Goal: Task Accomplishment & Management: Use online tool/utility

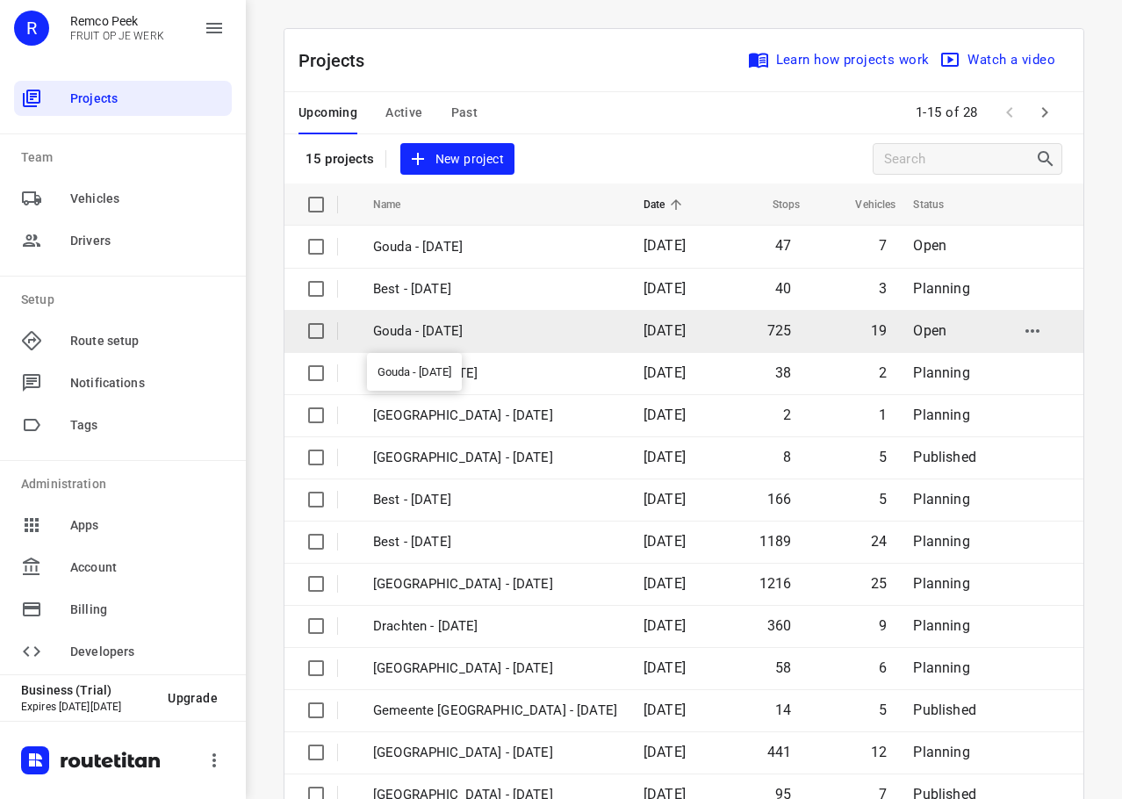
click at [486, 325] on p "Gouda - [DATE]" at bounding box center [495, 331] width 244 height 20
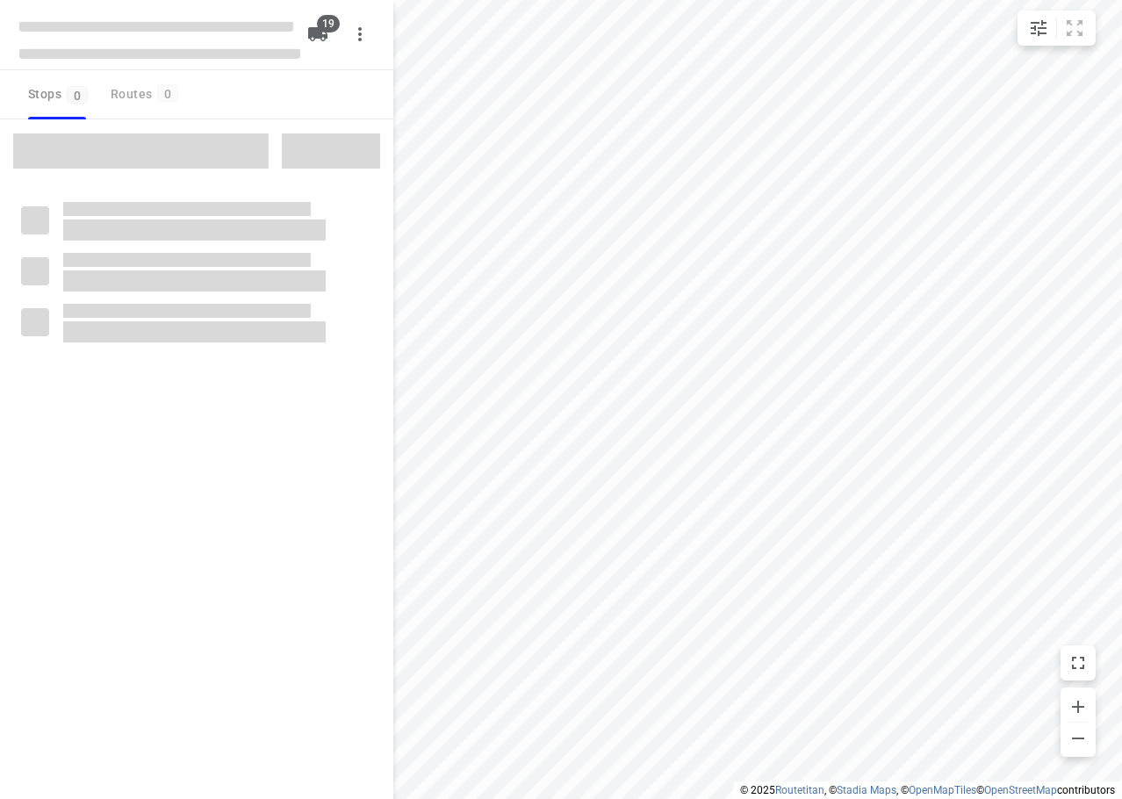
checkbox input "true"
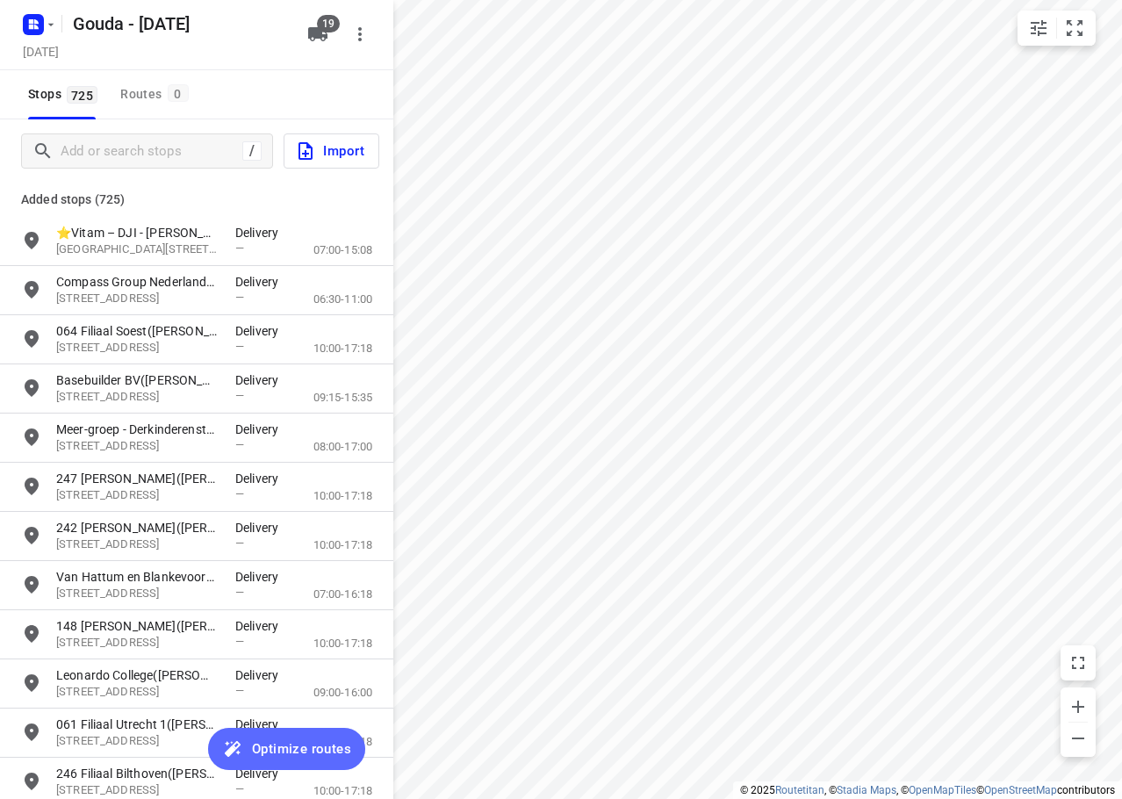
click at [296, 746] on span "Optimize routes" at bounding box center [301, 748] width 99 height 23
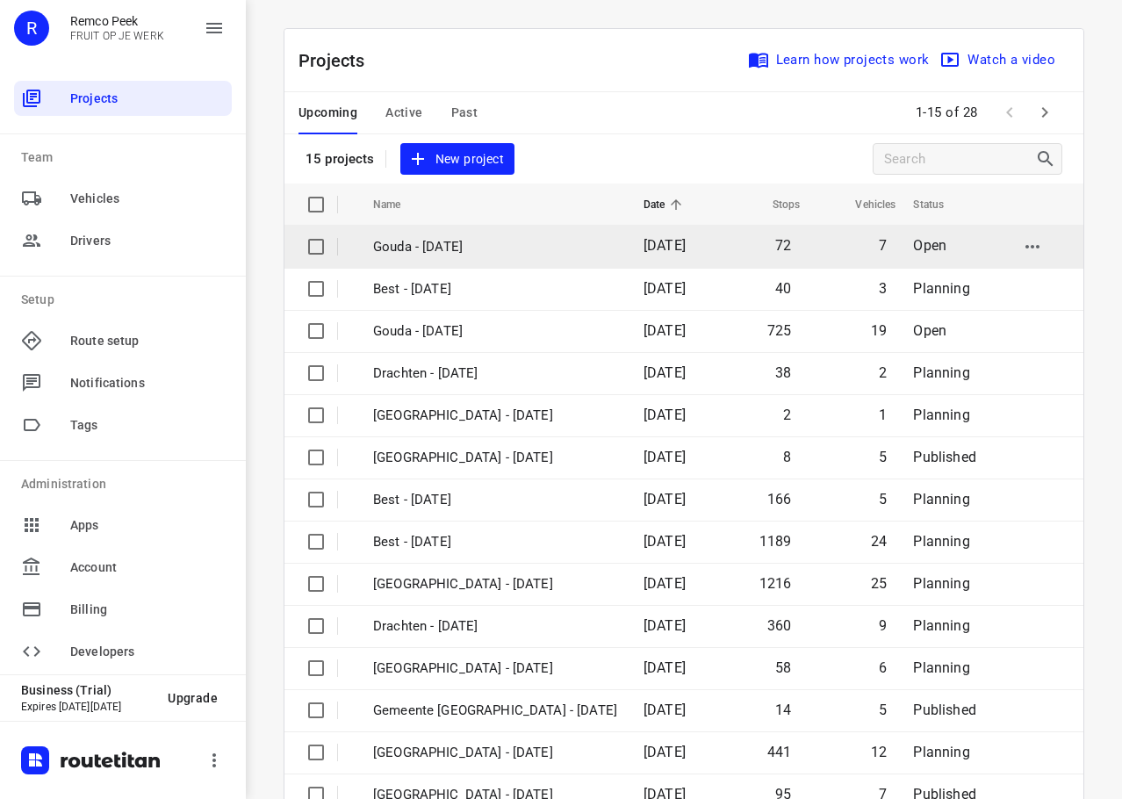
click at [433, 254] on p "Gouda - Friday" at bounding box center [495, 247] width 244 height 20
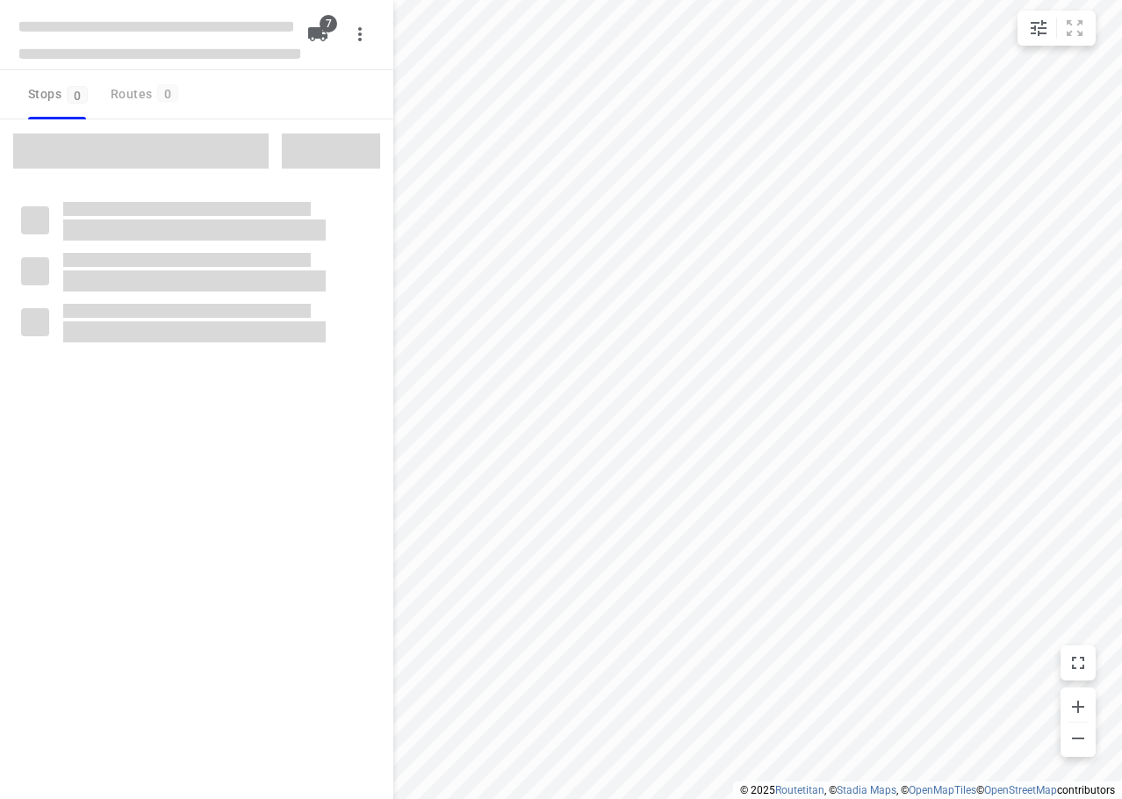
checkbox input "true"
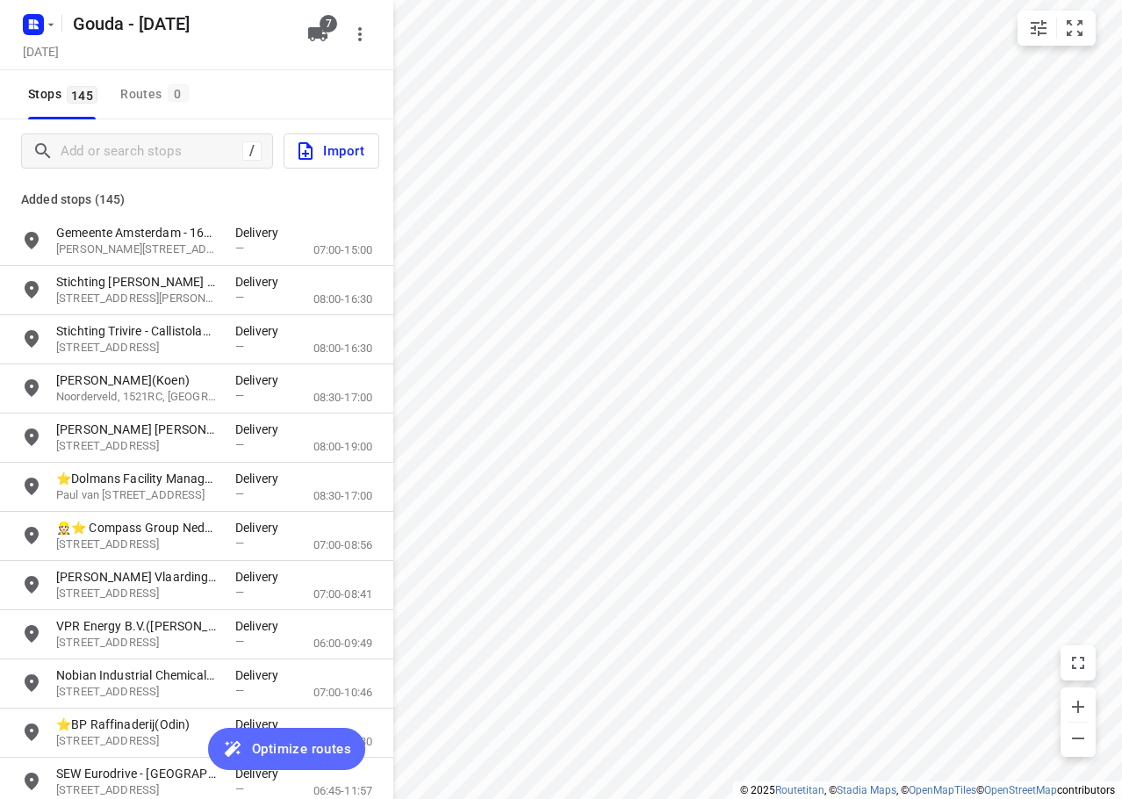
click at [268, 755] on span "Optimize routes" at bounding box center [301, 748] width 99 height 23
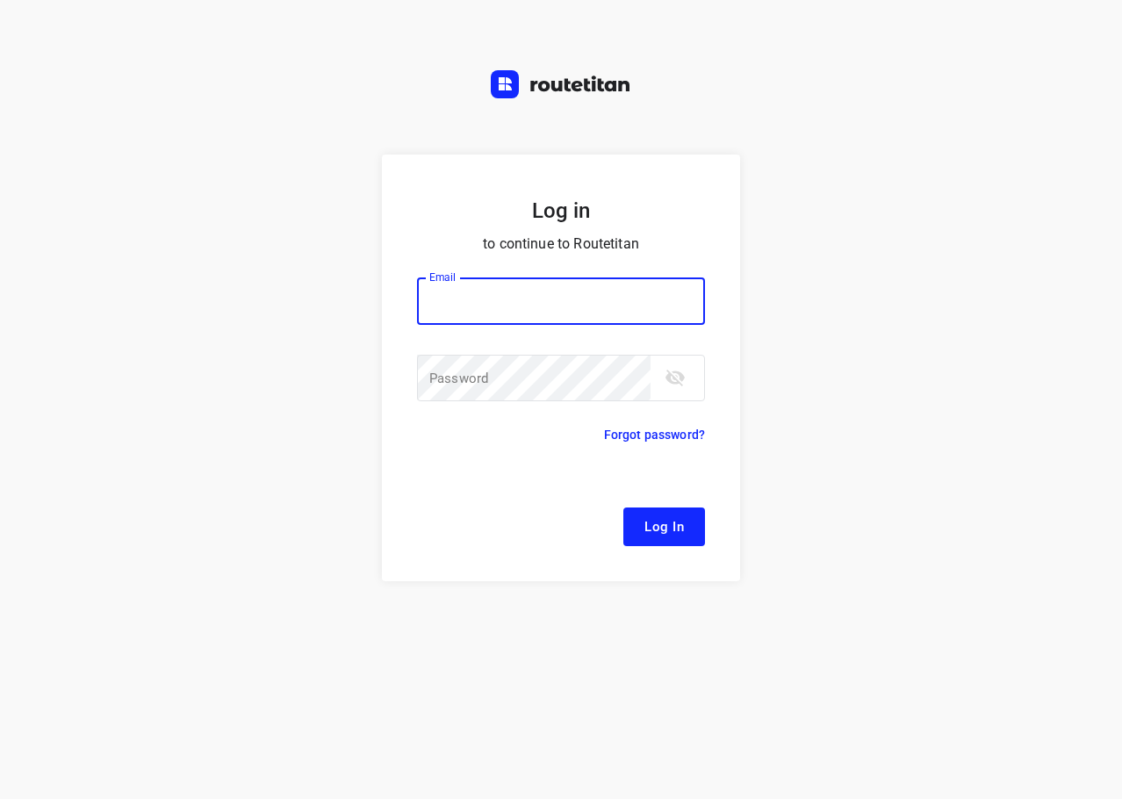
click at [523, 298] on input "email" at bounding box center [561, 300] width 288 height 47
type input "remco@fruitopjewerk.nl"
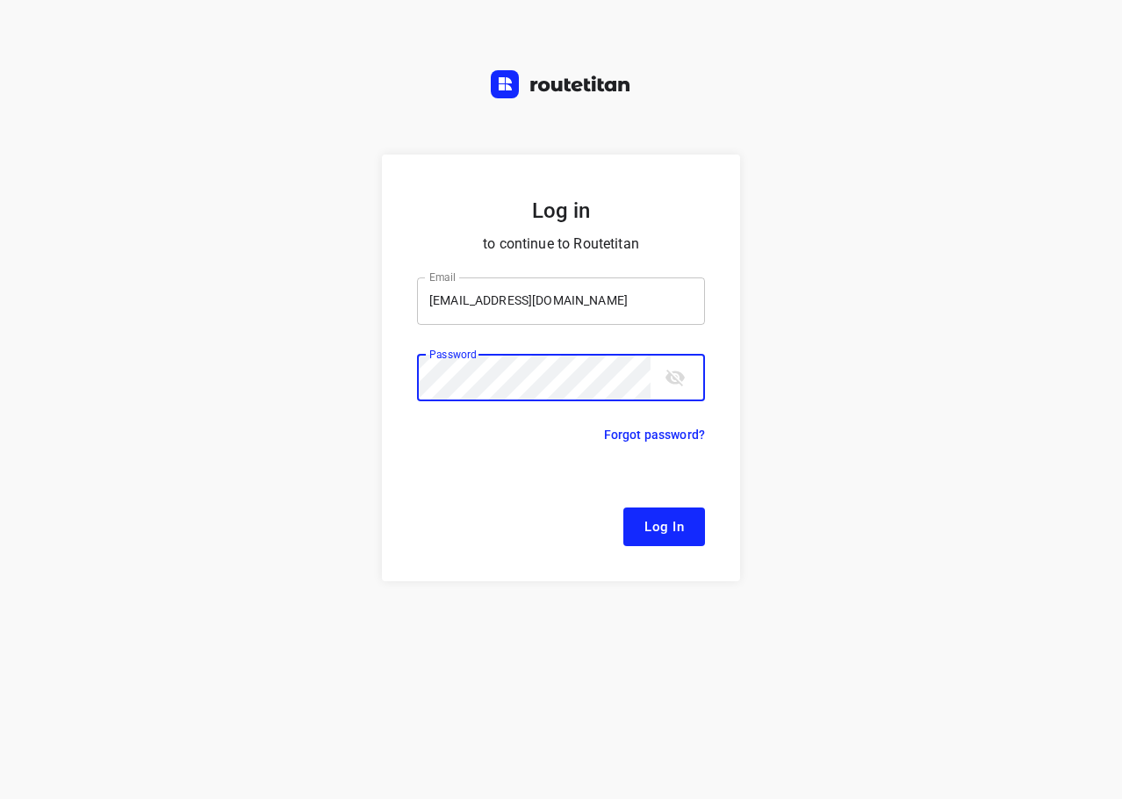
click at [623, 507] on button "Log In" at bounding box center [664, 526] width 82 height 39
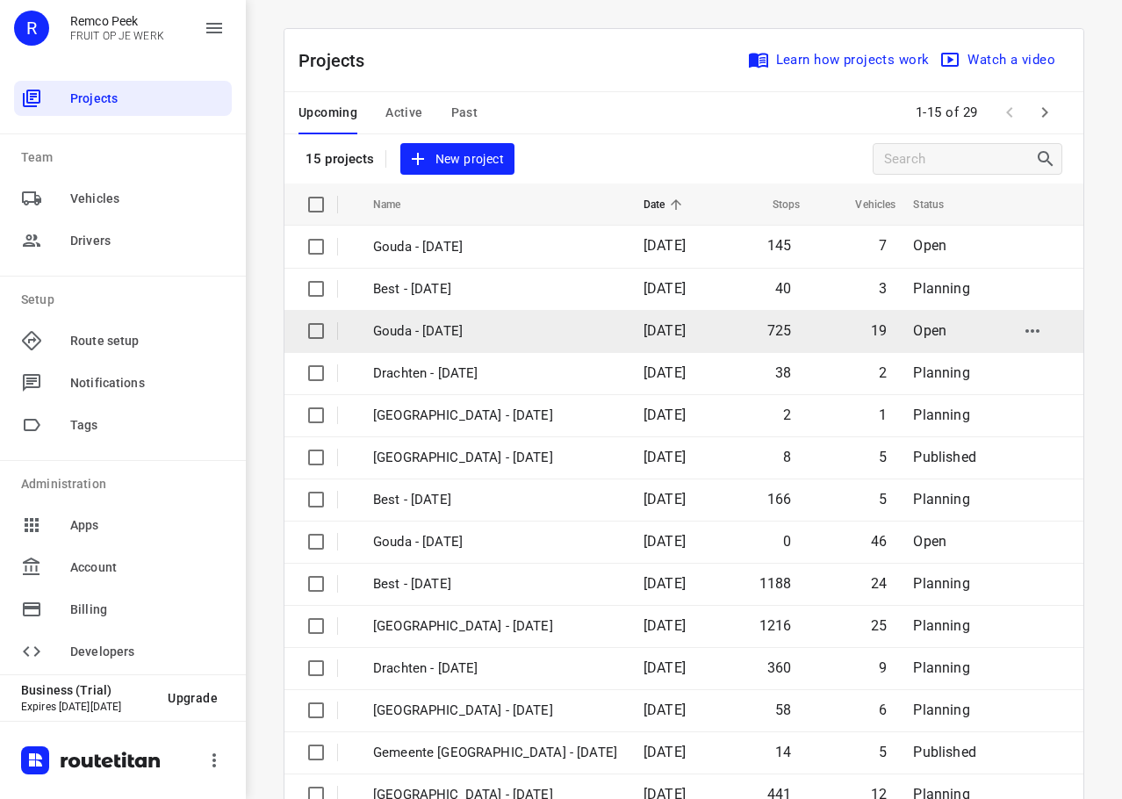
click at [309, 330] on input "checkbox" at bounding box center [315, 330] width 35 height 35
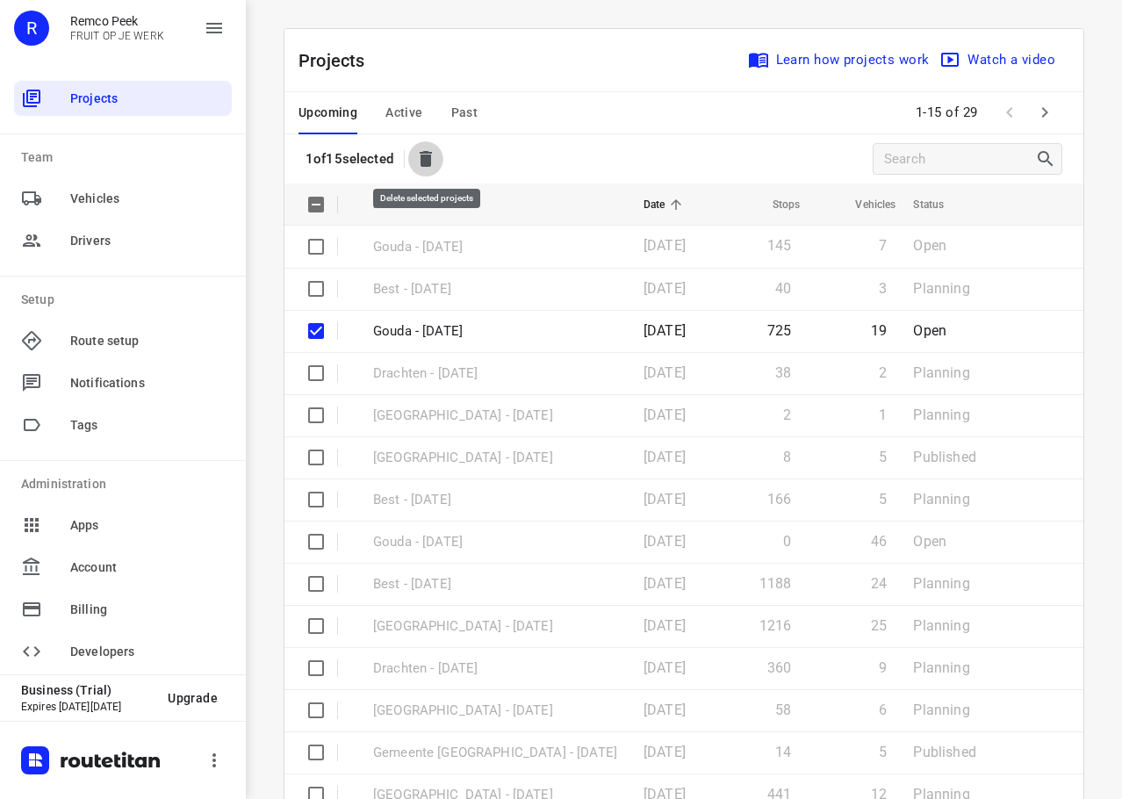
click at [432, 161] on icon "button" at bounding box center [426, 159] width 12 height 16
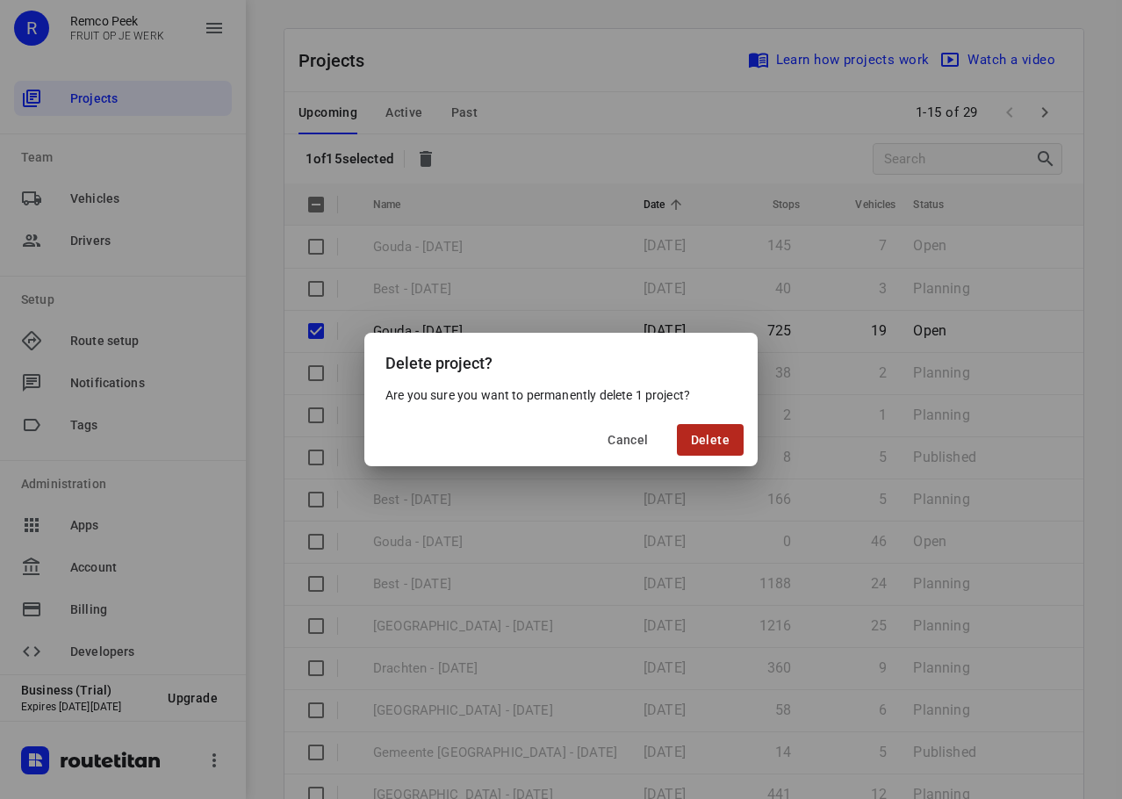
click at [708, 440] on span "Delete" at bounding box center [710, 440] width 39 height 14
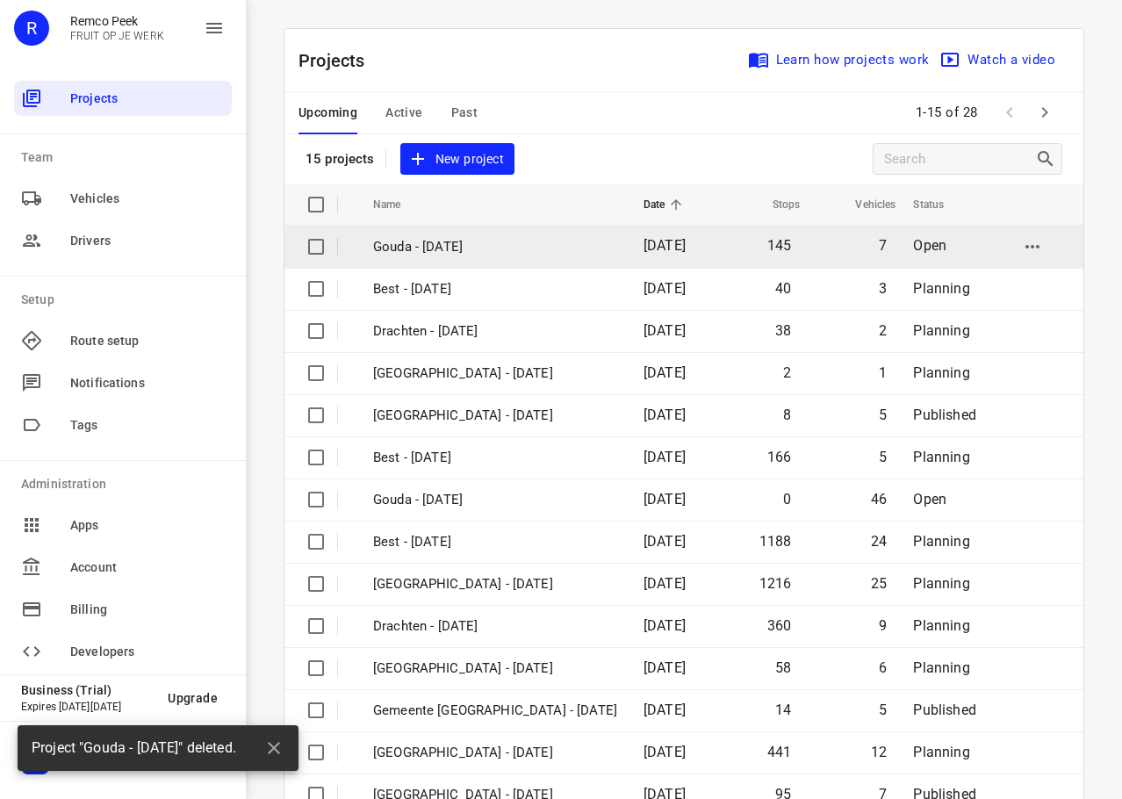
click at [311, 245] on input "checkbox" at bounding box center [315, 246] width 35 height 35
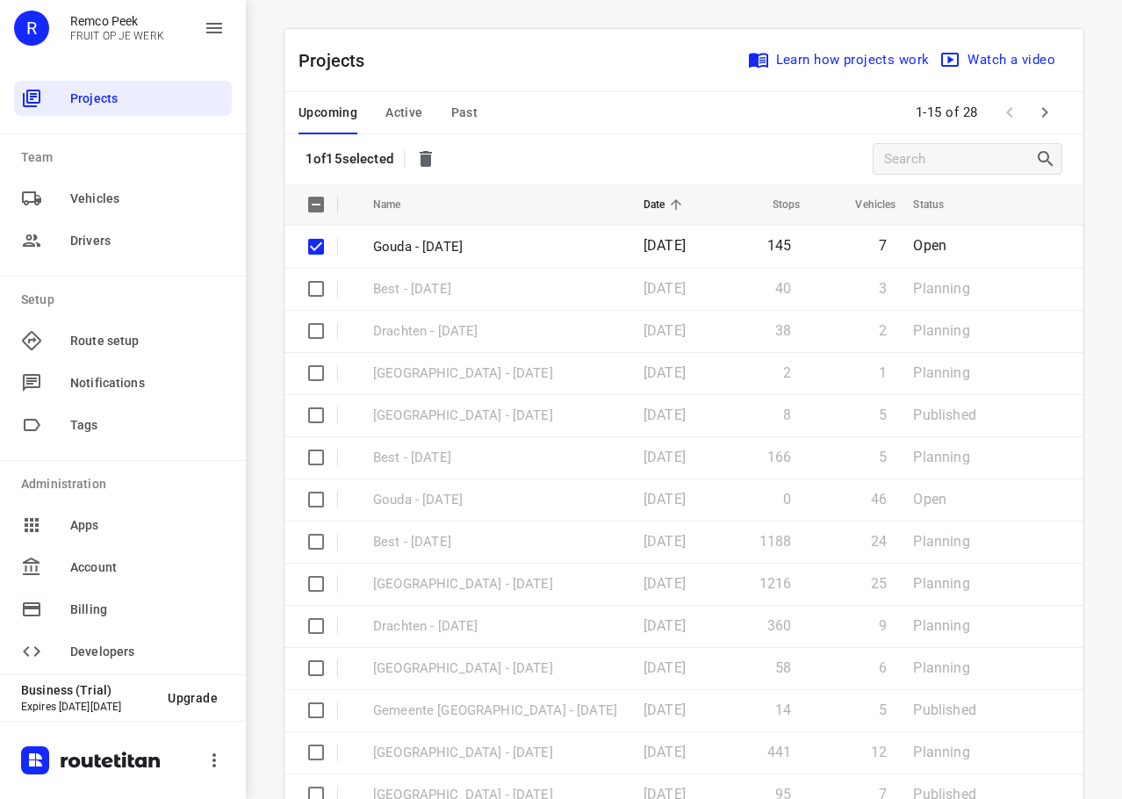
click at [434, 155] on icon "button" at bounding box center [425, 158] width 21 height 21
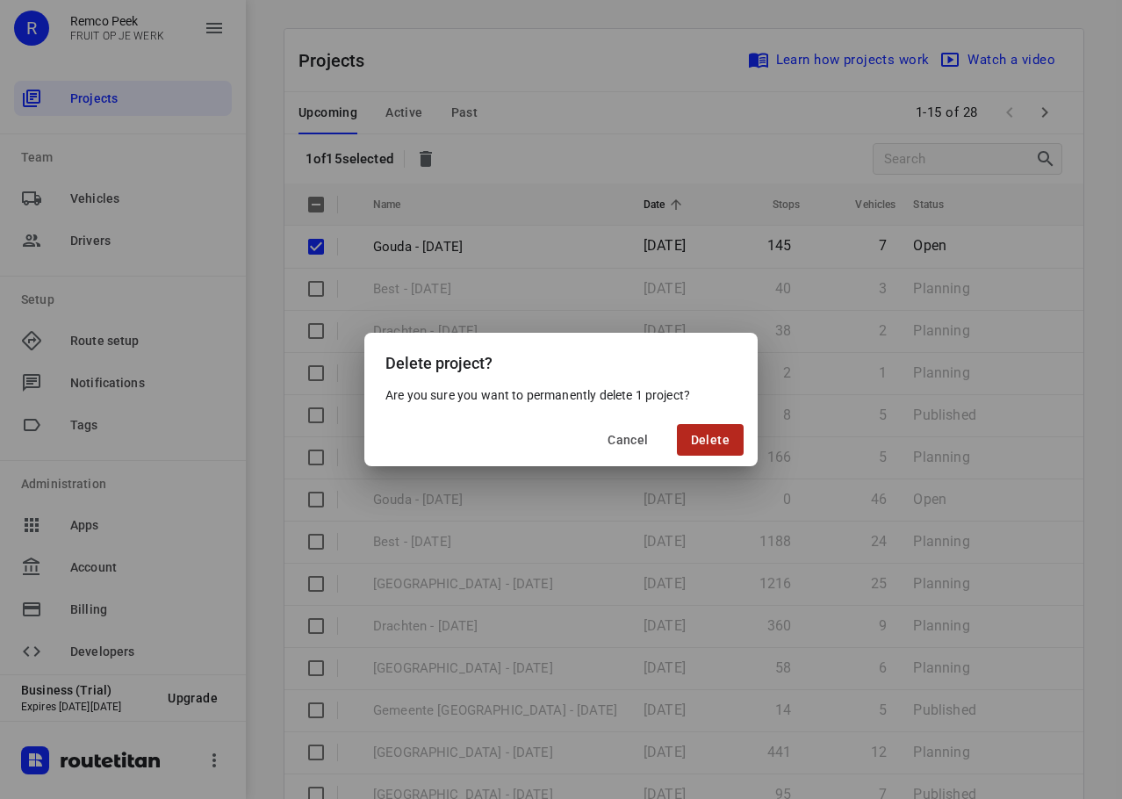
click at [701, 435] on span "Delete" at bounding box center [710, 440] width 39 height 14
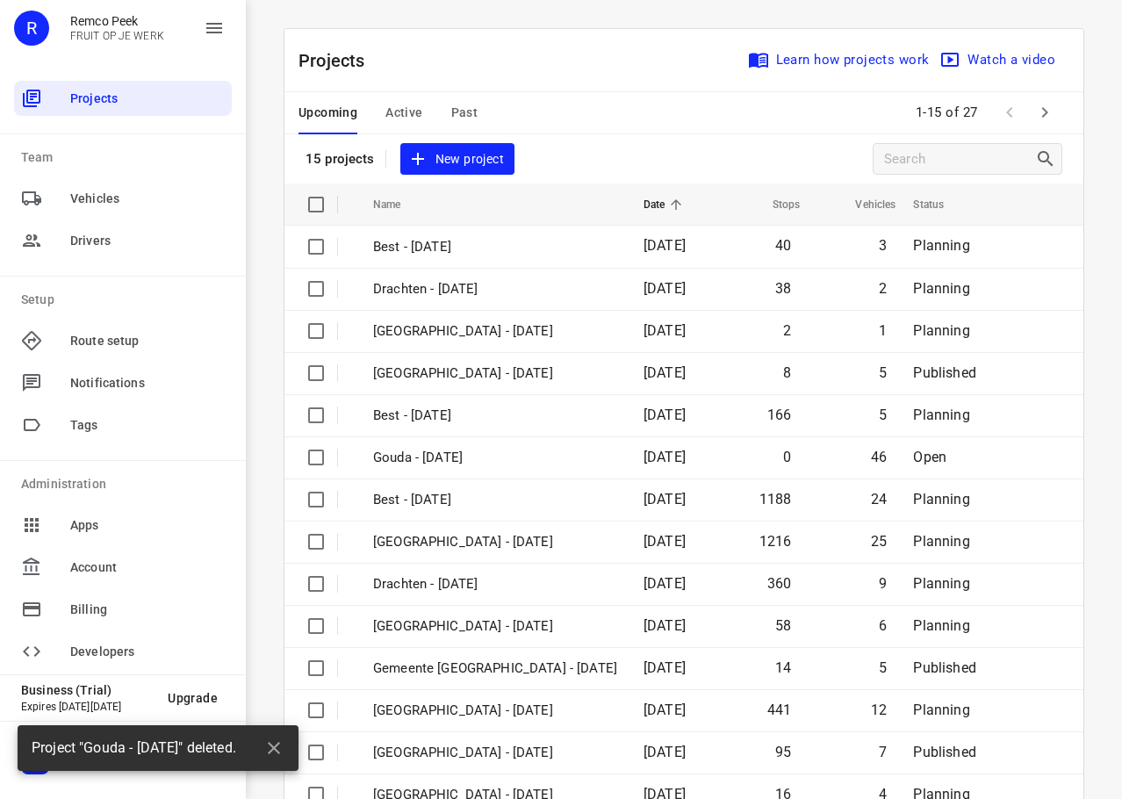
click at [661, 154] on div "Projects Learn how projects work Watch a video 15 projects New project" at bounding box center [683, 106] width 799 height 155
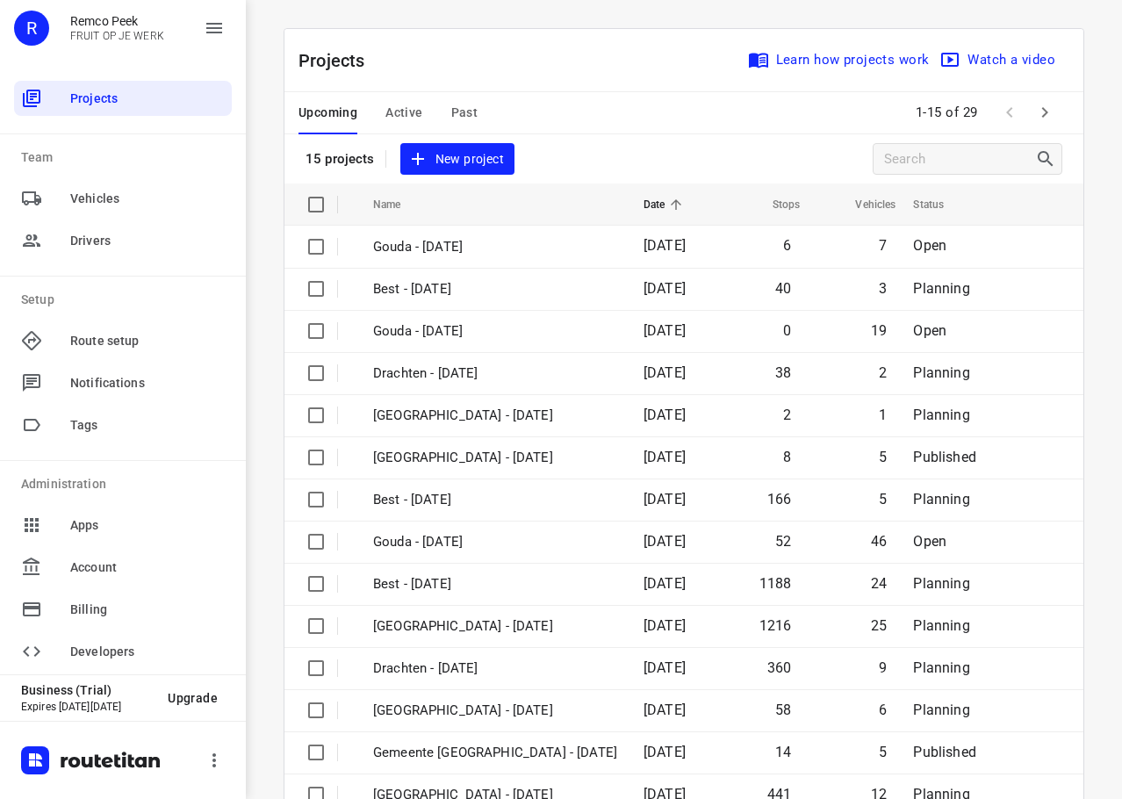
click at [514, 76] on div "Projects Learn how projects work Watch a video" at bounding box center [683, 60] width 799 height 63
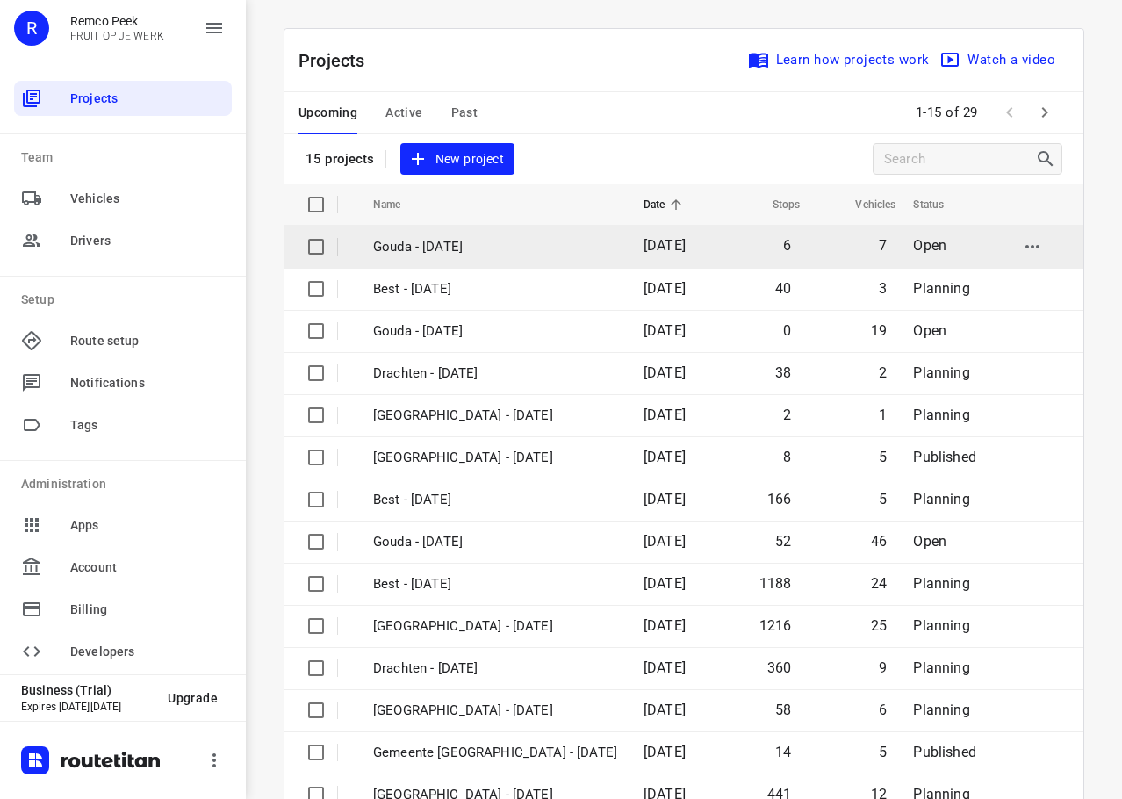
click at [485, 267] on td "Gouda - [DATE]" at bounding box center [493, 247] width 274 height 42
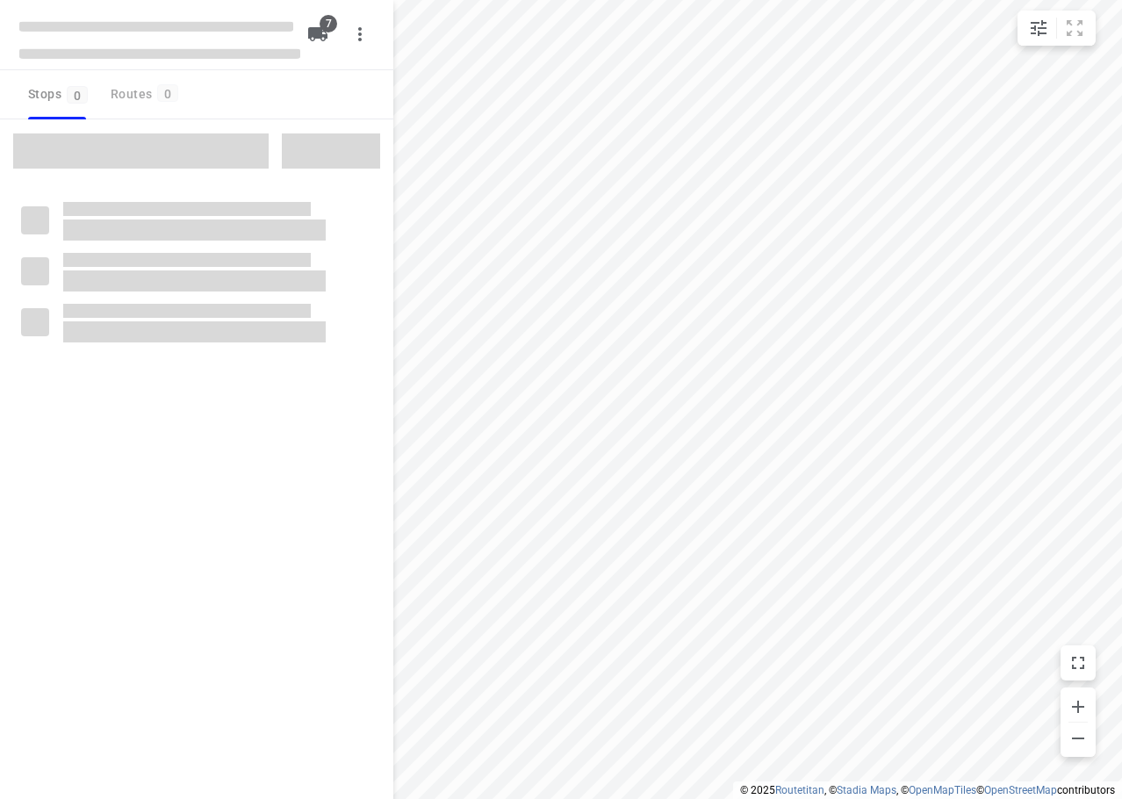
checkbox input "true"
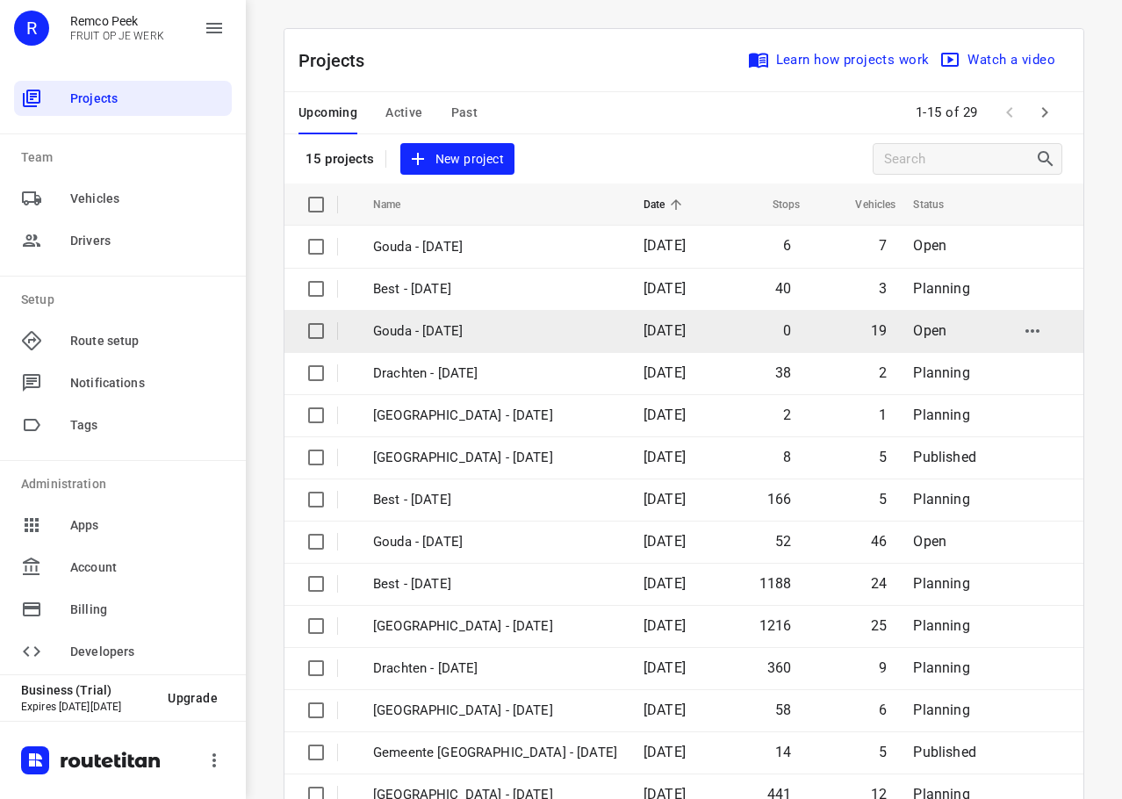
click at [469, 328] on p "Gouda - Thursday" at bounding box center [495, 331] width 244 height 20
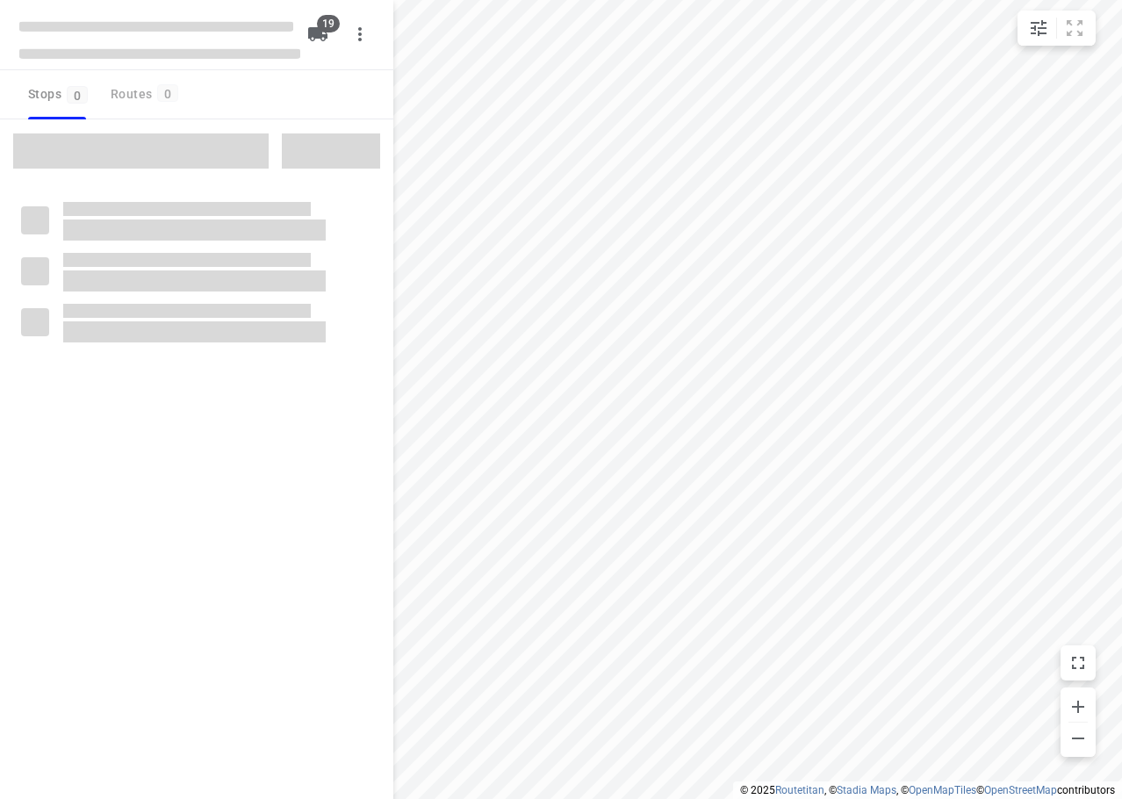
checkbox input "true"
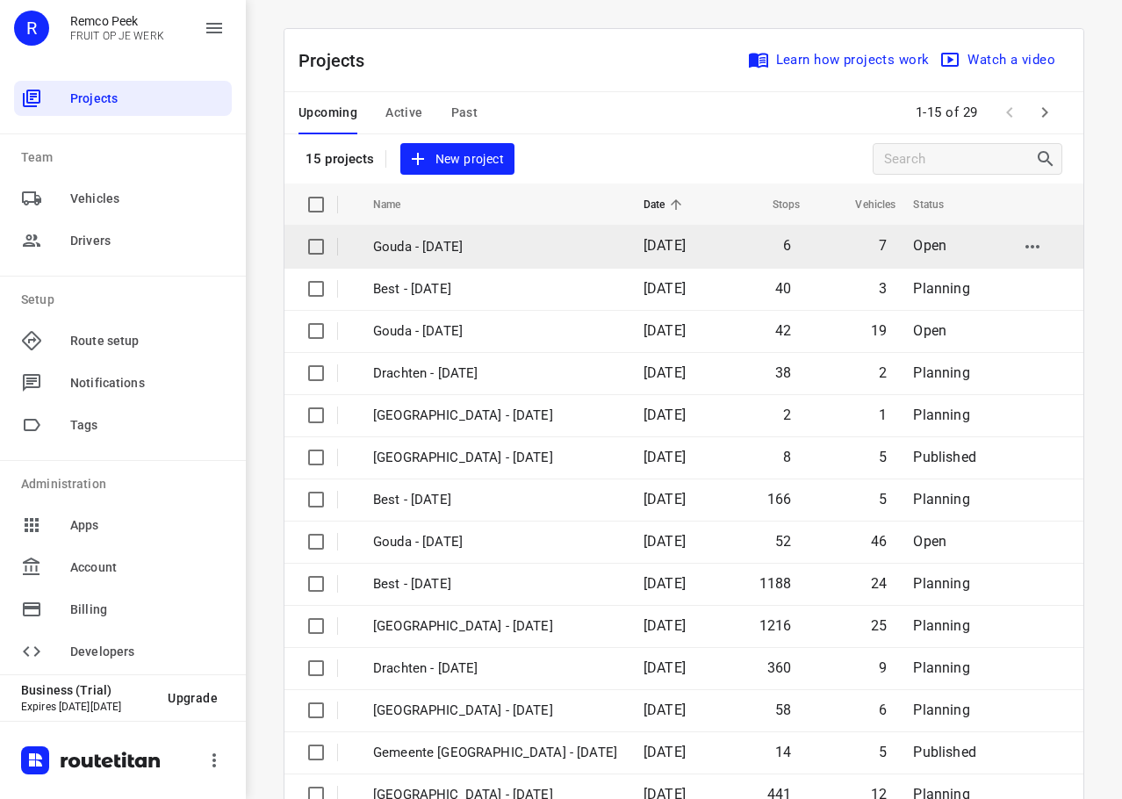
click at [432, 248] on p "Gouda - [DATE]" at bounding box center [495, 247] width 244 height 20
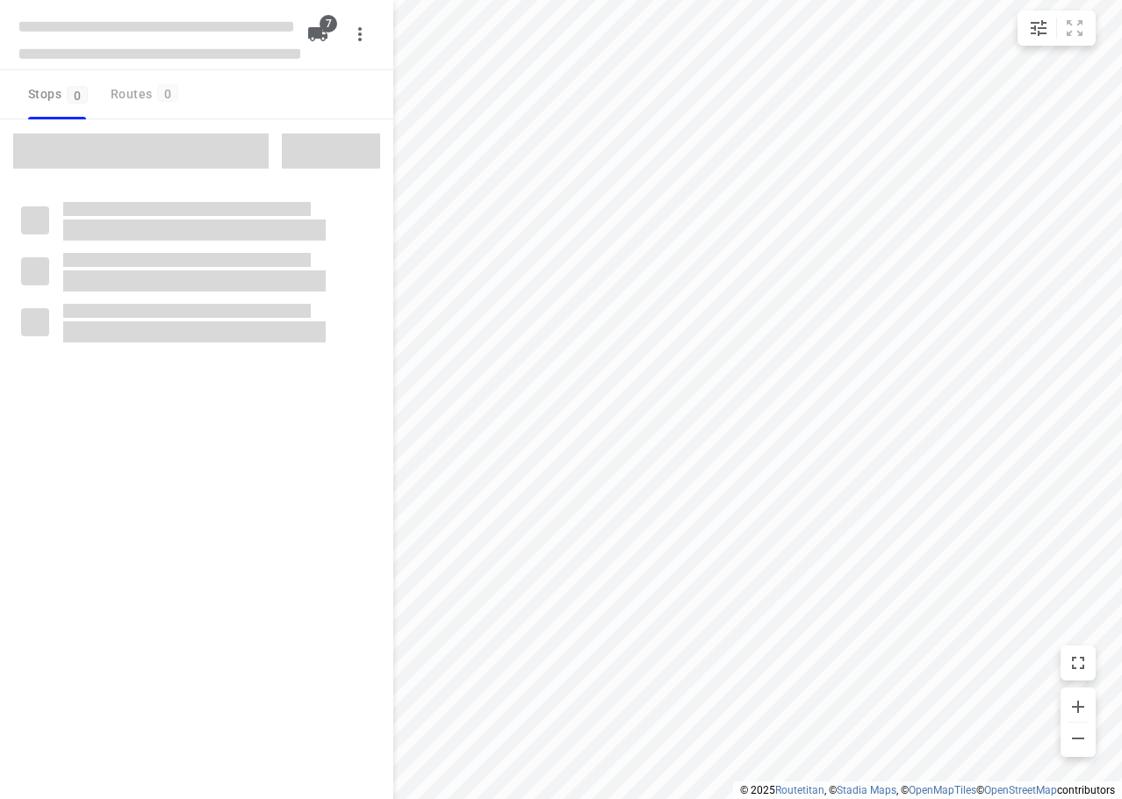
checkbox input "true"
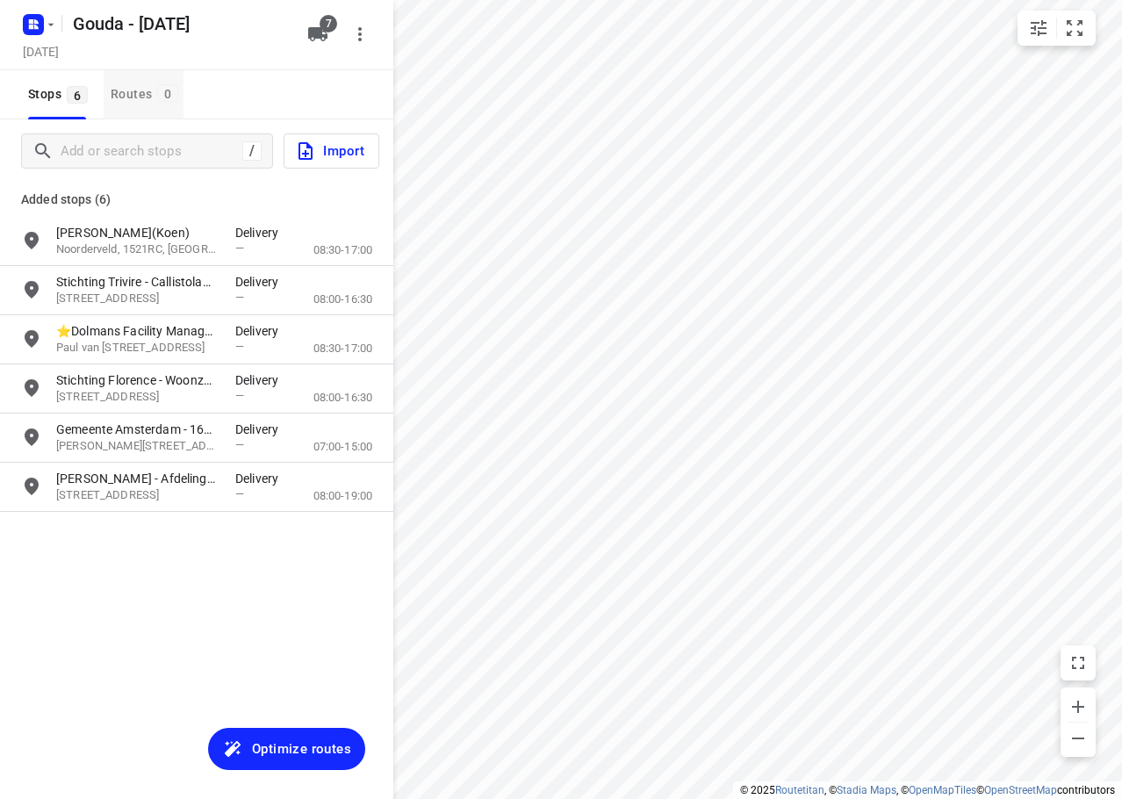
click at [147, 100] on div "Routes 0" at bounding box center [147, 94] width 73 height 22
click at [234, 76] on div "Stops 6 Routes 0" at bounding box center [196, 94] width 393 height 49
click at [321, 37] on icon "button" at bounding box center [317, 34] width 19 height 14
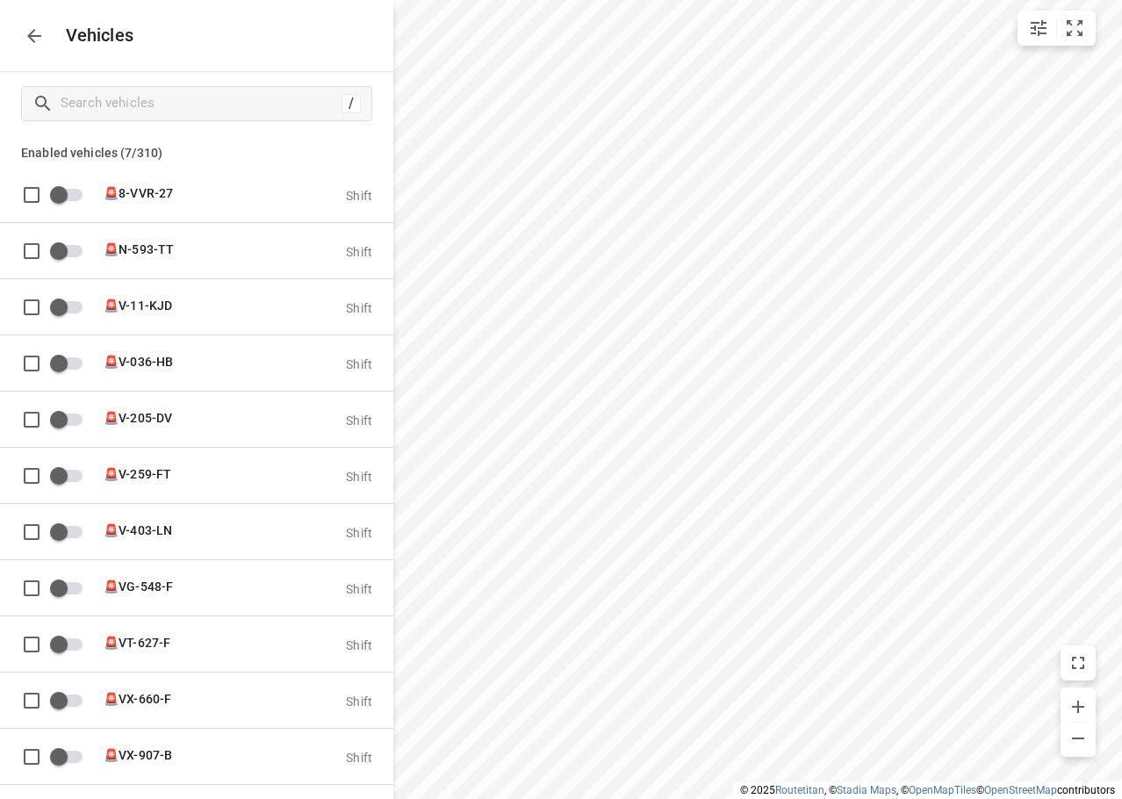
click at [44, 38] on icon "button" at bounding box center [34, 35] width 21 height 21
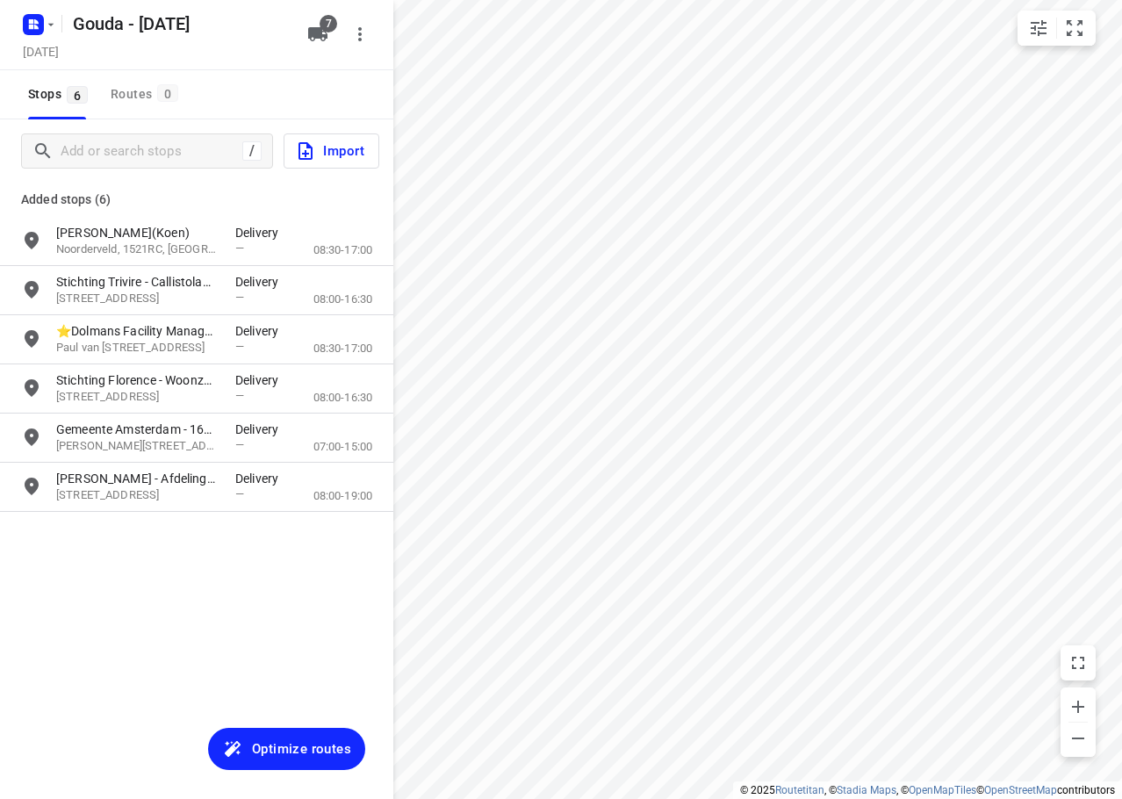
click at [259, 86] on div "Stops 6 Routes 0" at bounding box center [196, 94] width 393 height 49
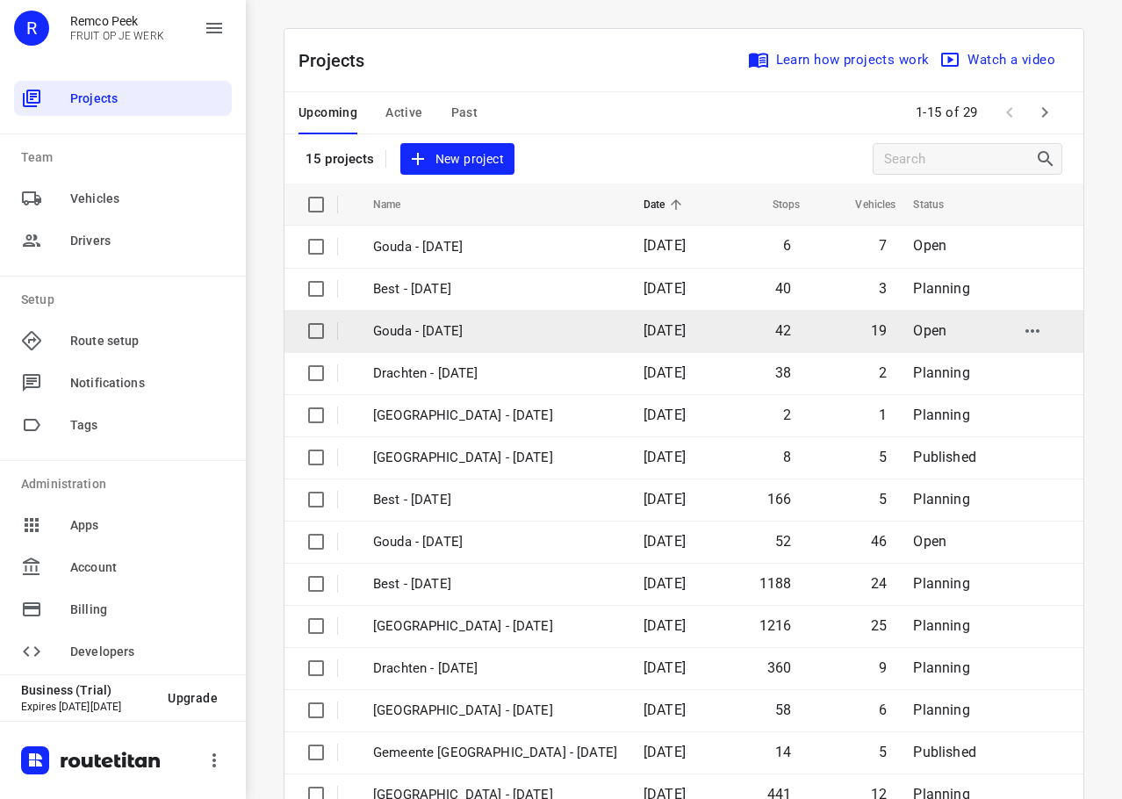
click at [438, 327] on p "Gouda - [DATE]" at bounding box center [495, 331] width 244 height 20
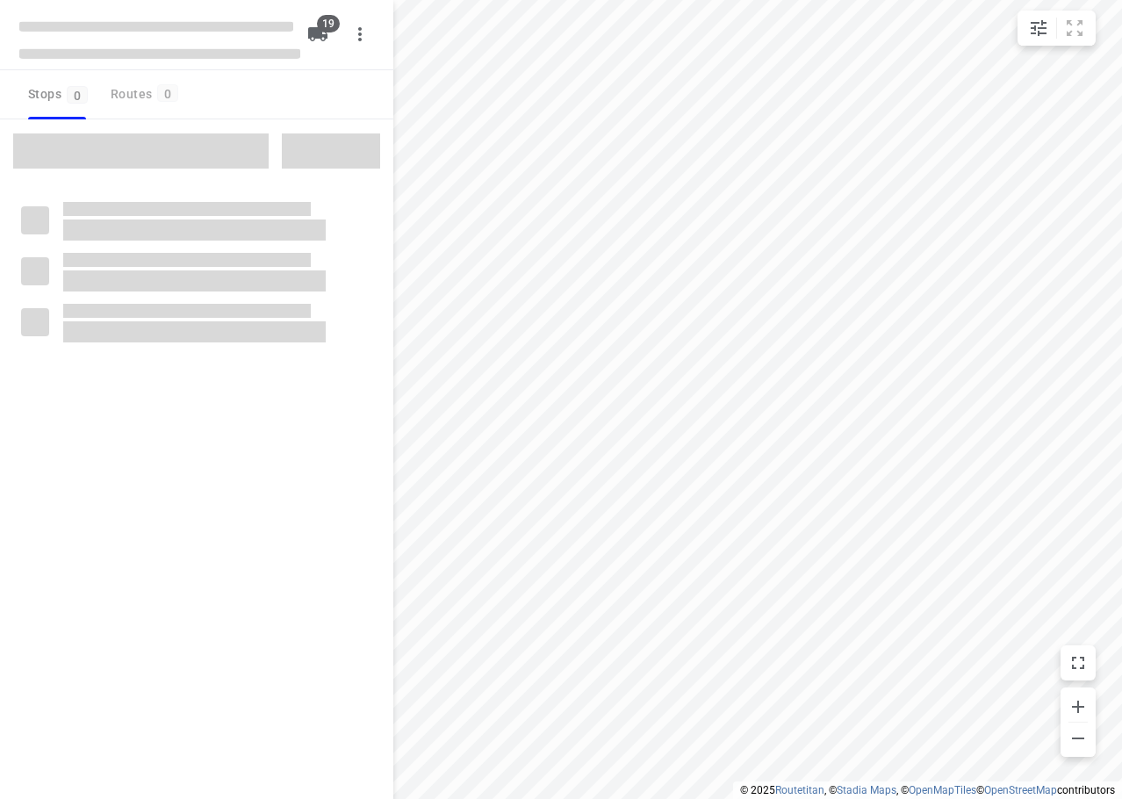
checkbox input "true"
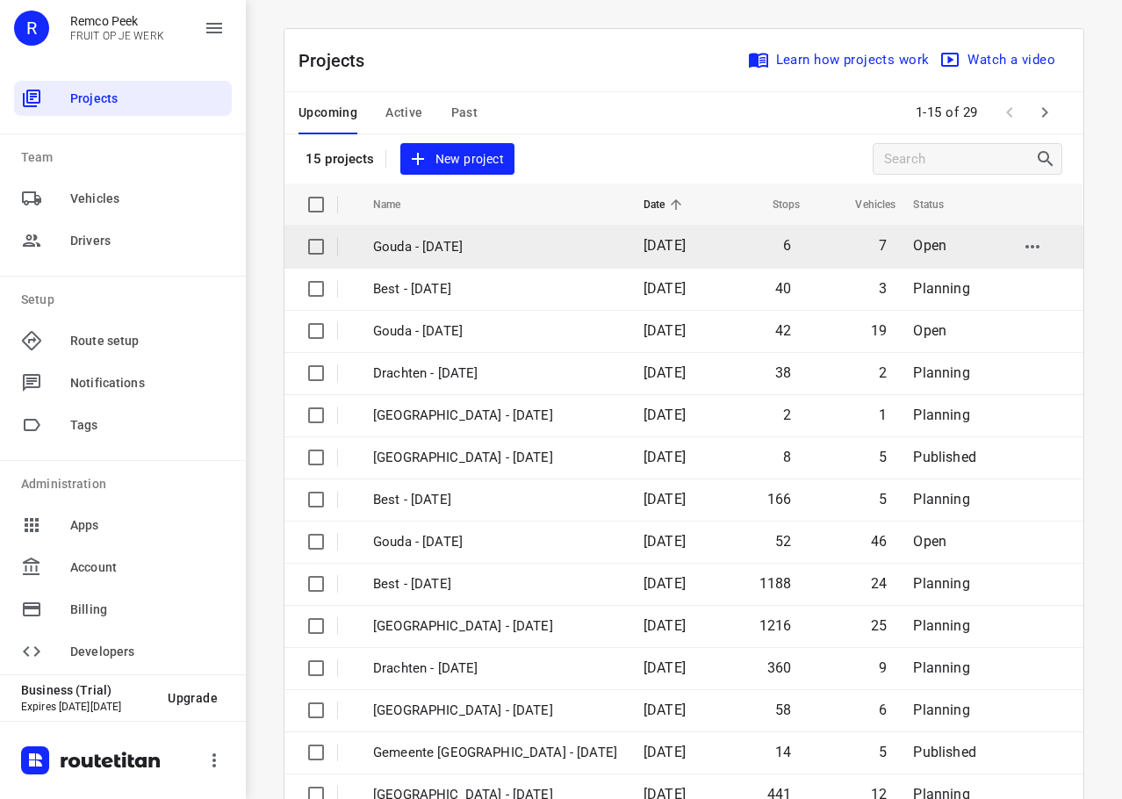
click at [429, 247] on p "Gouda - [DATE]" at bounding box center [495, 247] width 244 height 20
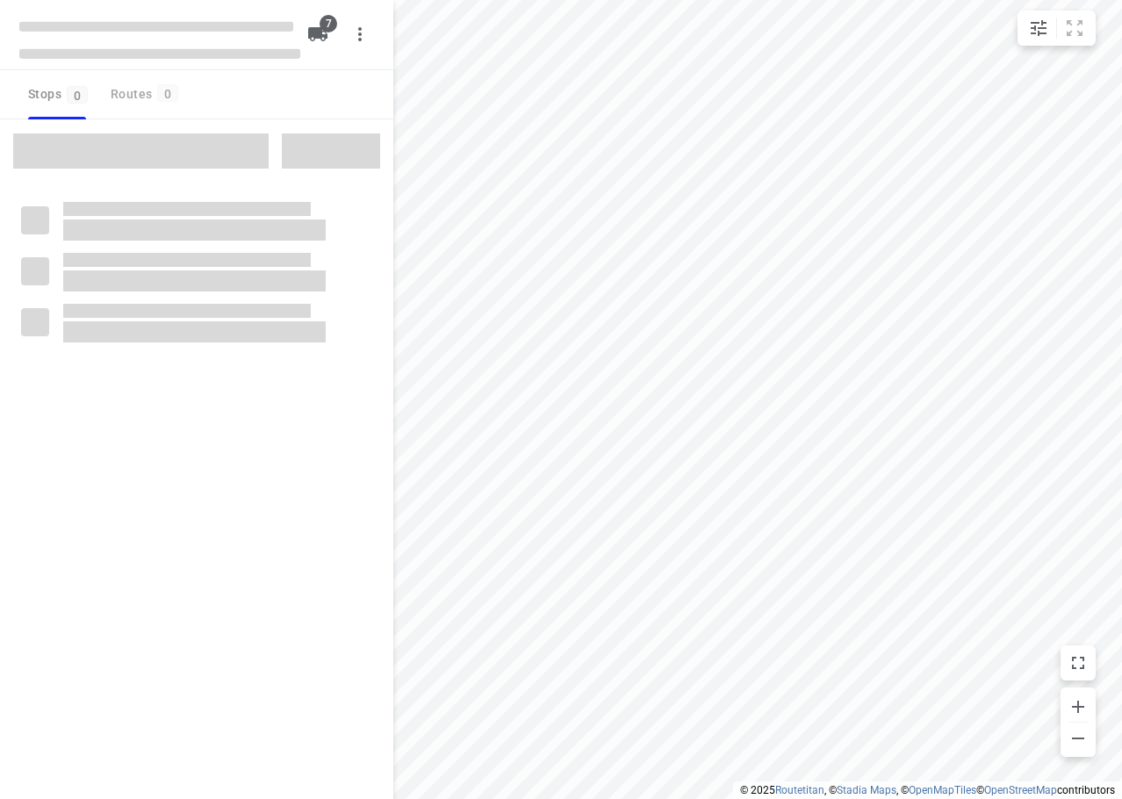
checkbox input "true"
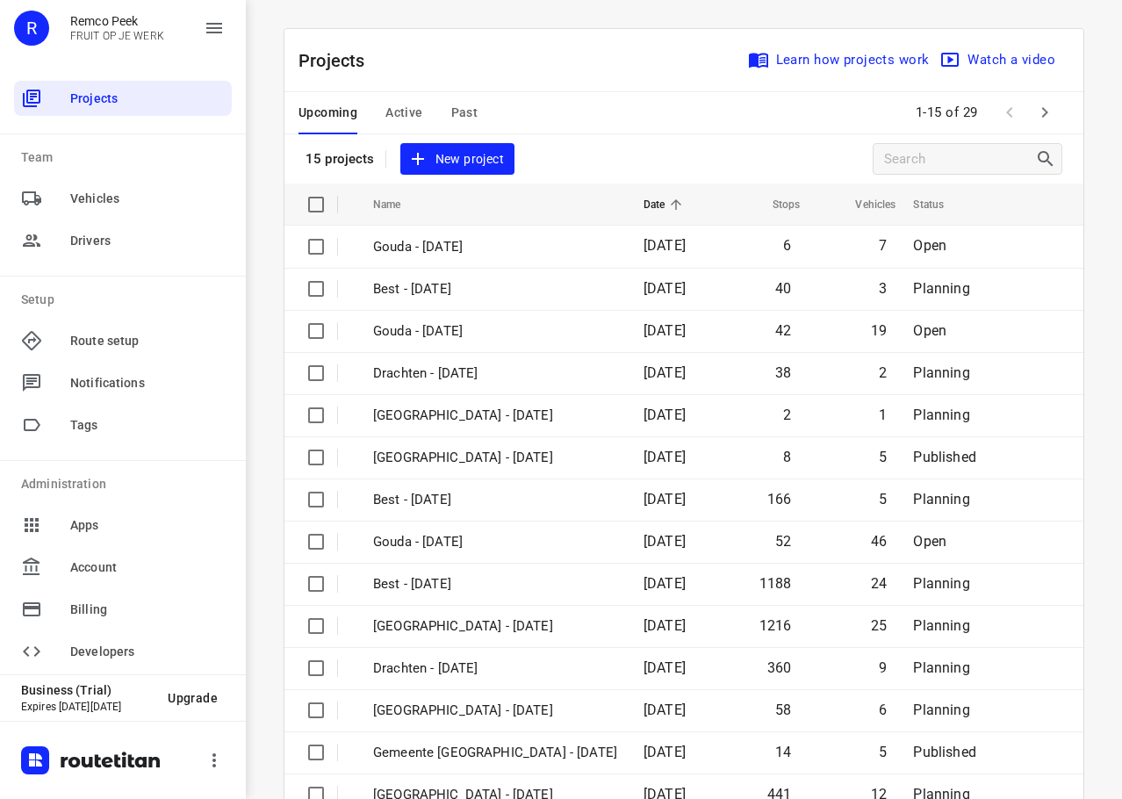
click at [630, 126] on div "Upcoming Active Past 1-15 of 29" at bounding box center [683, 113] width 799 height 42
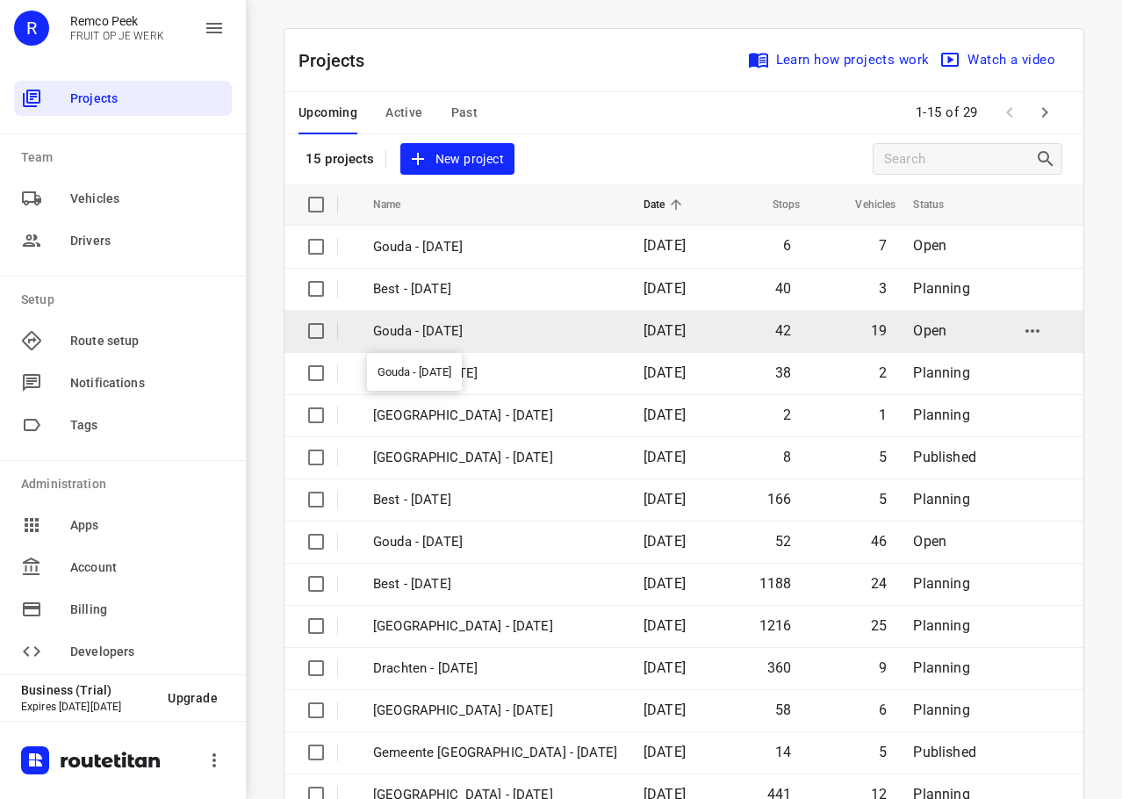
click at [493, 339] on p "Gouda - [DATE]" at bounding box center [495, 331] width 244 height 20
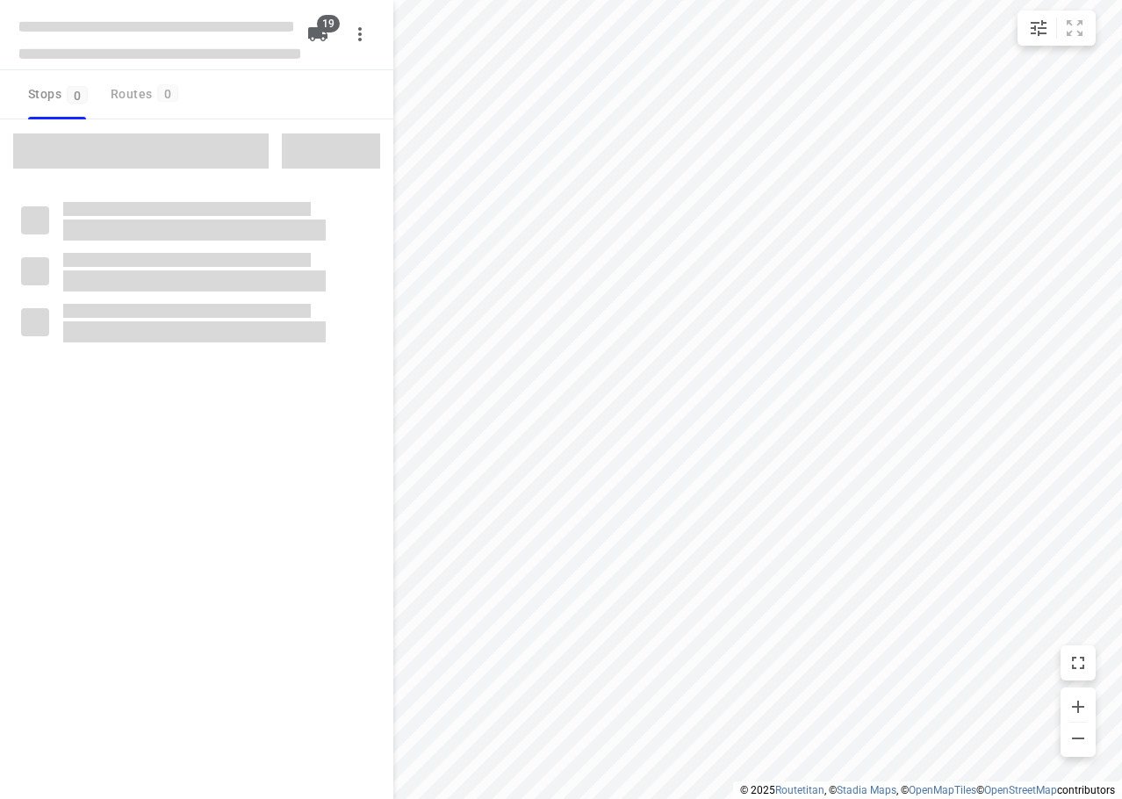
checkbox input "true"
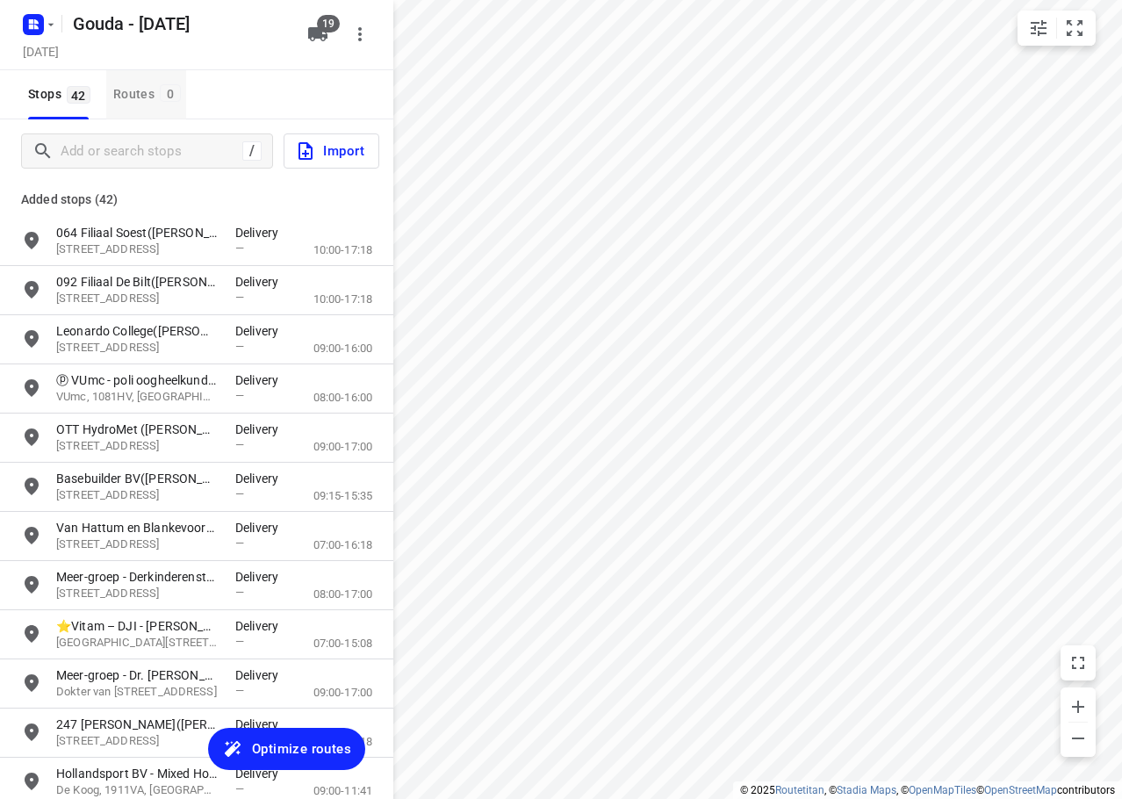
click at [134, 85] on div "Routes 0" at bounding box center [149, 94] width 73 height 22
click at [43, 90] on span "Stops 42" at bounding box center [62, 94] width 68 height 22
click at [329, 90] on div "Stops 42 Routes 0" at bounding box center [196, 94] width 393 height 49
click at [314, 36] on icon "button" at bounding box center [317, 34] width 19 height 14
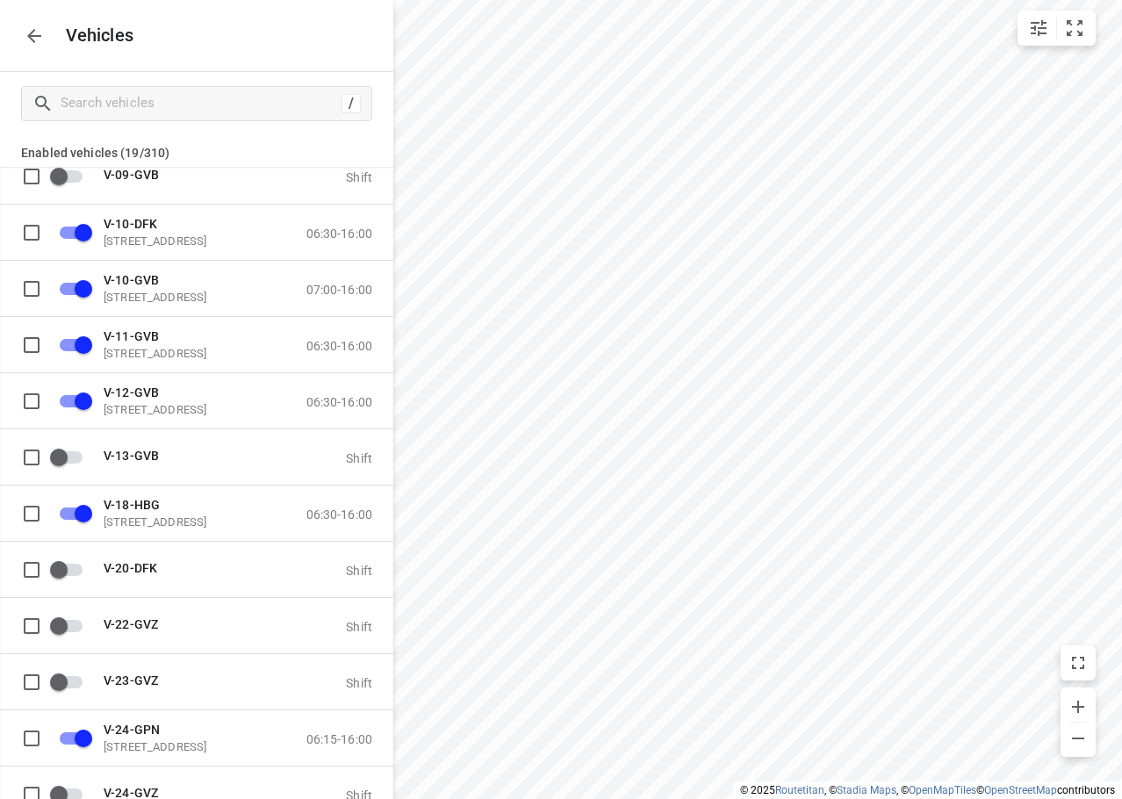
scroll to position [5836, 0]
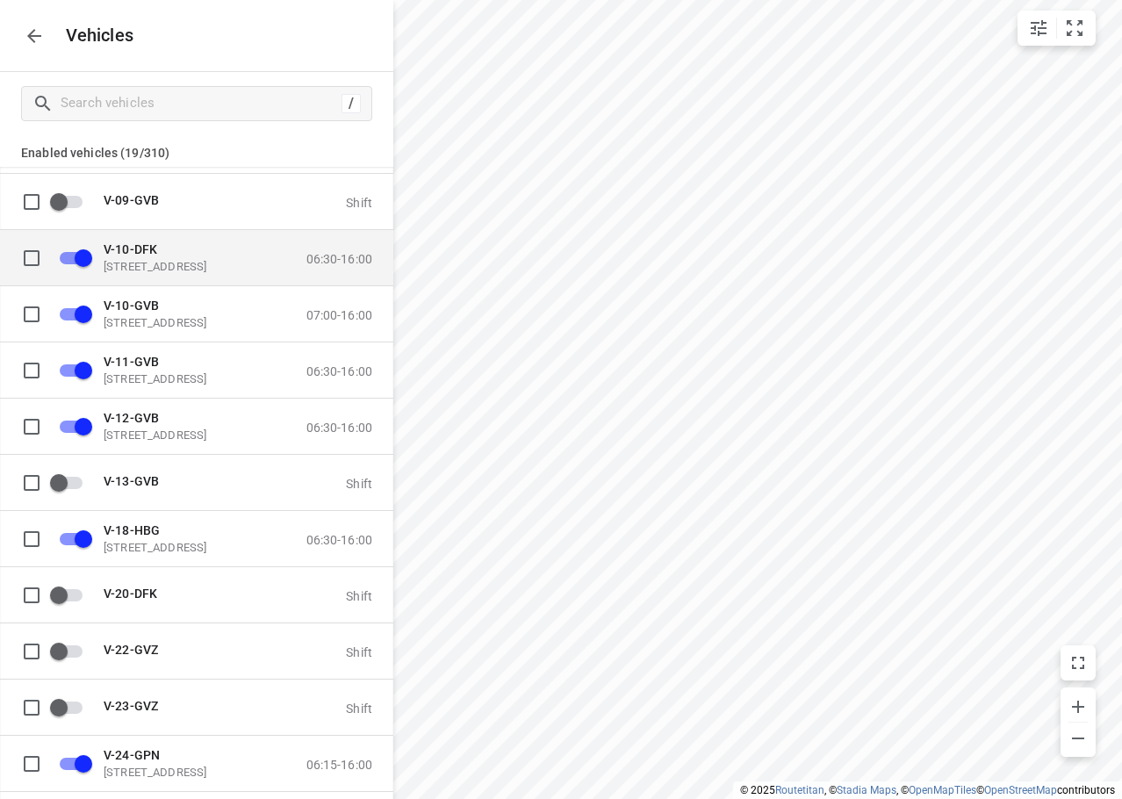
click at [248, 262] on p "Zuidbaan 527, 2841 MD Moordrecht, Nederland" at bounding box center [192, 266] width 176 height 14
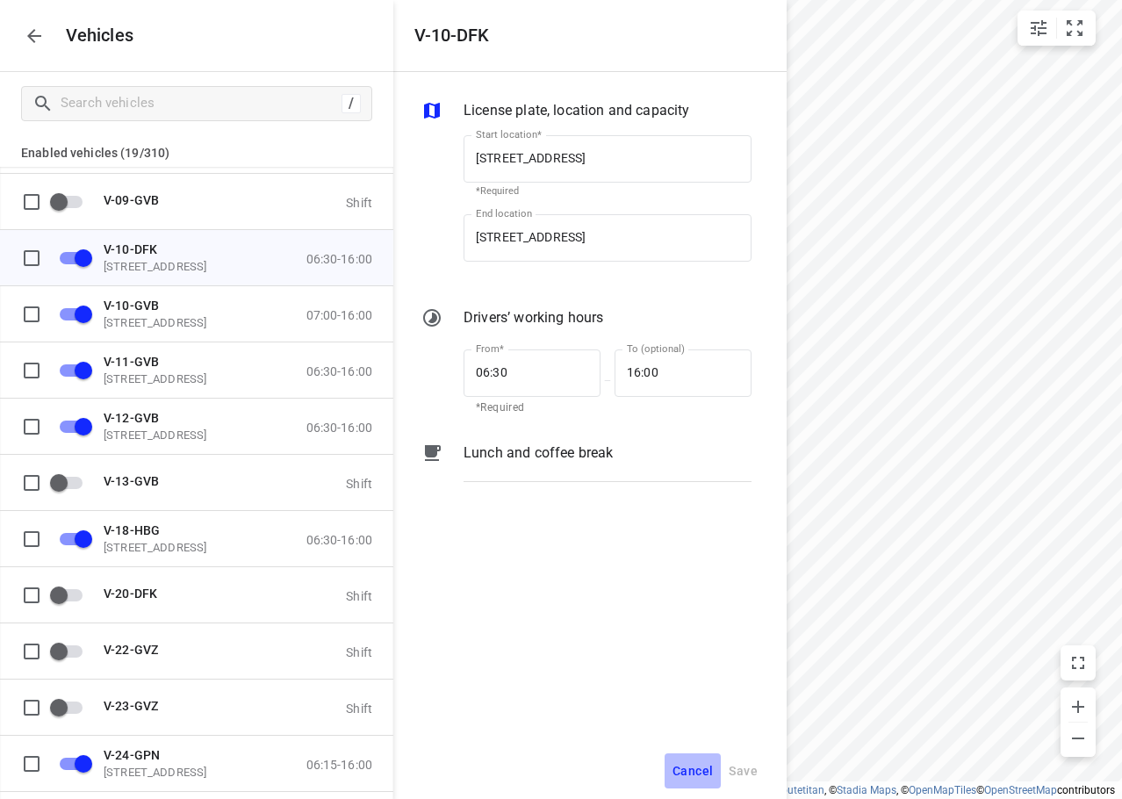
click at [682, 769] on span "Cancel" at bounding box center [692, 771] width 40 height 22
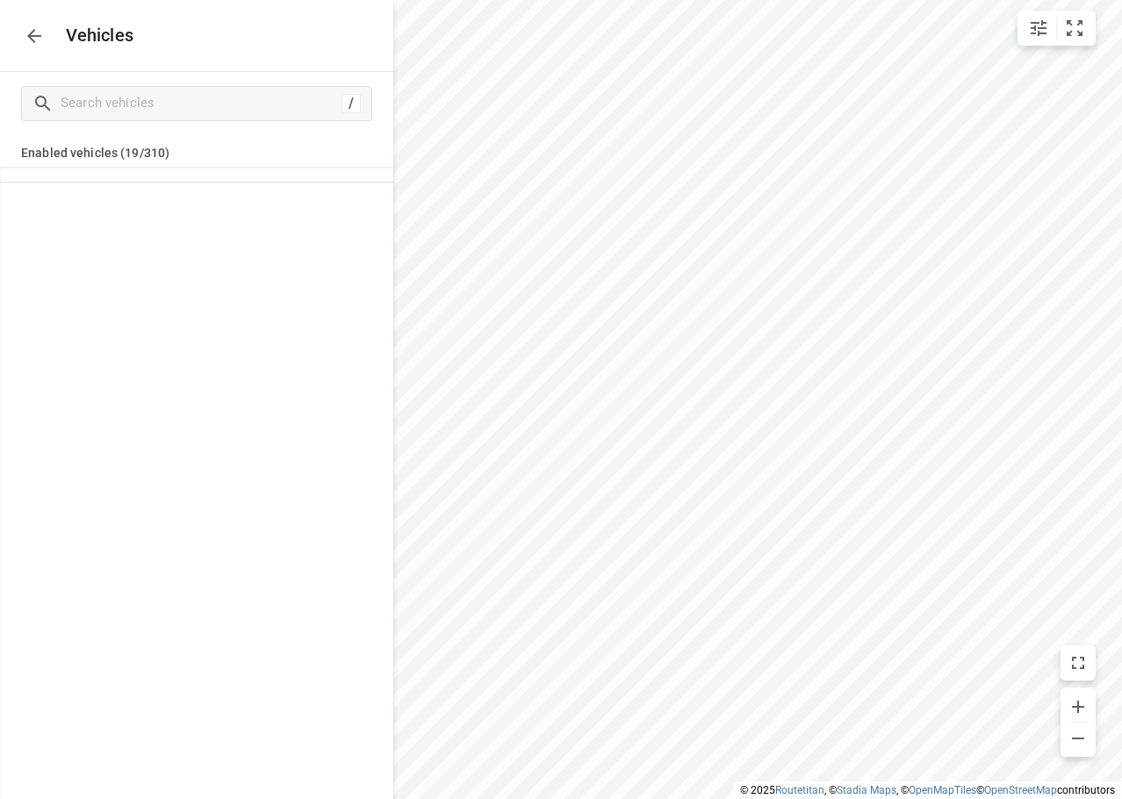
scroll to position [0, 0]
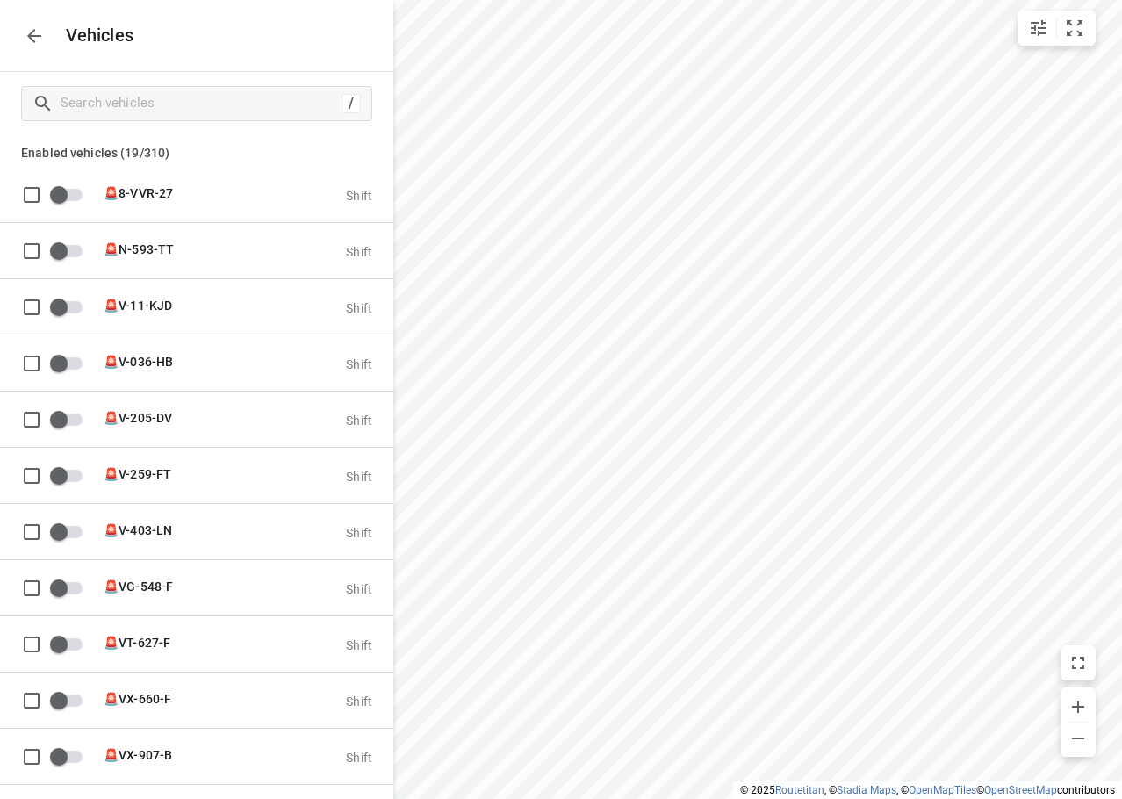
click at [367, 152] on p "Enabled vehicles (19/310)" at bounding box center [196, 151] width 393 height 32
click at [20, 37] on button "button" at bounding box center [34, 35] width 35 height 35
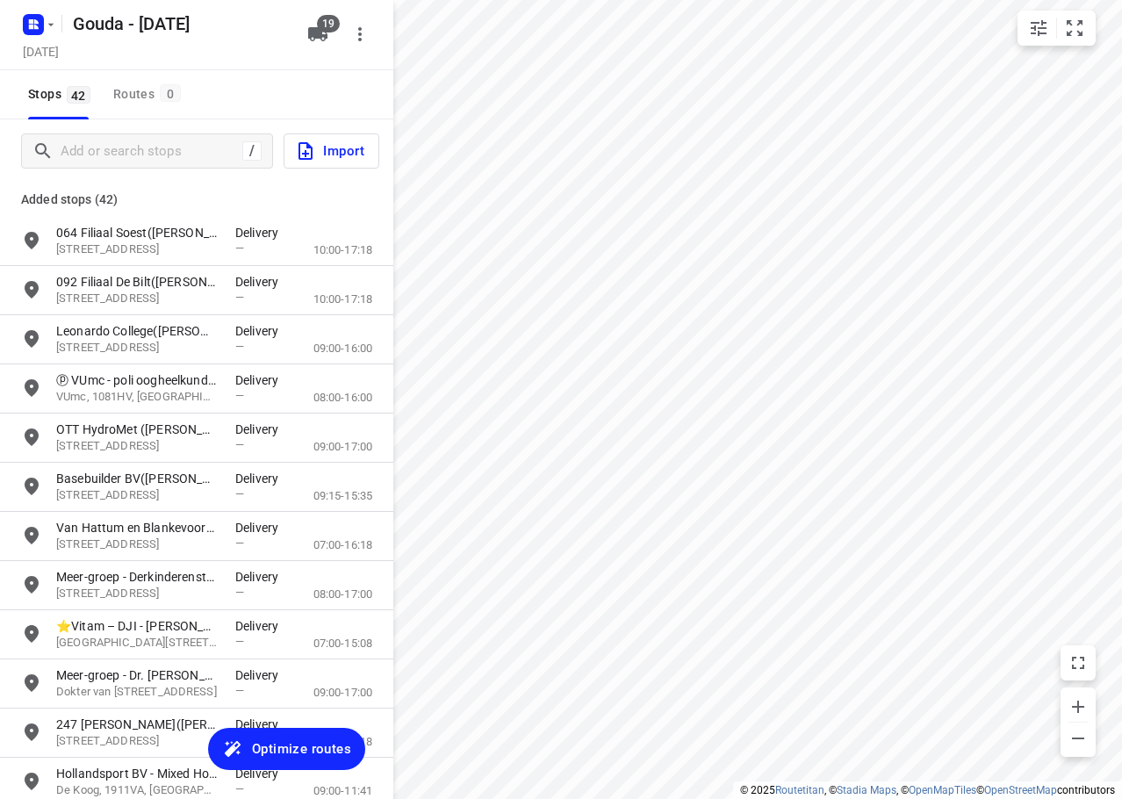
click at [272, 78] on div "Stops 42 Routes 0" at bounding box center [196, 94] width 393 height 49
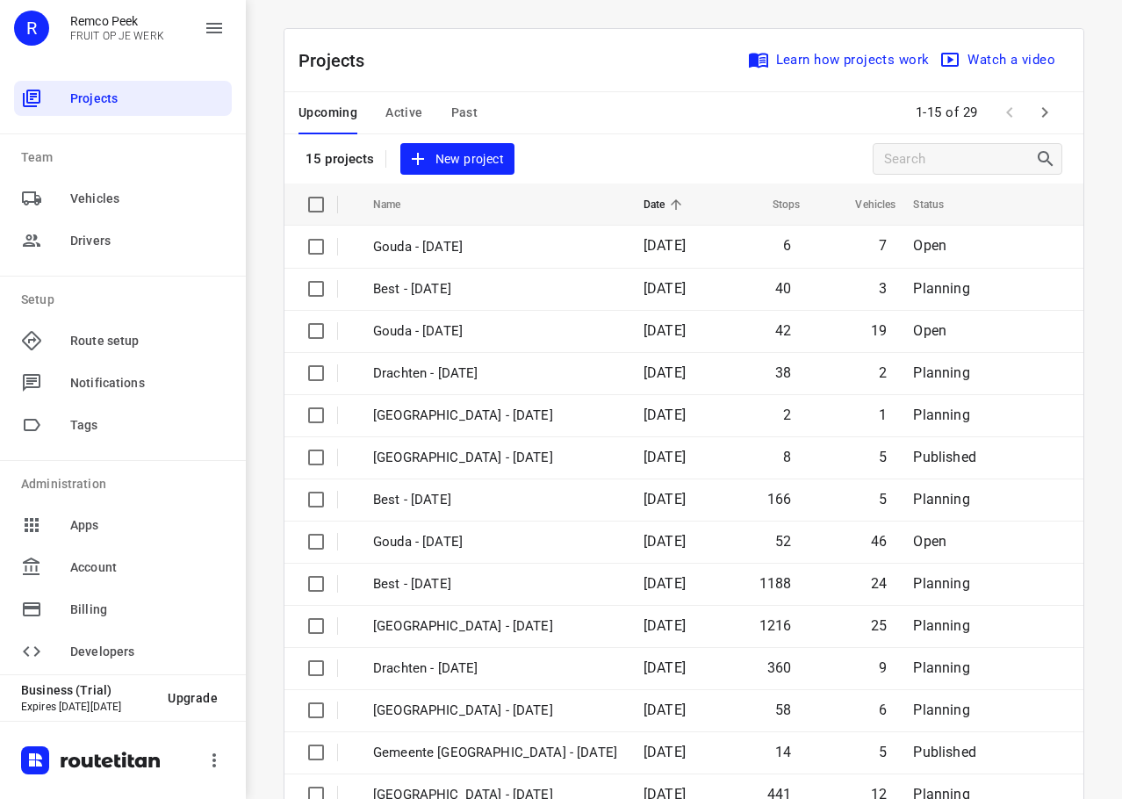
click at [587, 28] on div "Projects Learn how projects work Watch a video 15 projects New project Name Dat…" at bounding box center [684, 443] width 801 height 831
click at [493, 81] on div "Projects Learn how projects work Watch a video" at bounding box center [683, 60] width 799 height 63
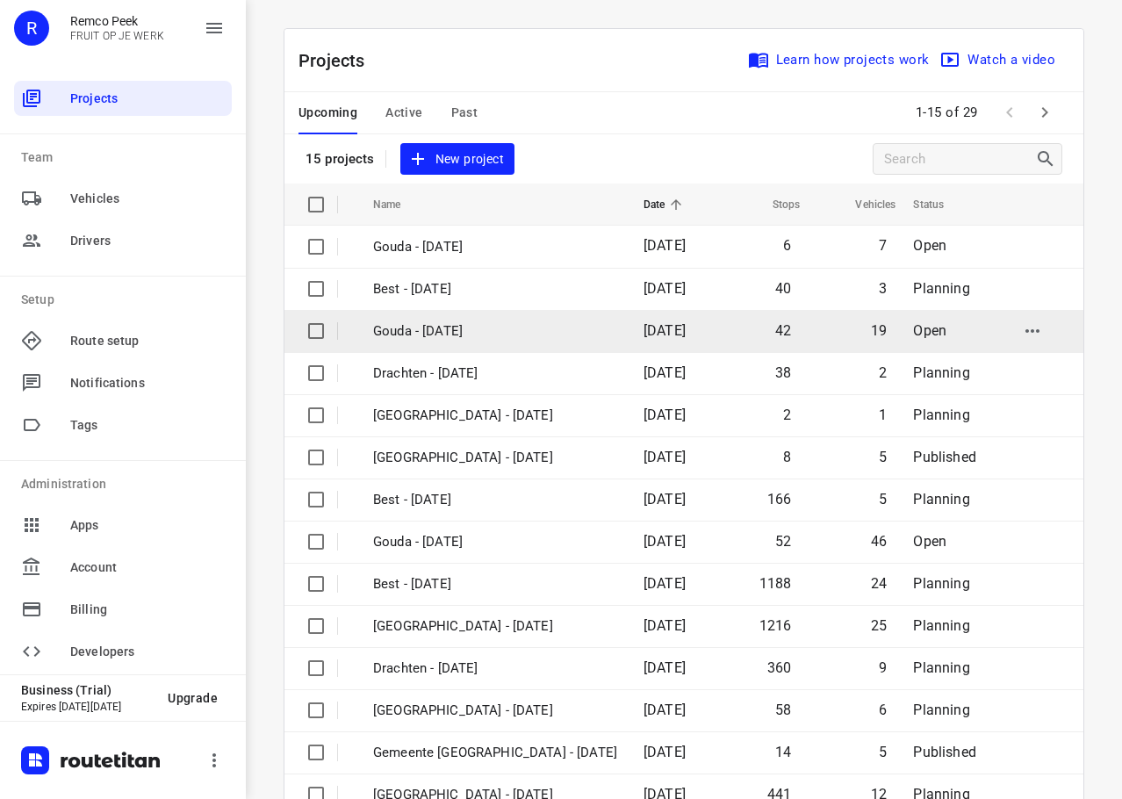
click at [491, 332] on p "Gouda - [DATE]" at bounding box center [495, 331] width 244 height 20
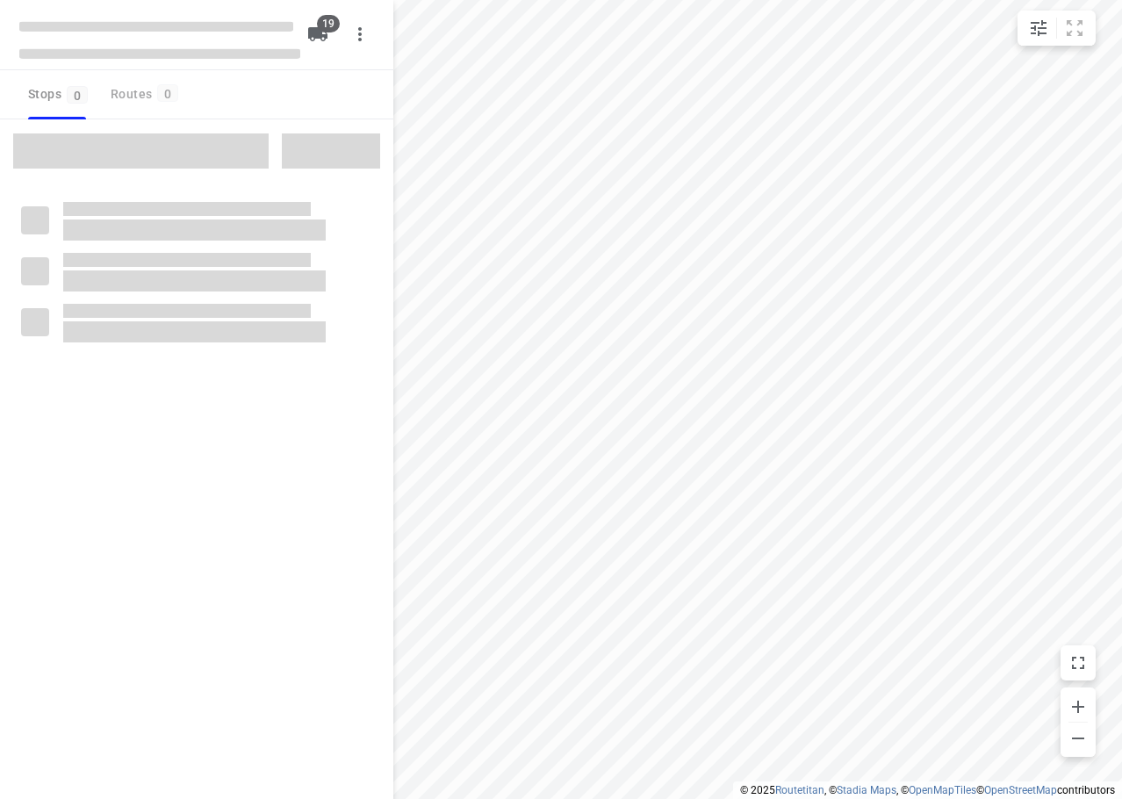
checkbox input "true"
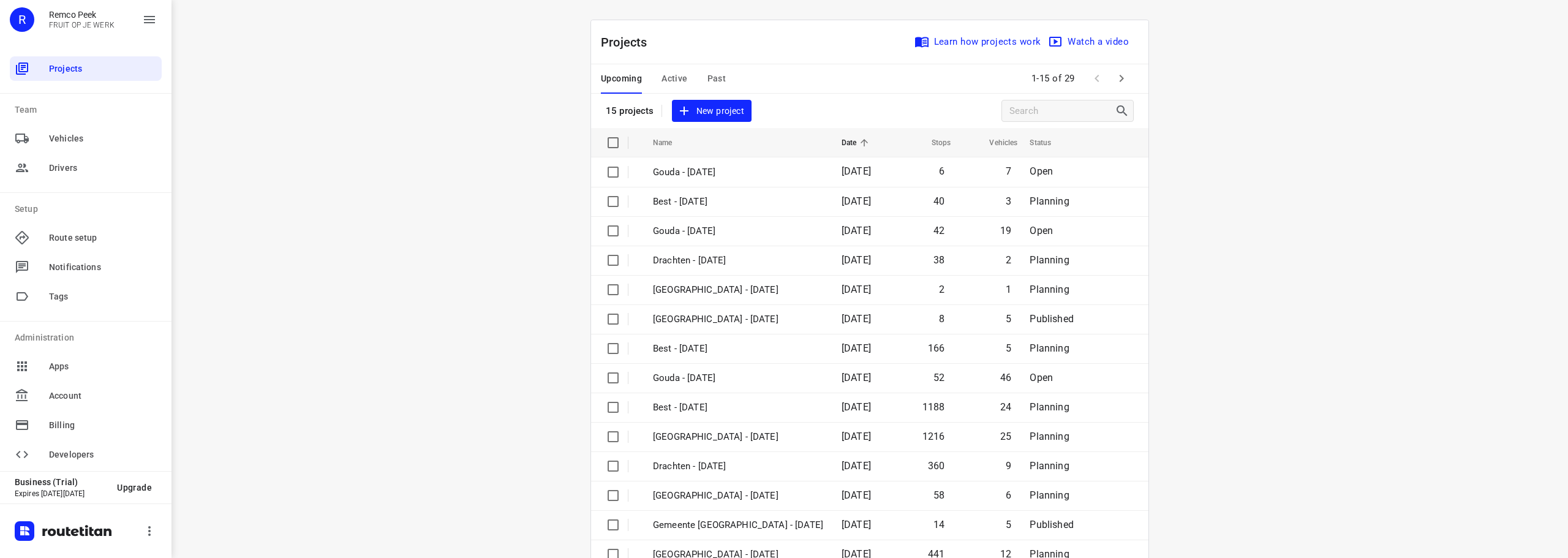
click at [685, 75] on div "Upcoming Active Past" at bounding box center [673, 79] width 144 height 29
click at [678, 77] on span "Active" at bounding box center [674, 79] width 26 height 15
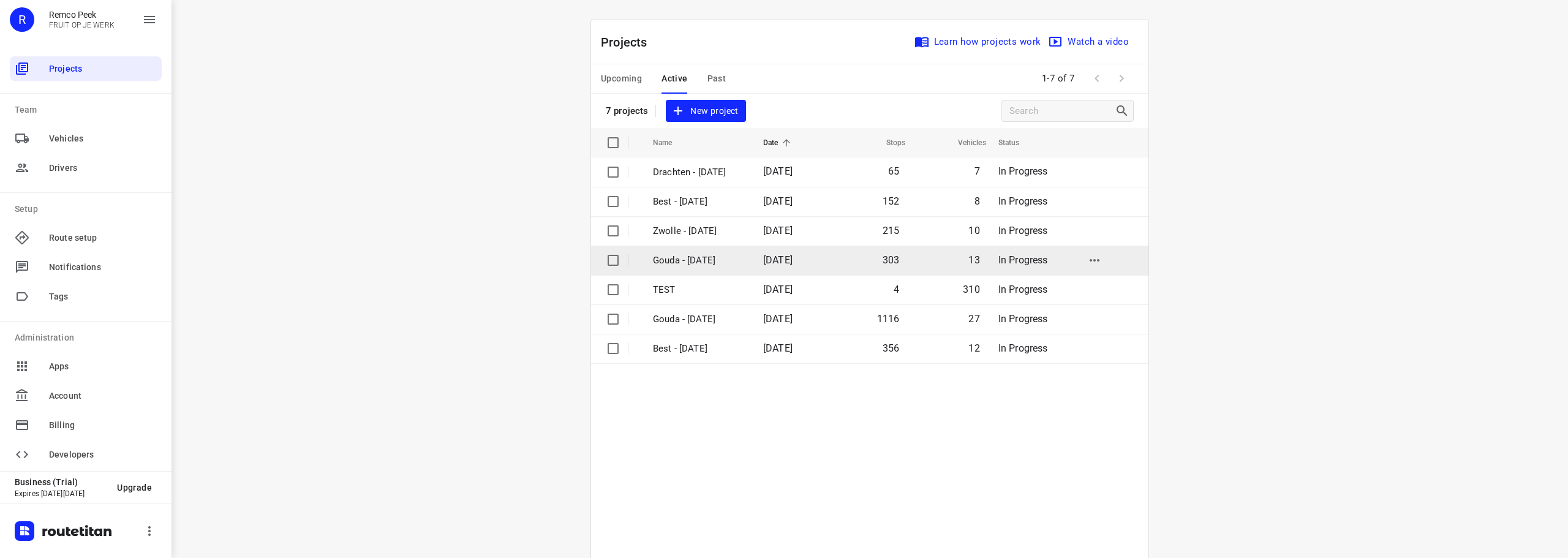
click at [705, 258] on p "Gouda - [DATE]" at bounding box center [699, 260] width 92 height 14
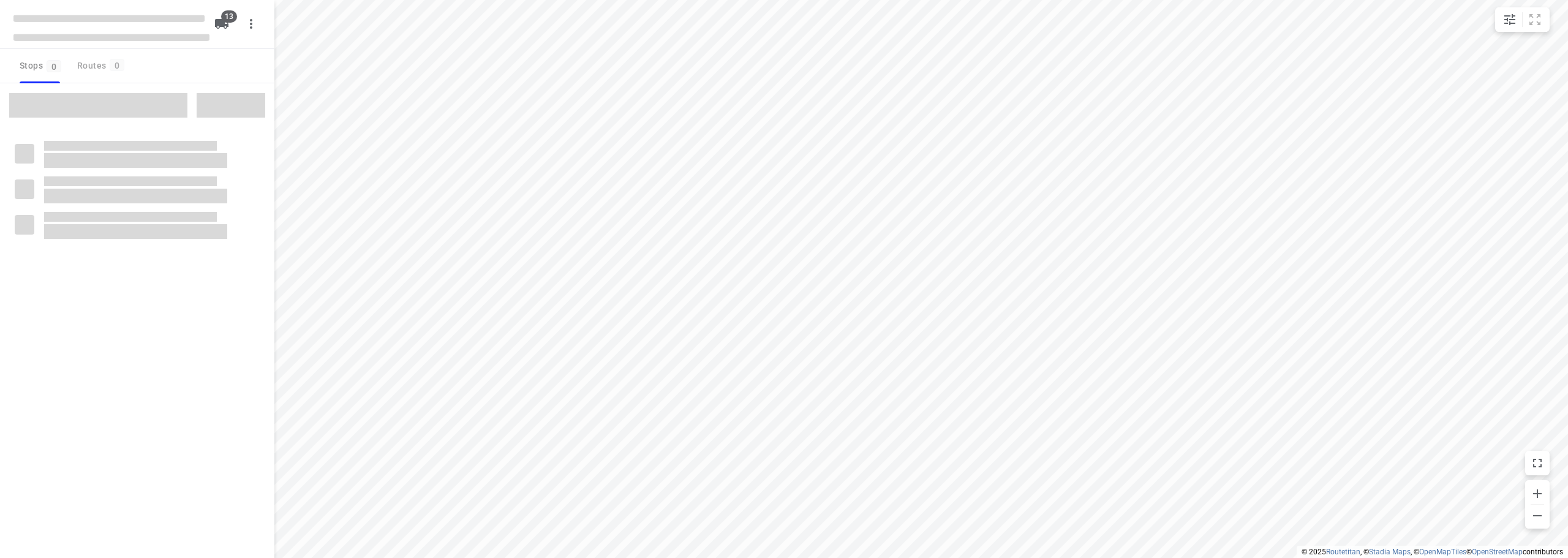
checkbox input "true"
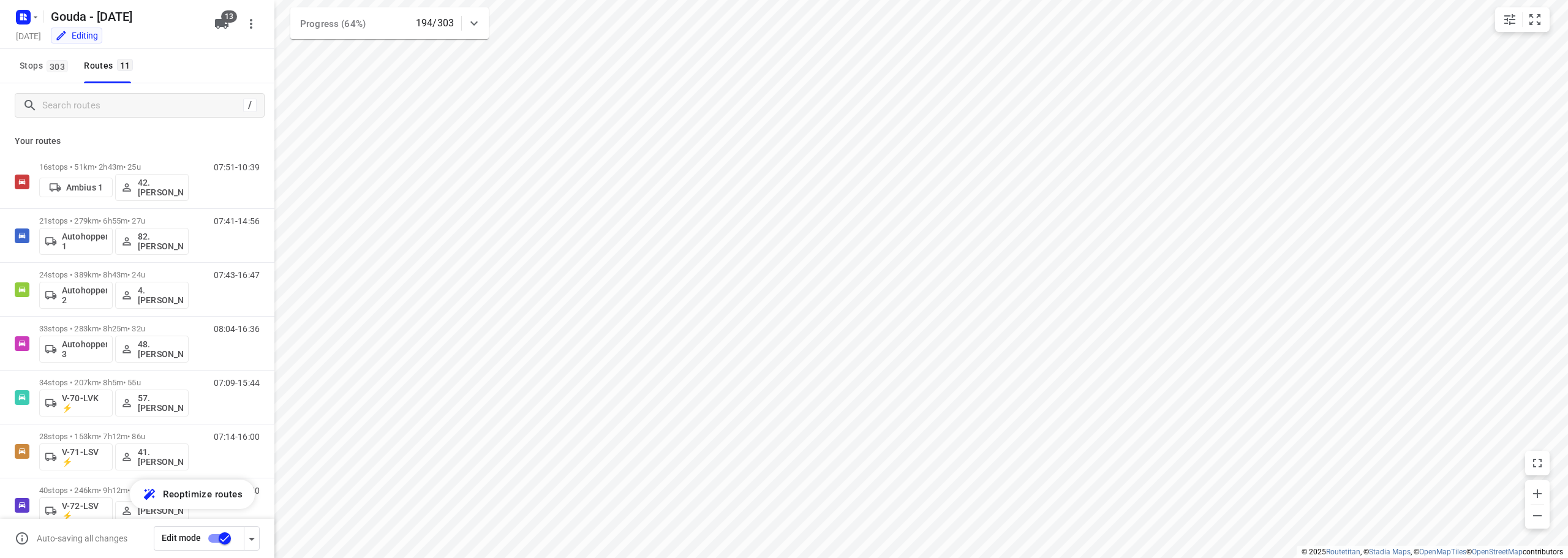
scroll to position [2, 0]
click at [168, 216] on p "21 stops • 279km • 6h55m • 27u" at bounding box center [114, 218] width 149 height 9
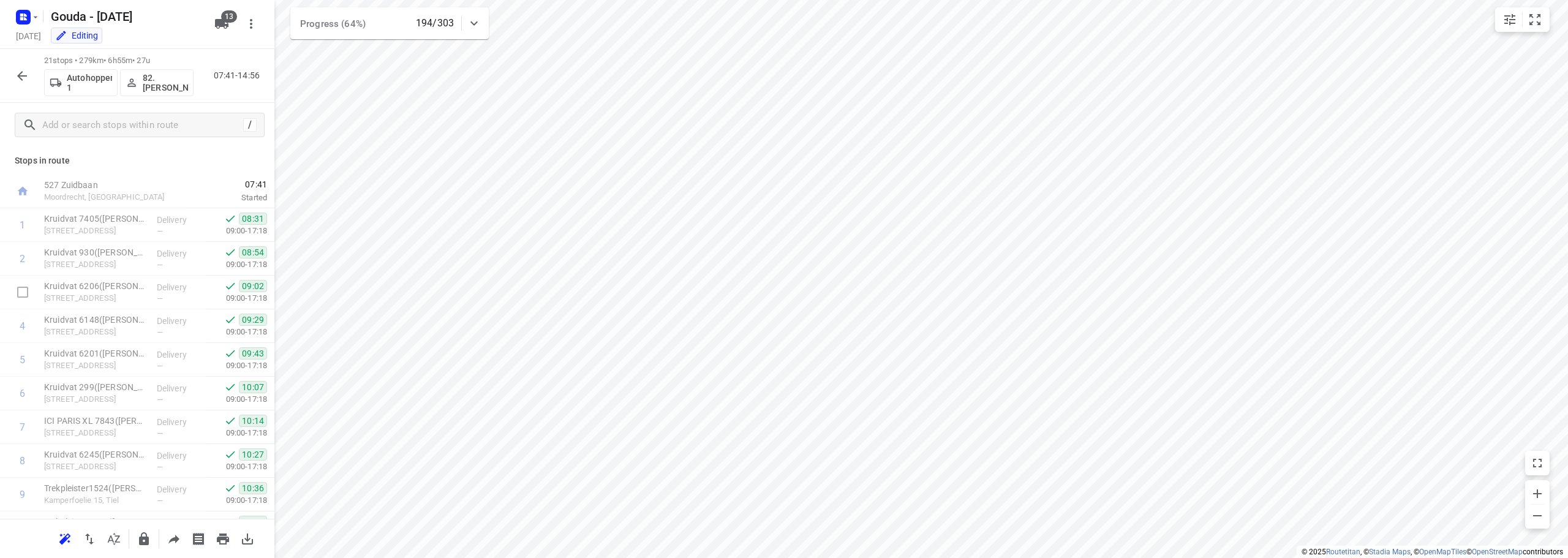
scroll to position [430, 0]
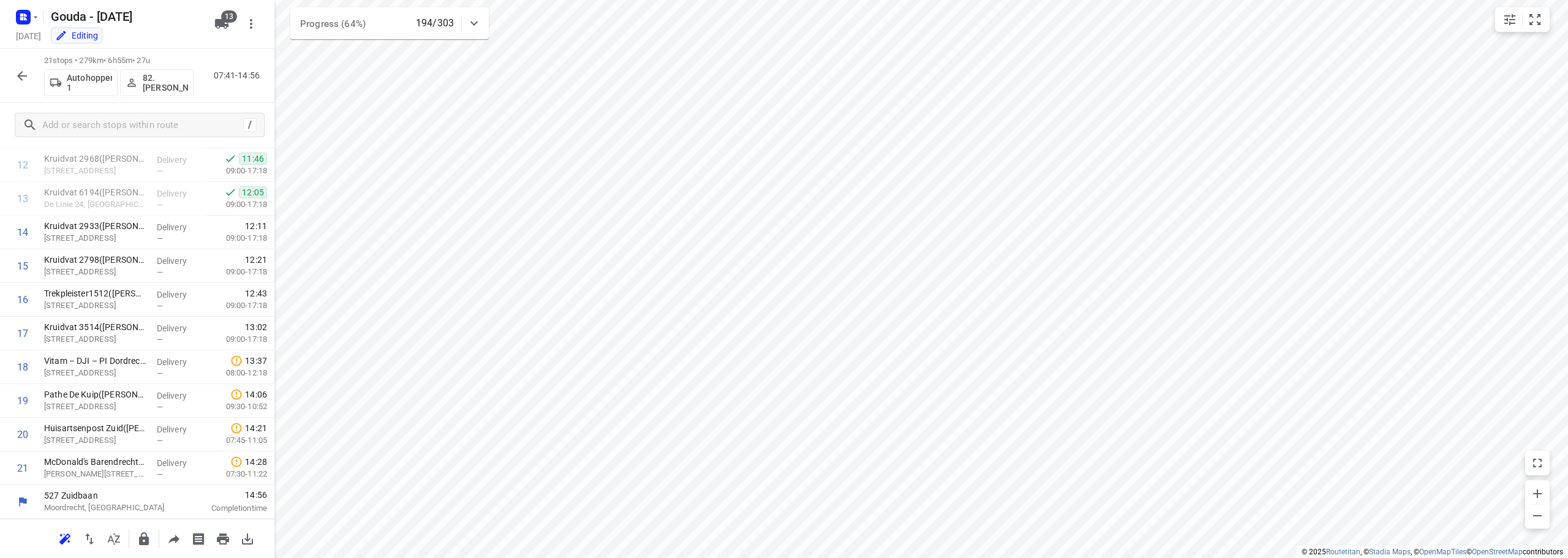
click at [27, 82] on icon "button" at bounding box center [22, 75] width 15 height 15
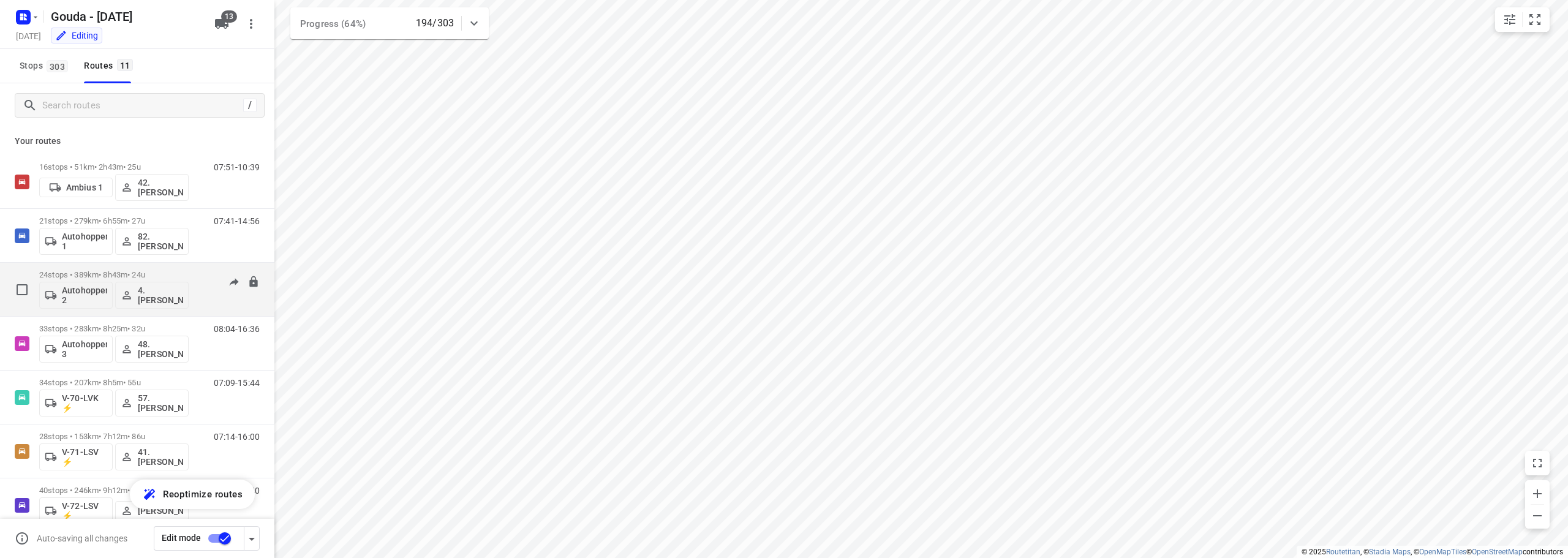
click at [169, 267] on div "24 stops • 389km • 8h43m • 24u Autohopper 2 4. Anton Vringer" at bounding box center [114, 289] width 149 height 51
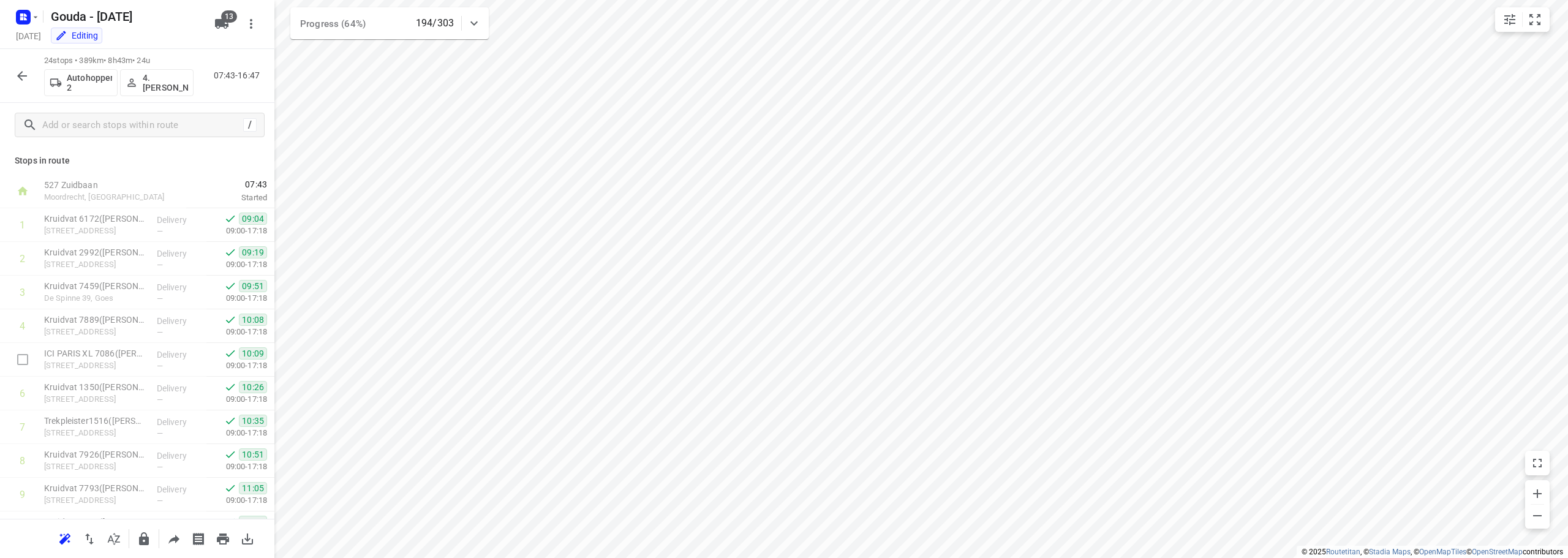
scroll to position [531, 0]
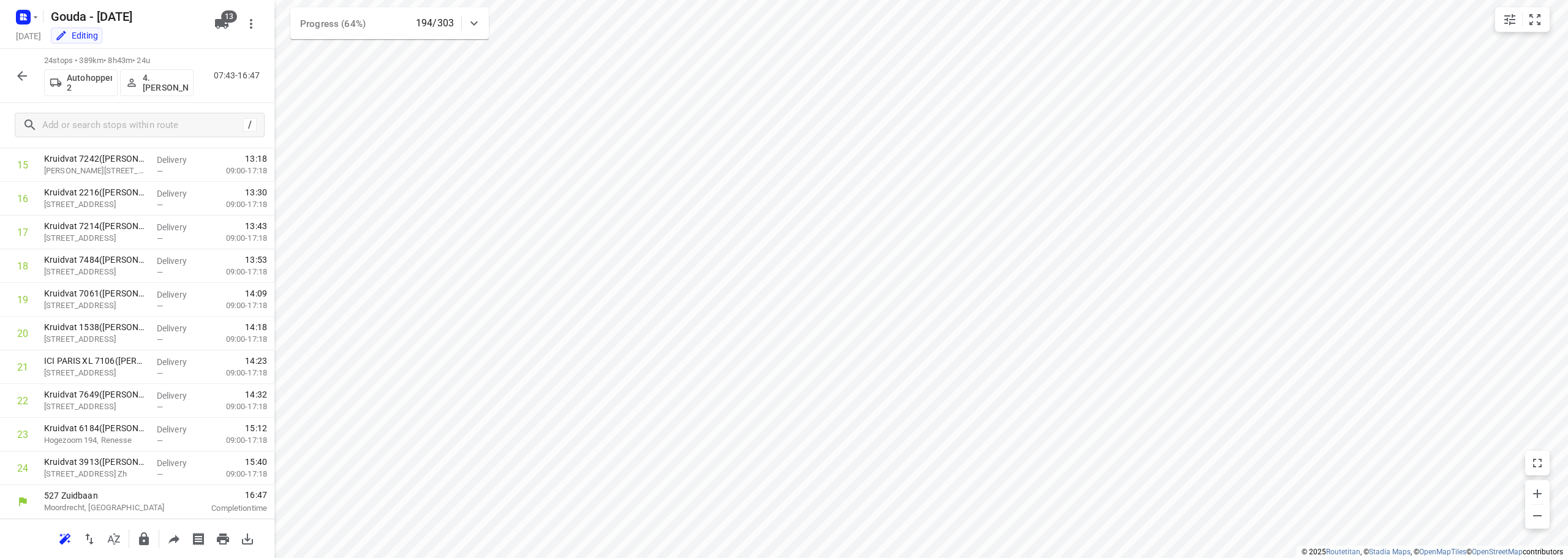
click at [29, 68] on icon "button" at bounding box center [22, 75] width 15 height 15
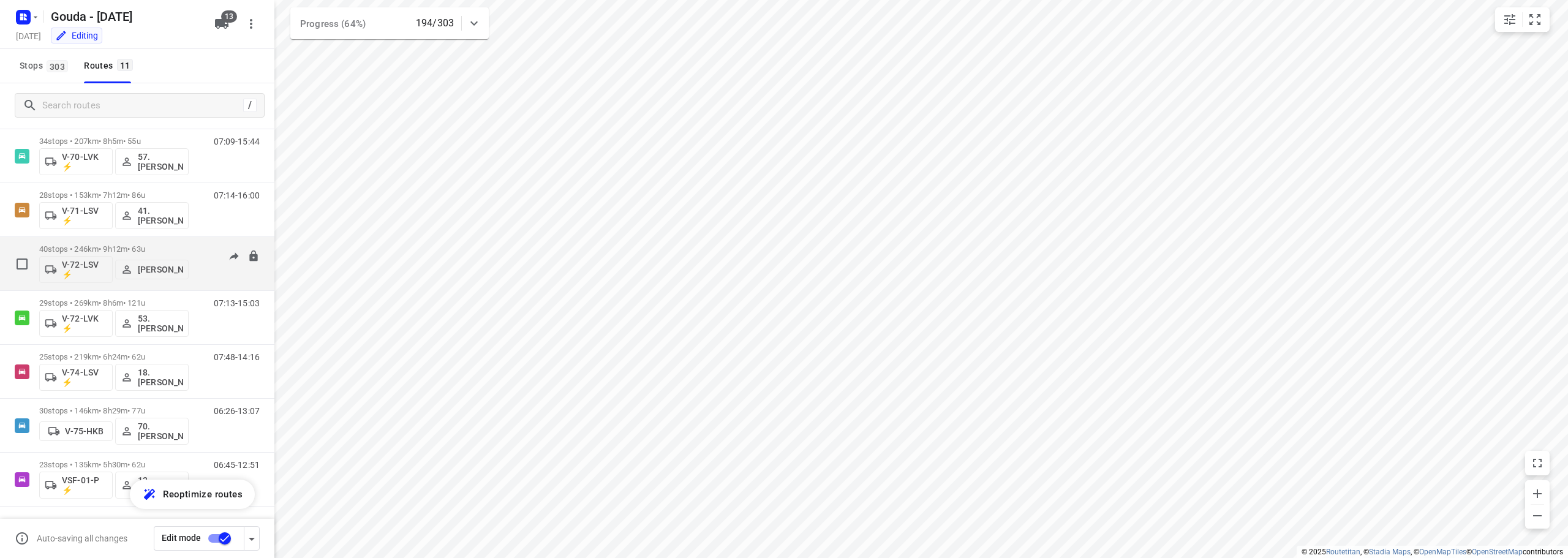
scroll to position [180, 0]
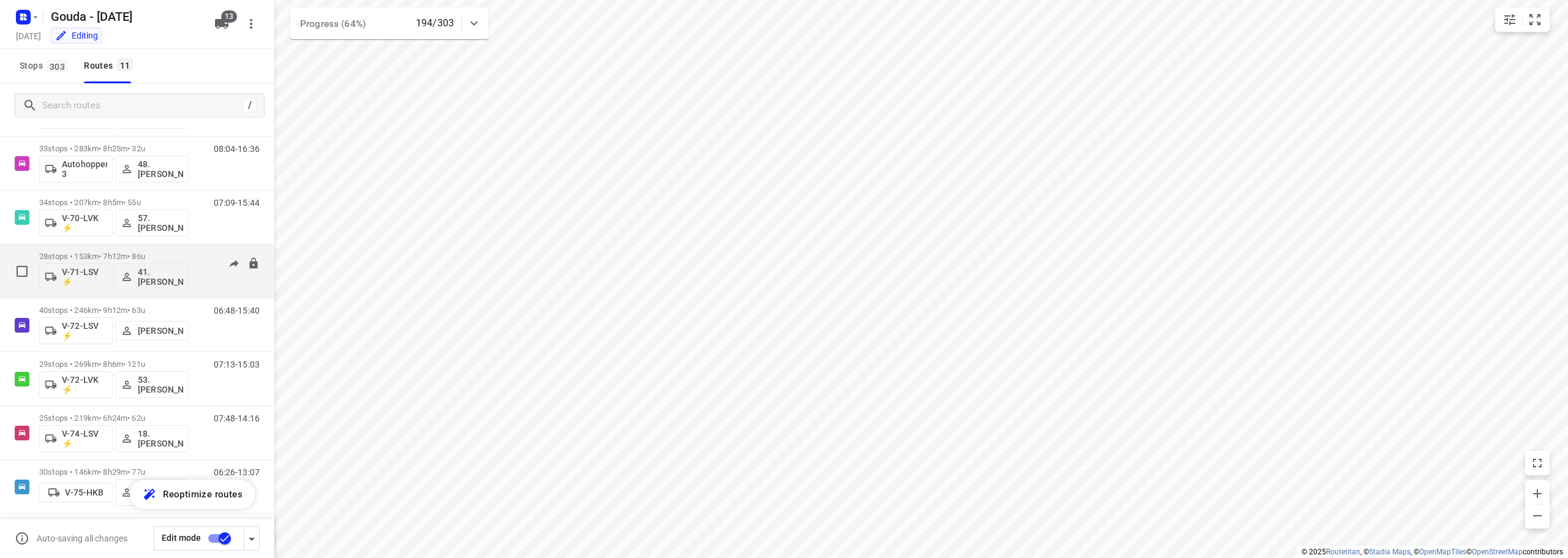
click at [148, 259] on p "28 stops • 153km • 7h12m • 86u" at bounding box center [114, 256] width 149 height 9
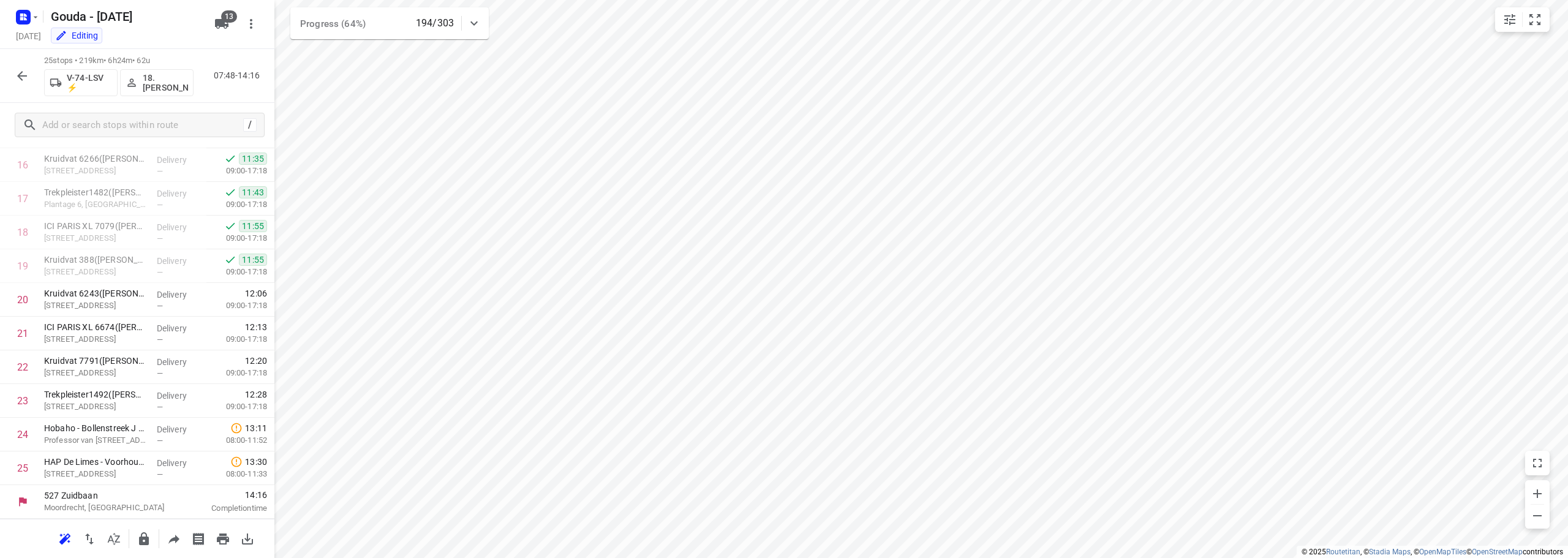
scroll to position [565, 0]
click at [22, 78] on icon "button" at bounding box center [22, 75] width 15 height 15
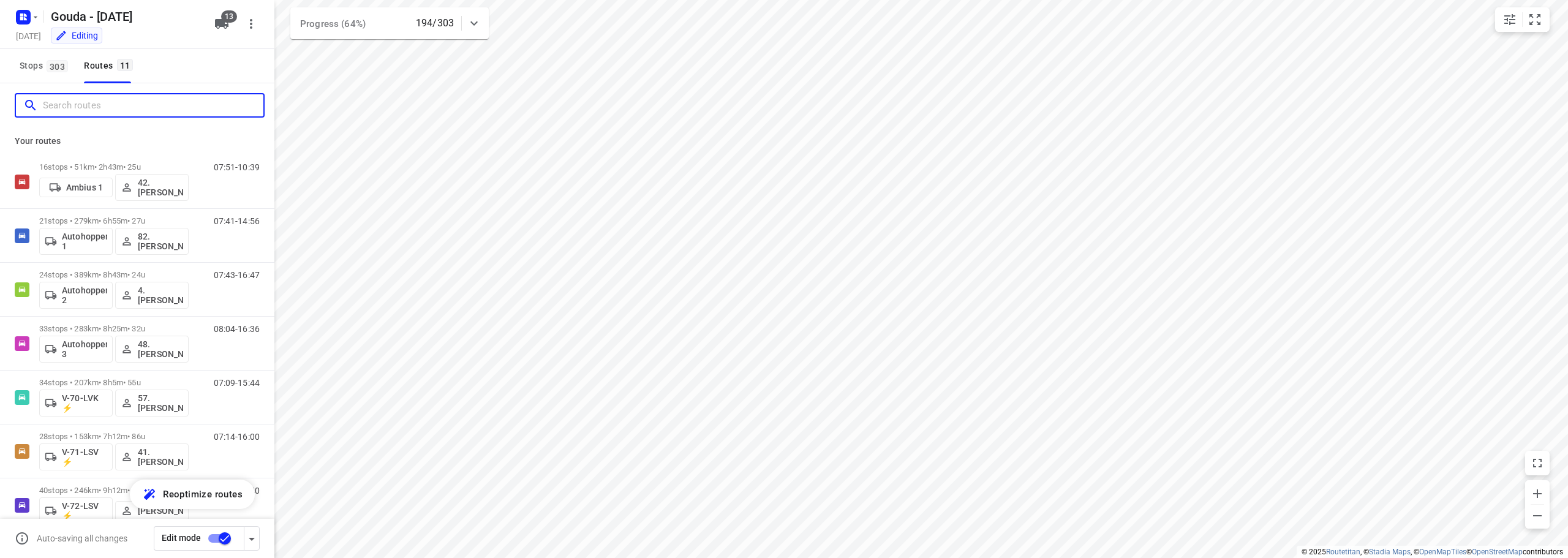
click at [58, 112] on input "Search routes" at bounding box center [153, 105] width 221 height 19
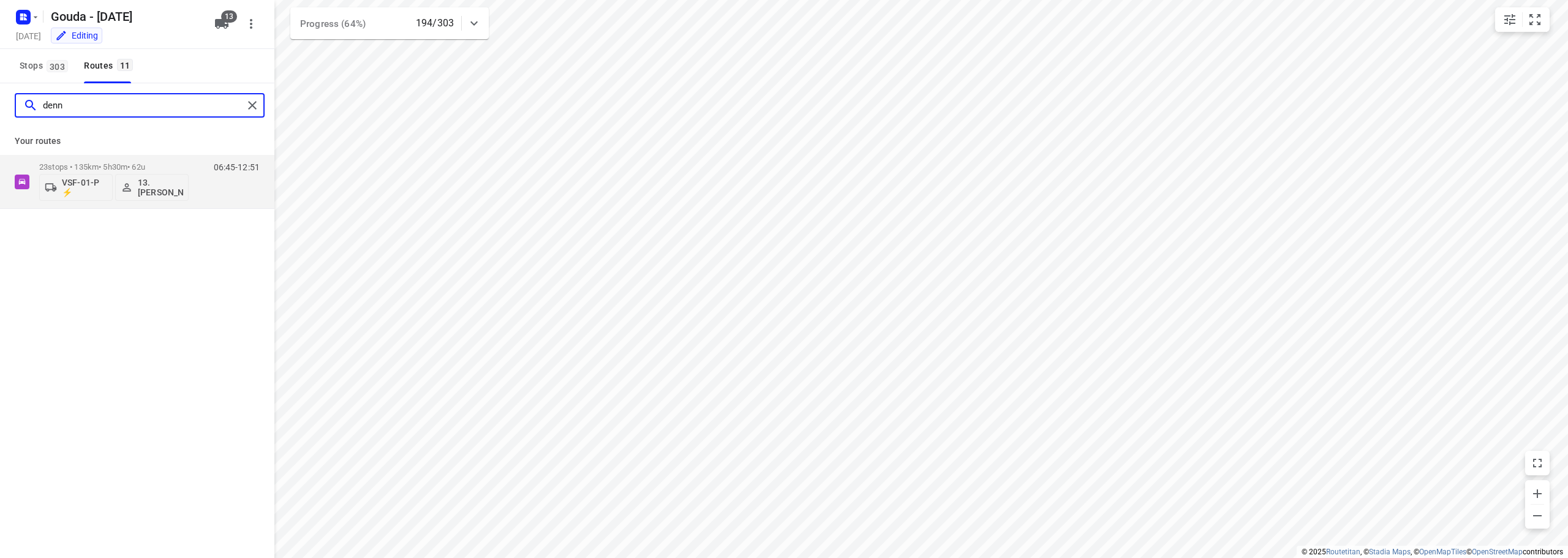
type input "denni"
click at [83, 159] on div "23 stops • 135km • 5h30m • 62u VSF-01-P ⚡ 13. Dennis Middel" at bounding box center [114, 181] width 149 height 51
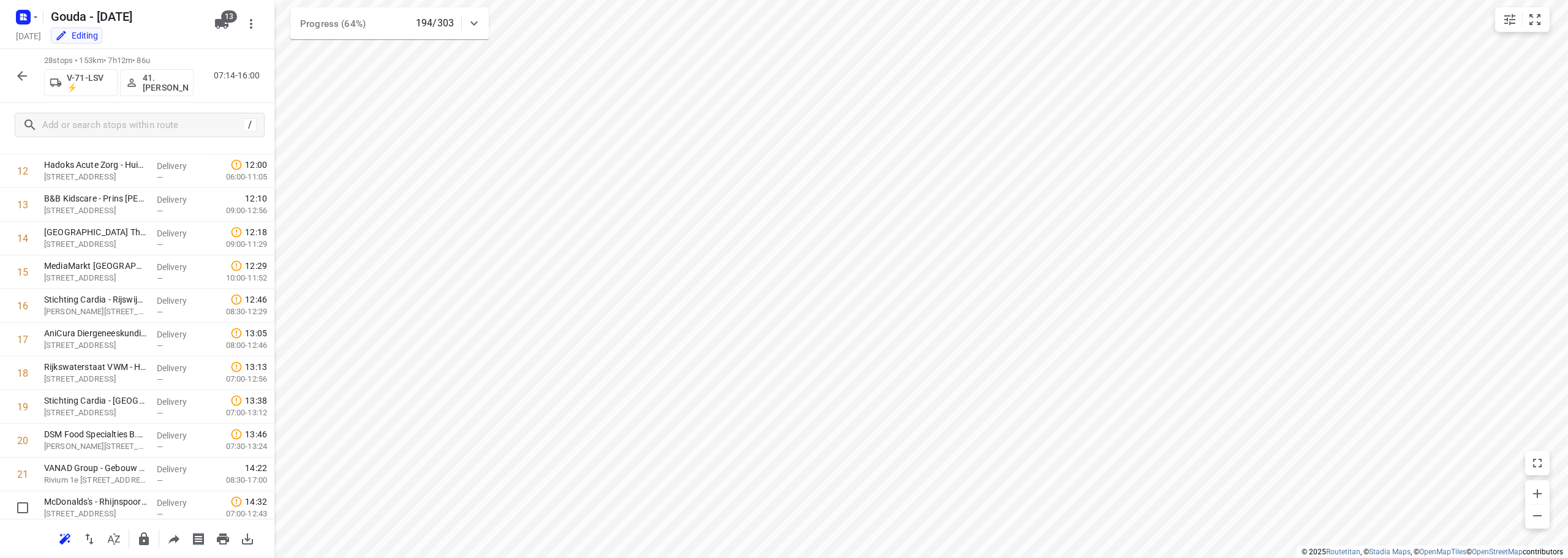
scroll to position [666, 0]
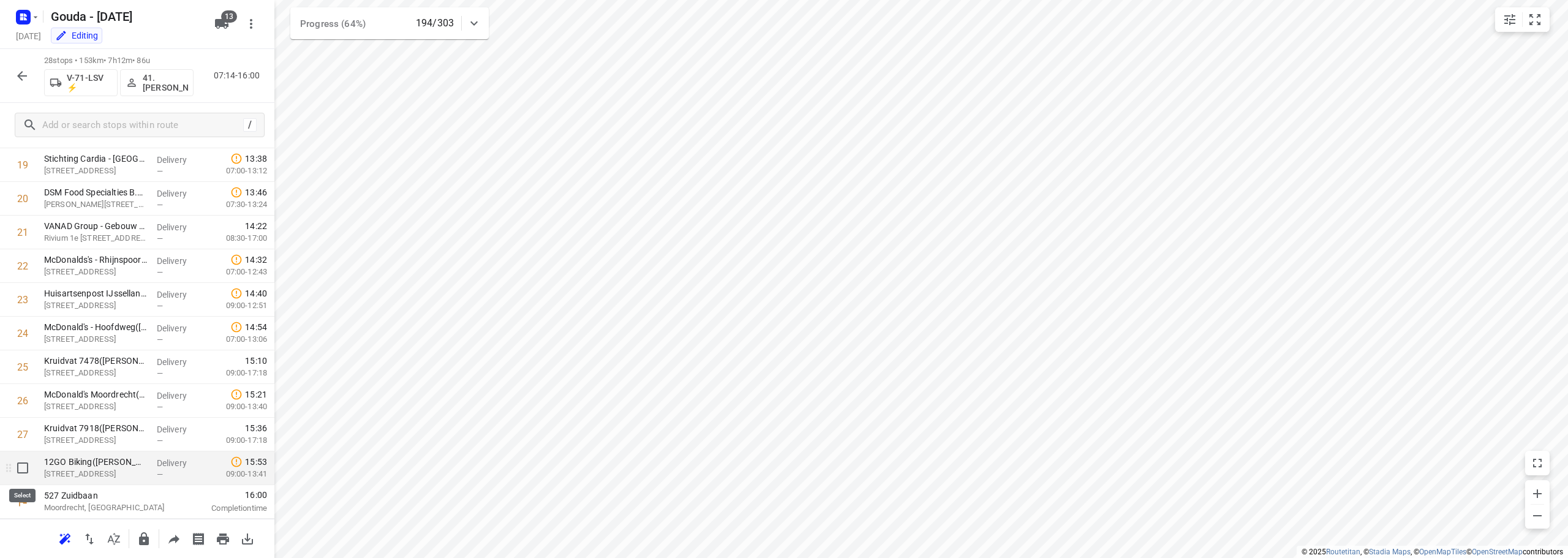
click at [21, 469] on input "checkbox" at bounding box center [22, 467] width 24 height 24
checkbox input "true"
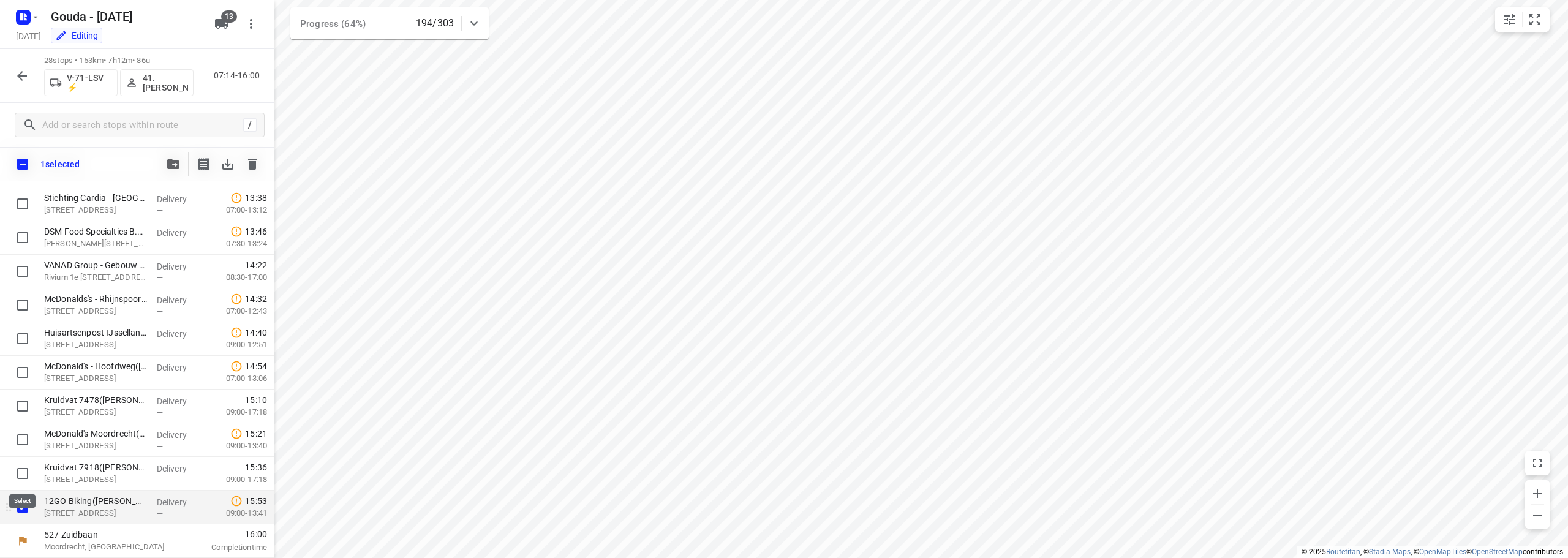
scroll to position [661, 0]
click at [22, 467] on input "checkbox" at bounding box center [22, 473] width 24 height 24
checkbox input "true"
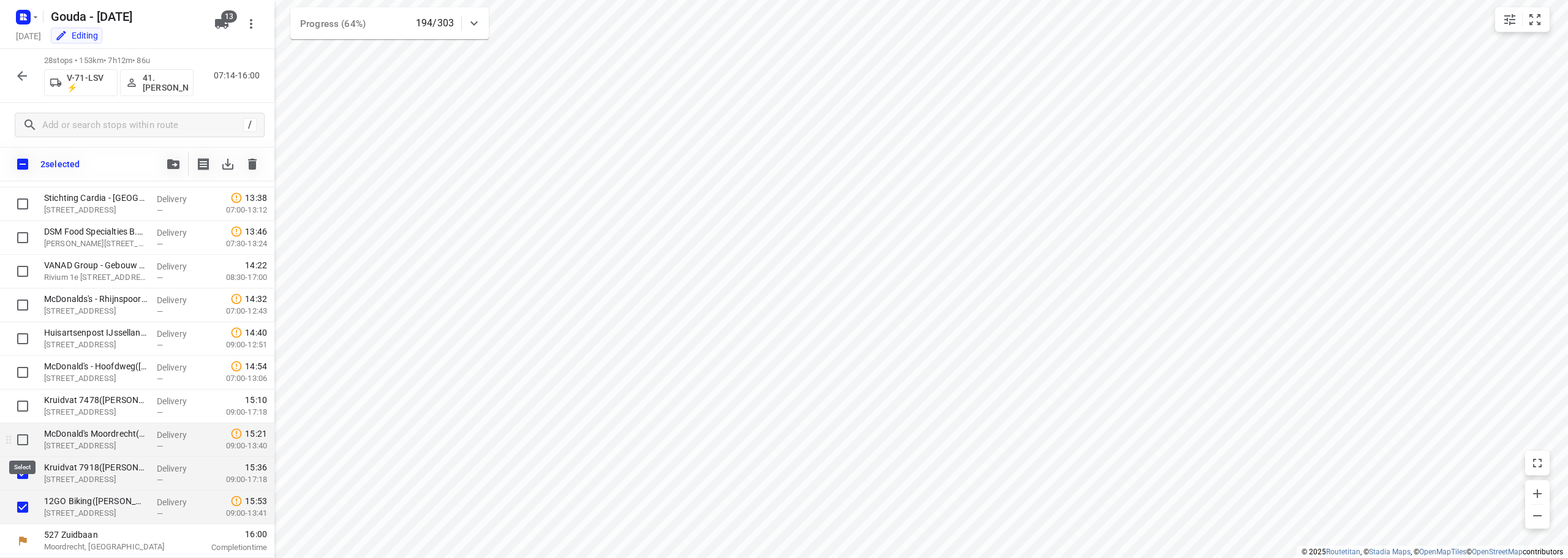
click at [22, 439] on input "checkbox" at bounding box center [22, 439] width 24 height 24
checkbox input "true"
click at [21, 409] on input "checkbox" at bounding box center [22, 406] width 24 height 24
checkbox input "true"
click at [215, 21] on icon "button" at bounding box center [221, 24] width 13 height 10
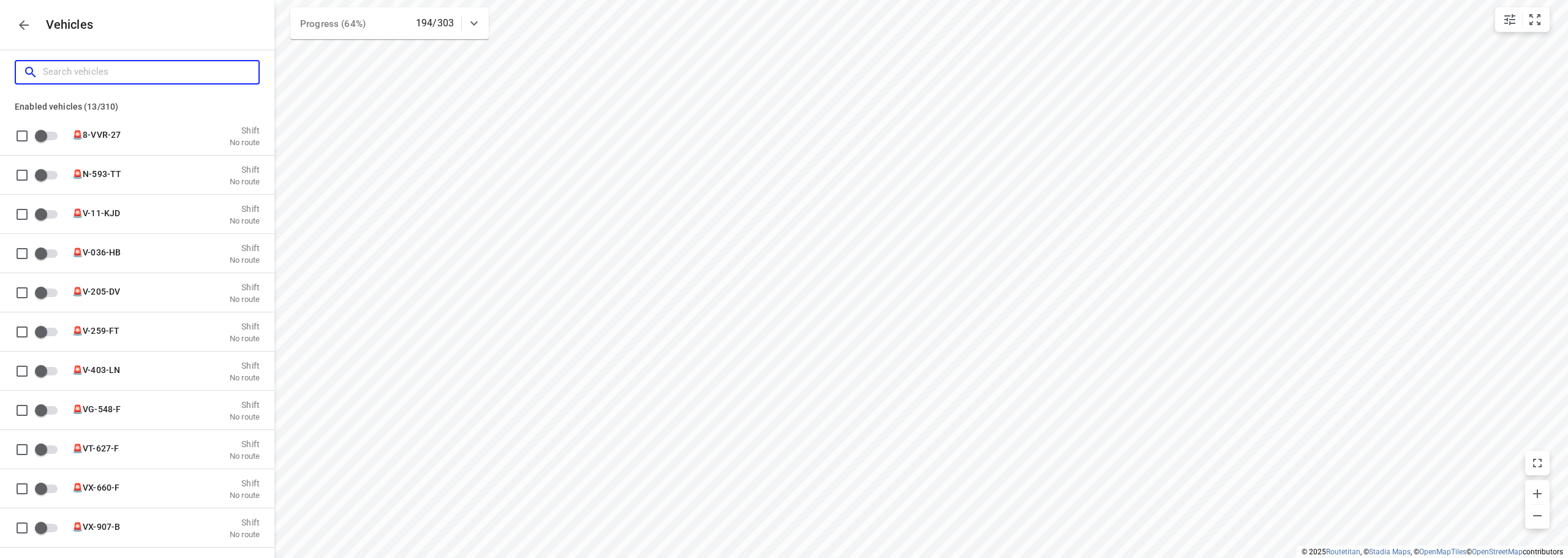
click at [165, 73] on input "Search vehicles" at bounding box center [150, 72] width 216 height 19
type input "h"
checkbox input "true"
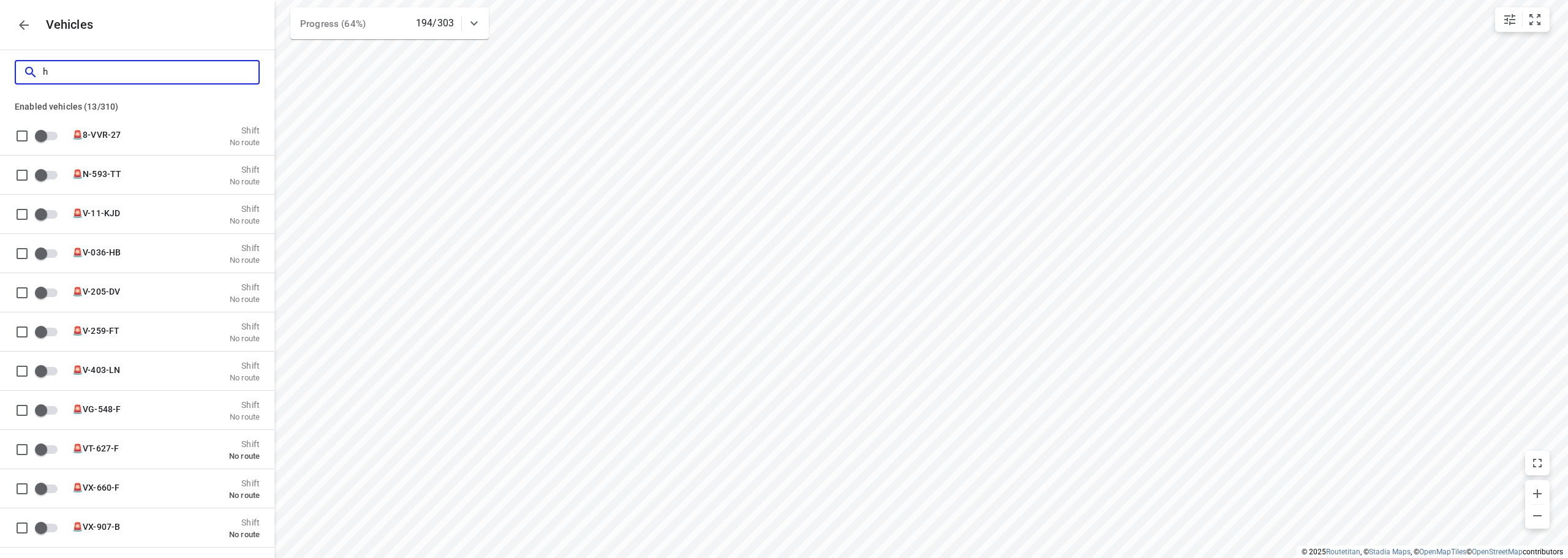
type input "ho"
checkbox input "true"
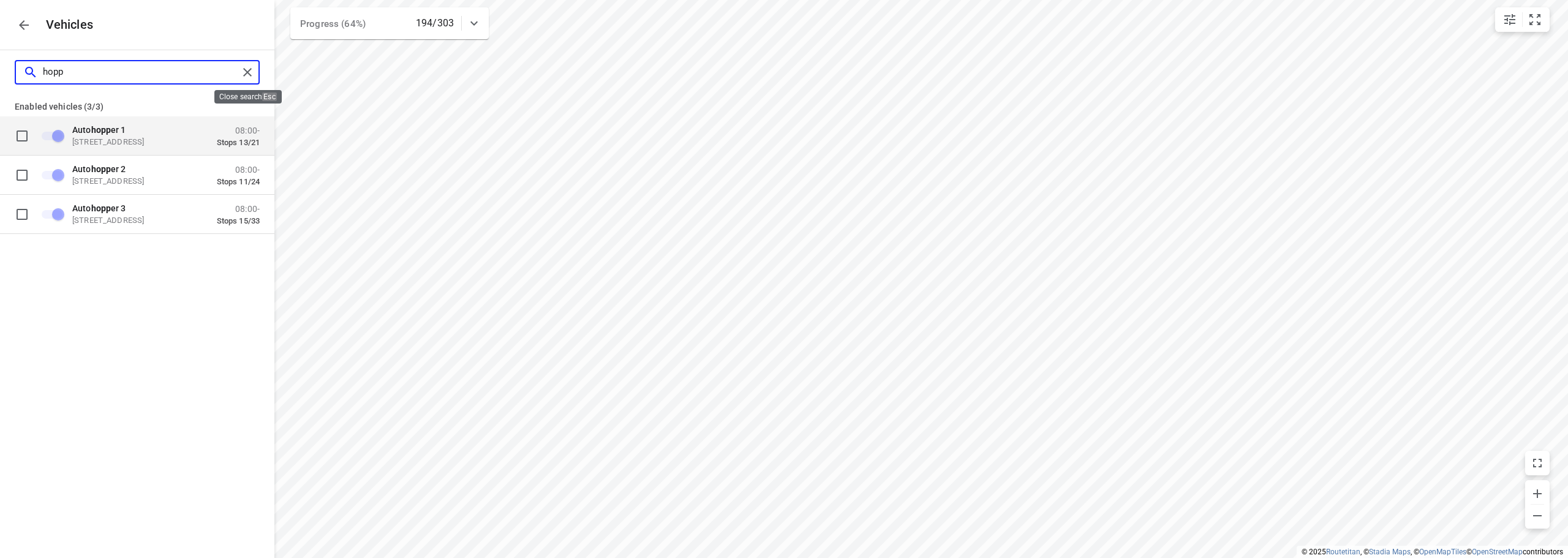
type input "hopp"
checkbox input "false"
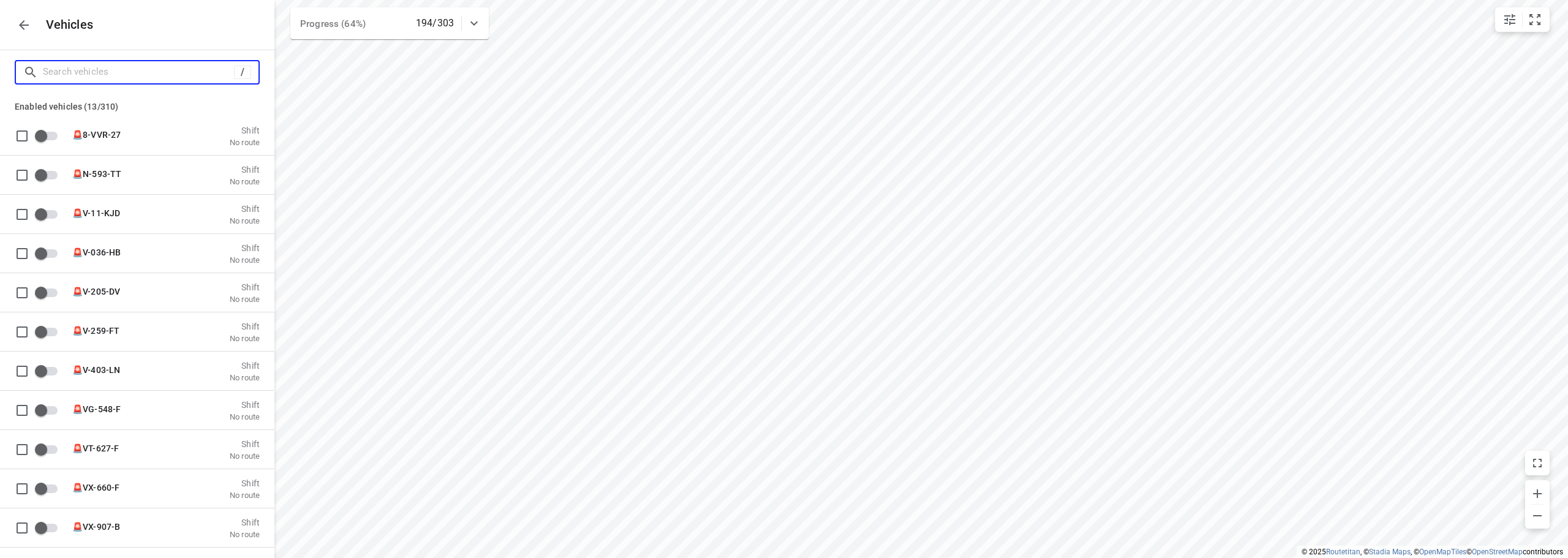
click at [154, 73] on input "Search vehicles" at bounding box center [138, 72] width 191 height 19
type input "v"
checkbox input "true"
type input "vb"
checkbox input "false"
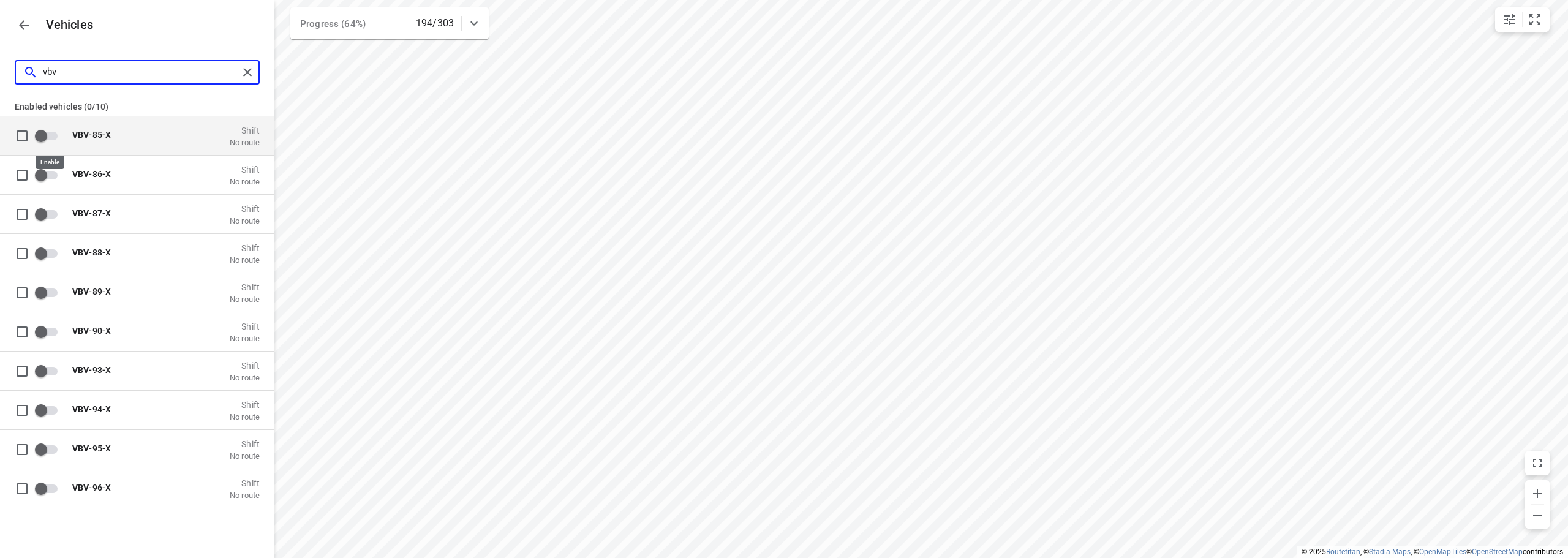
type input "vbv"
click at [53, 136] on input "grid" at bounding box center [41, 135] width 70 height 23
checkbox input "true"
click at [123, 97] on p "Enabled vehicles (1/10)" at bounding box center [137, 105] width 274 height 22
checkbox input "false"
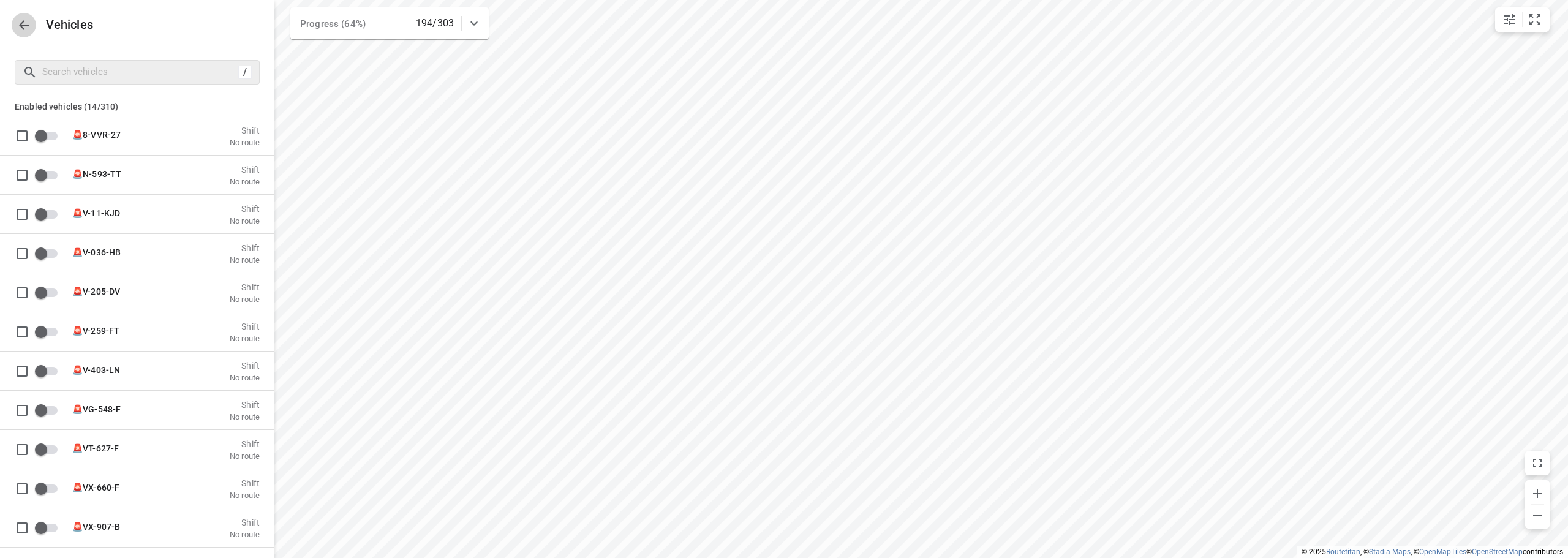
click at [22, 24] on icon "button" at bounding box center [24, 25] width 10 height 10
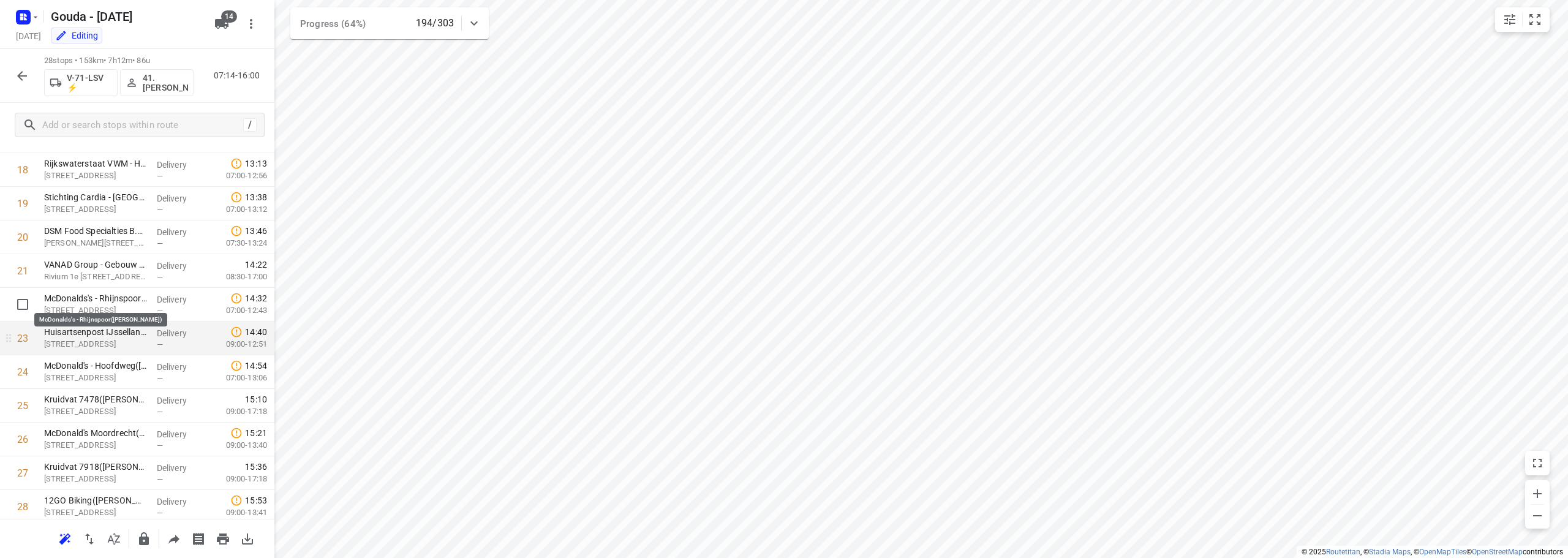
scroll to position [483, 0]
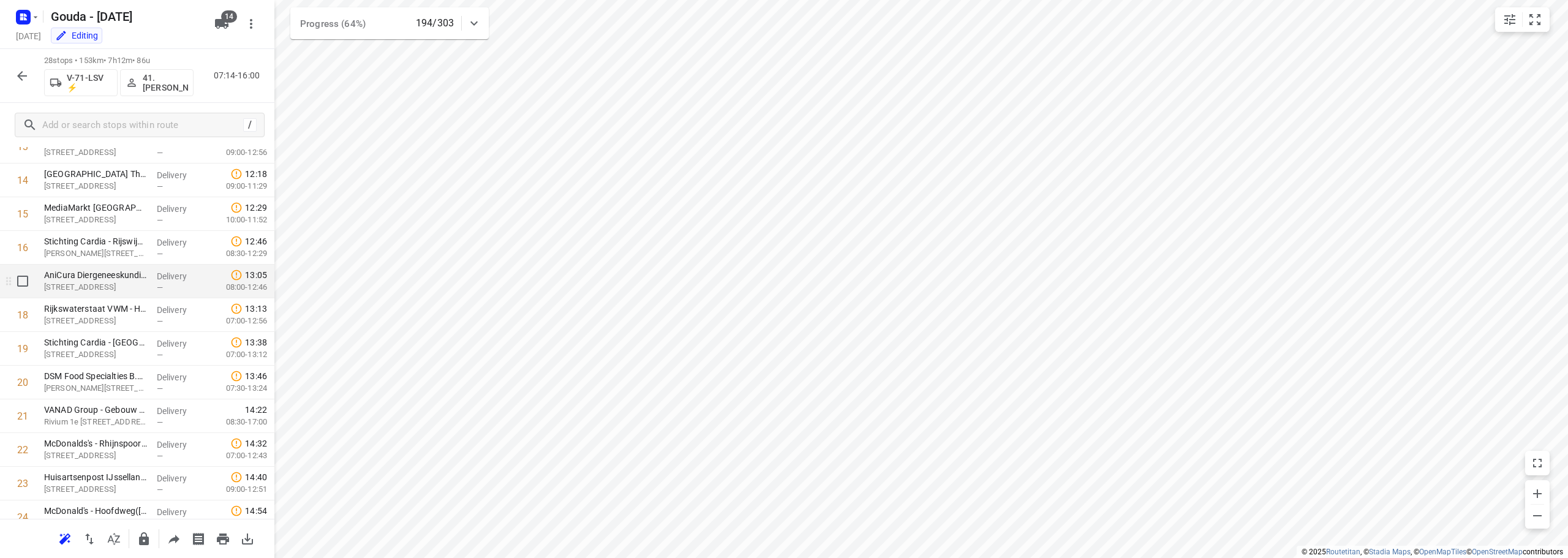
click at [75, 285] on p "Frijdastraat 20 A, Rijswijk" at bounding box center [95, 287] width 103 height 13
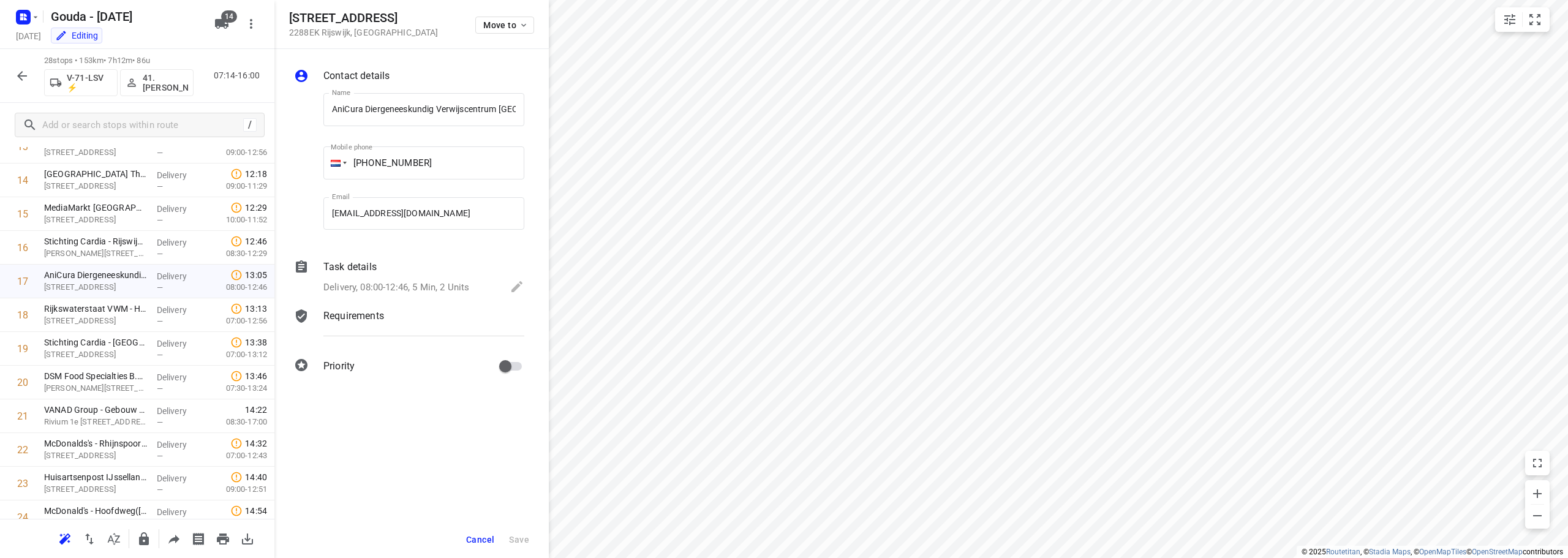
scroll to position [0, 0]
drag, startPoint x: 424, startPoint y: 338, endPoint x: 449, endPoint y: 324, distance: 28.7
click at [449, 324] on div "Requirements" at bounding box center [424, 327] width 206 height 42
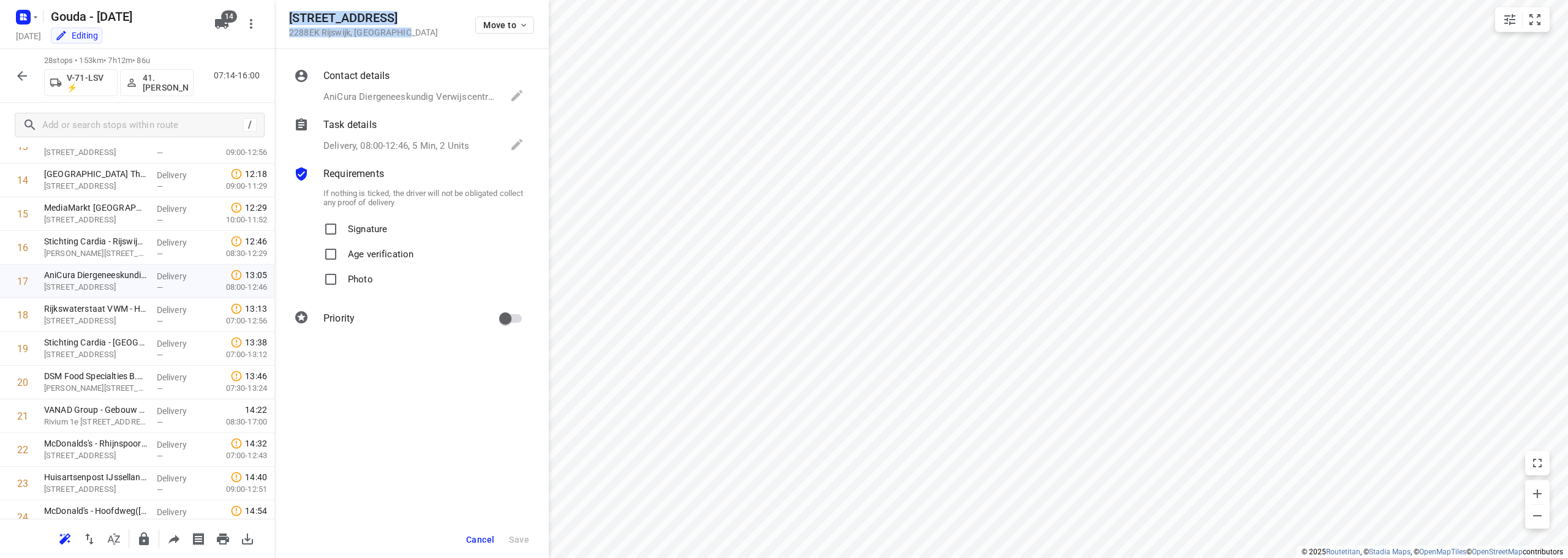
drag, startPoint x: 346, startPoint y: 26, endPoint x: 288, endPoint y: 15, distance: 59.0
click at [288, 15] on div "Frijdastraat 20 A 2288EK Rijswijk , Netherlands Move to" at bounding box center [411, 24] width 274 height 49
copy div "Frijdastraat 20 A 2288EK Rijswijk , Netherlands"
click at [484, 539] on span "Cancel" at bounding box center [480, 539] width 28 height 10
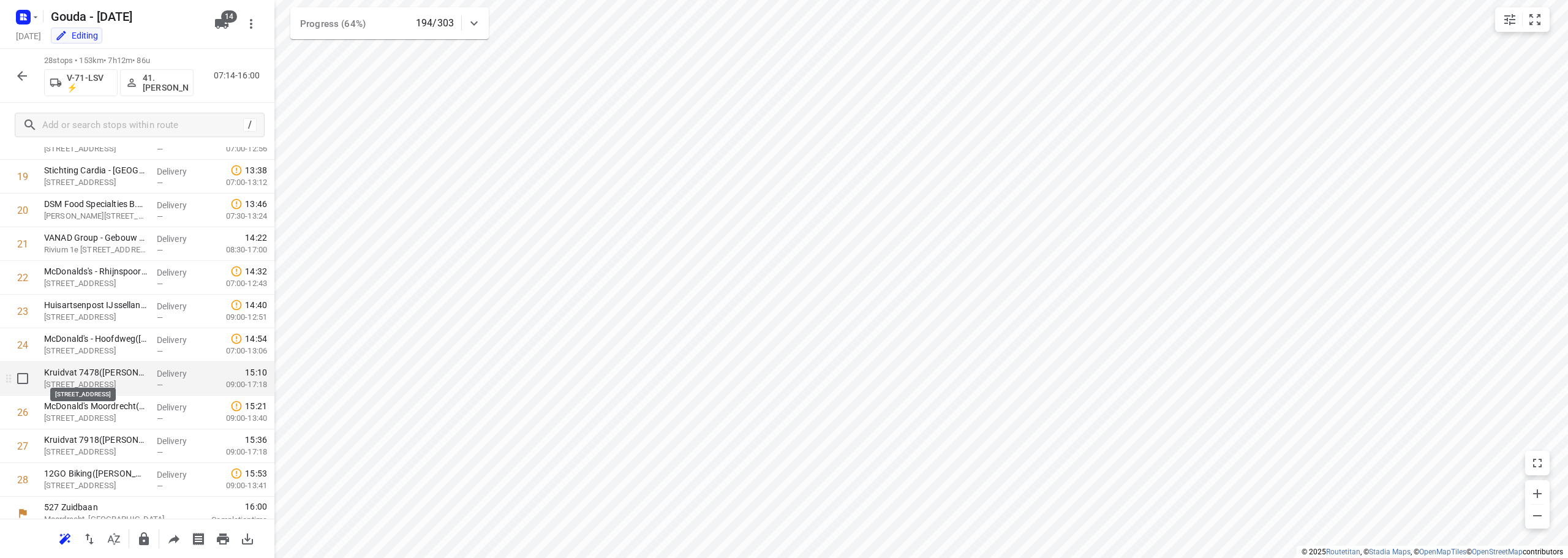
scroll to position [666, 0]
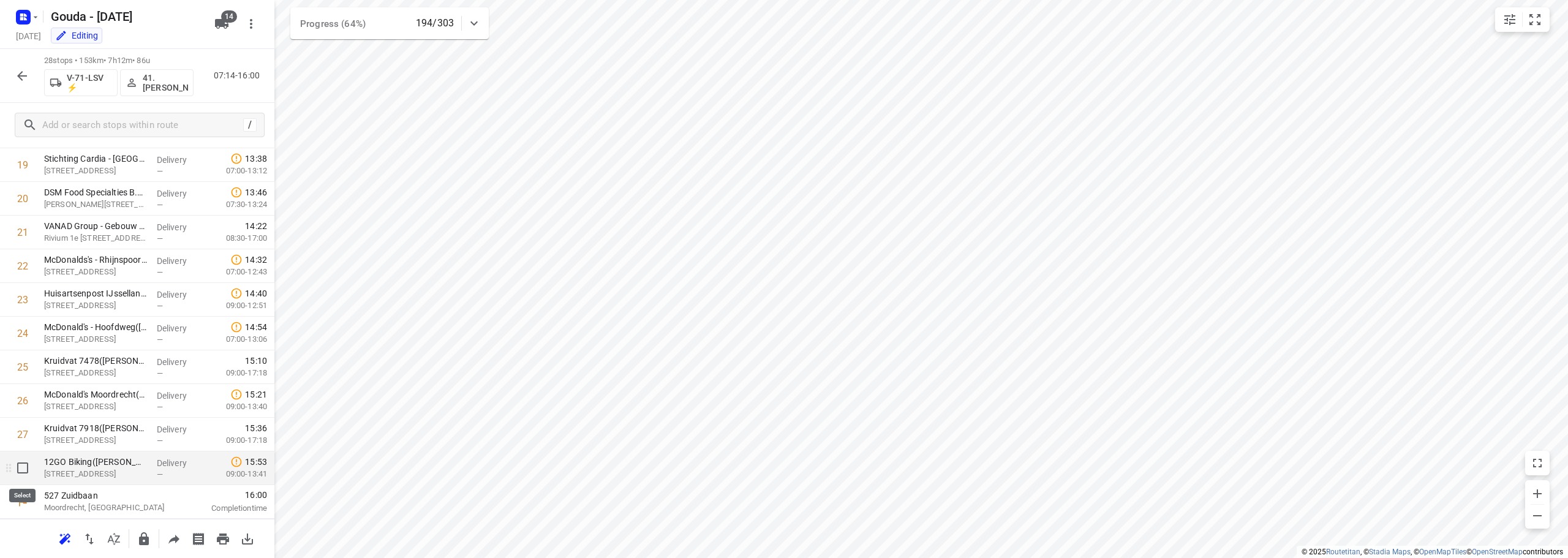
click at [32, 472] on input "checkbox" at bounding box center [22, 467] width 24 height 24
checkbox input "true"
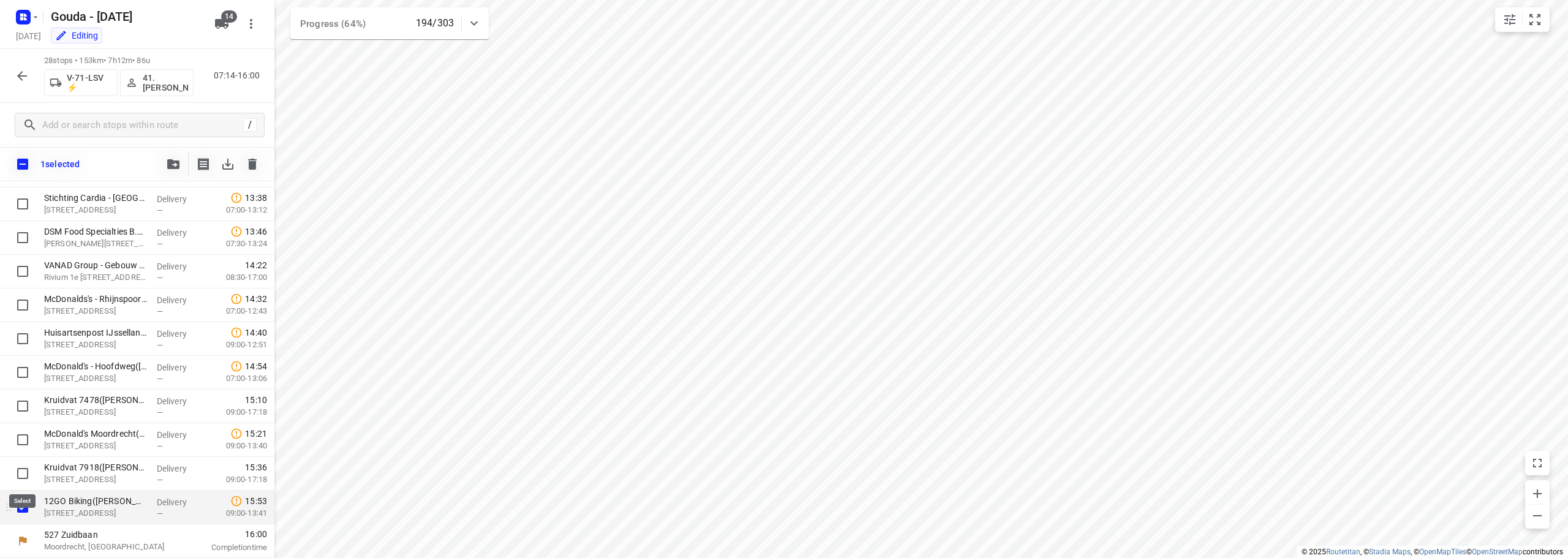
scroll to position [661, 0]
click at [22, 468] on input "checkbox" at bounding box center [22, 473] width 24 height 24
checkbox input "true"
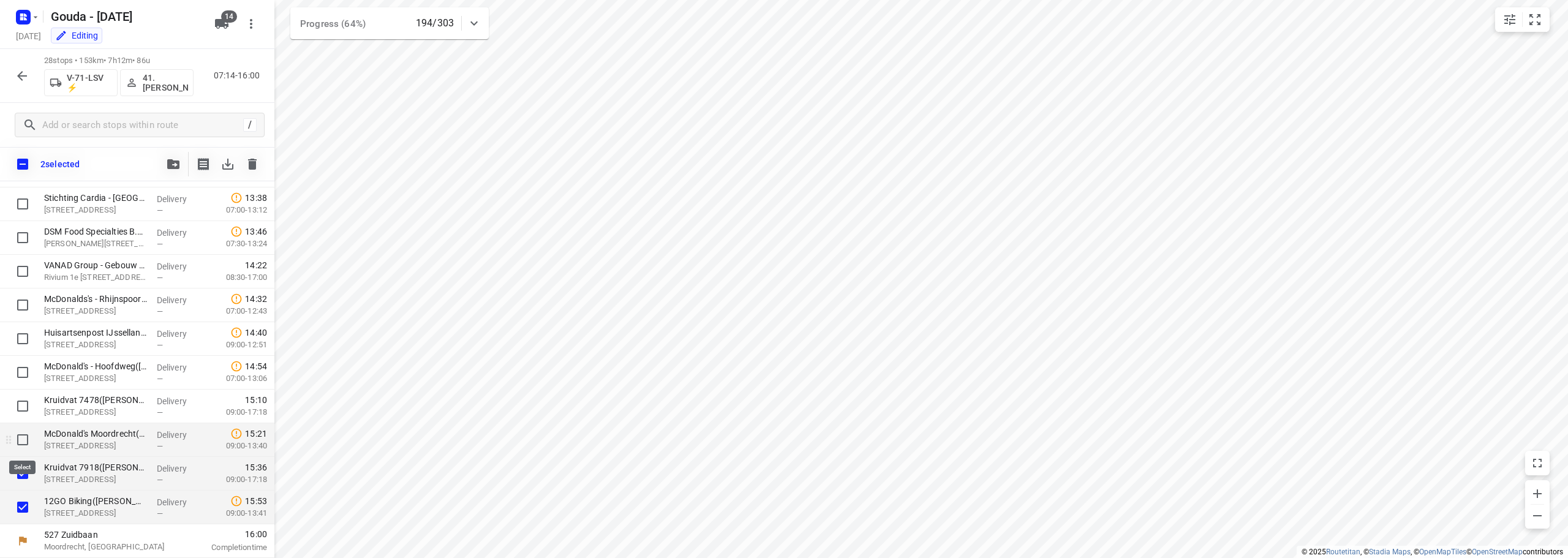
click at [26, 440] on input "checkbox" at bounding box center [22, 439] width 24 height 24
checkbox input "true"
click at [22, 407] on input "checkbox" at bounding box center [22, 406] width 24 height 24
checkbox input "true"
click at [184, 161] on button "button" at bounding box center [173, 164] width 24 height 24
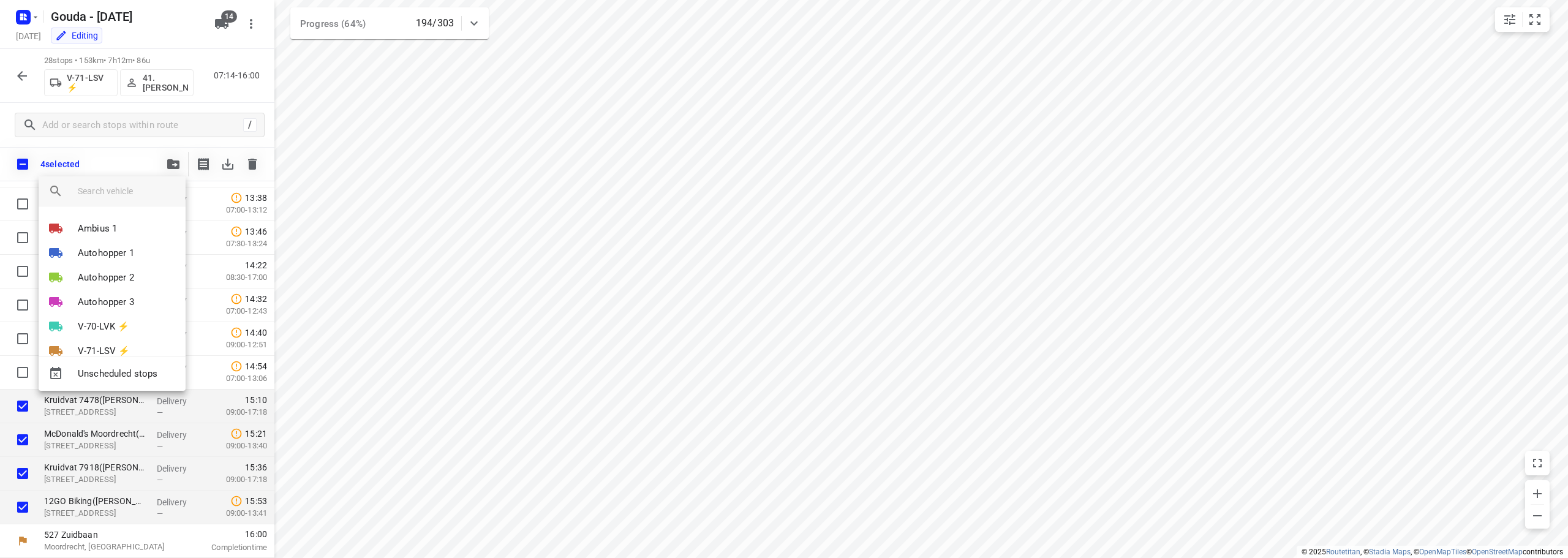
click at [130, 190] on input "search vehicle" at bounding box center [126, 191] width 98 height 18
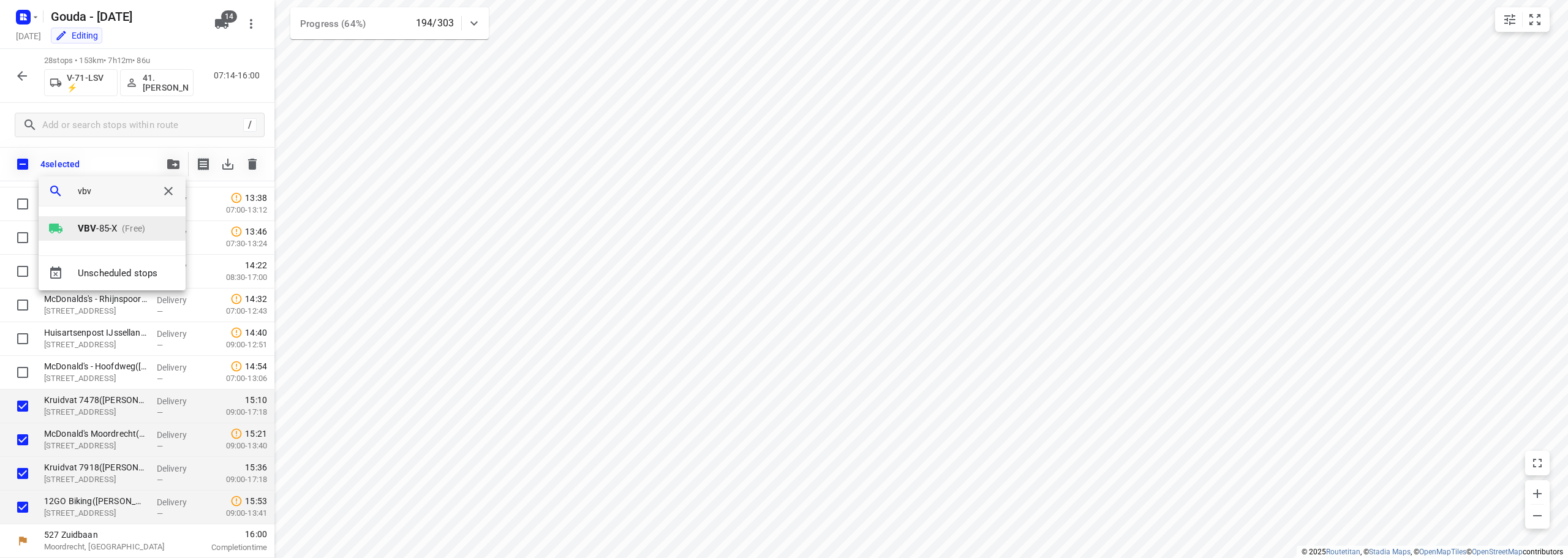
type input "vbv"
click at [110, 229] on p "VBV -85-X" at bounding box center [97, 229] width 39 height 14
click at [110, 229] on li "1" at bounding box center [112, 223] width 147 height 24
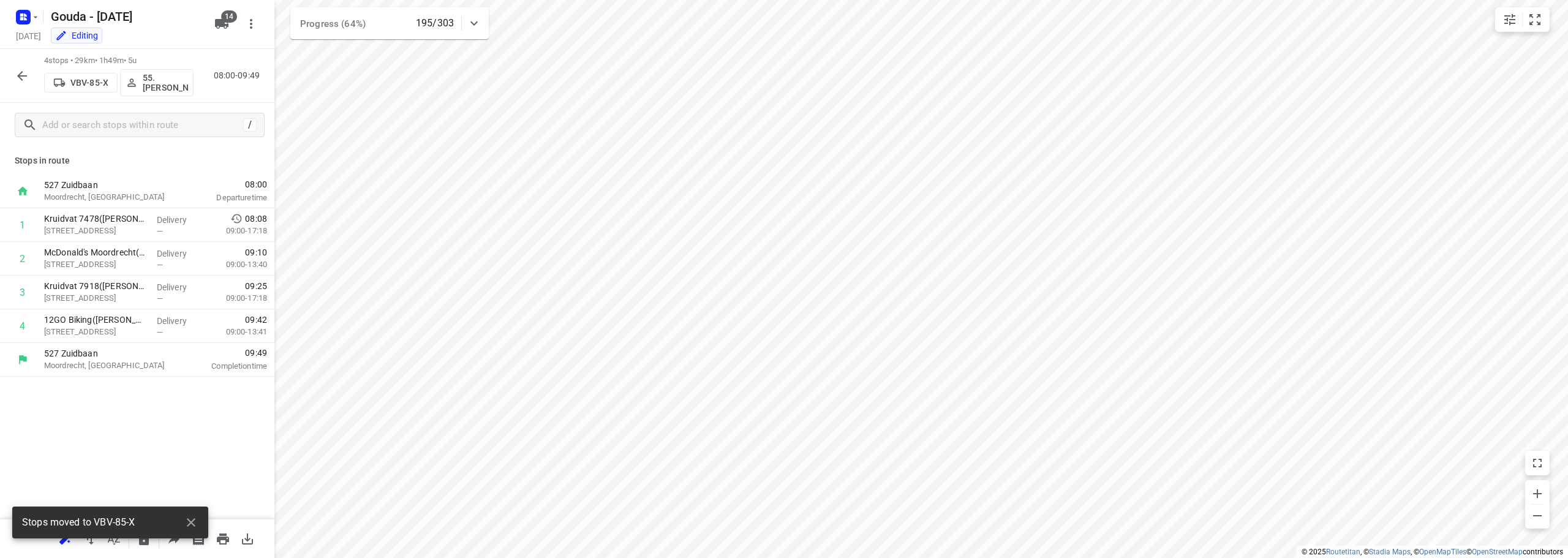
scroll to position [0, 0]
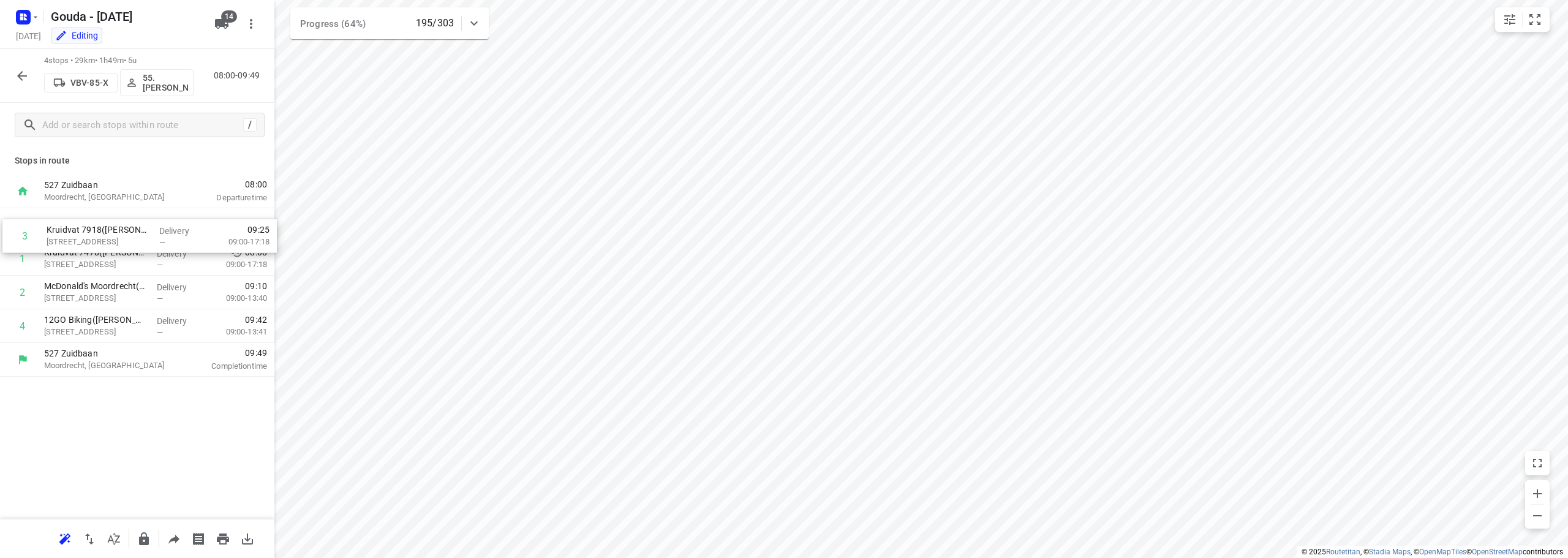
drag, startPoint x: 124, startPoint y: 300, endPoint x: 127, endPoint y: 239, distance: 61.1
click at [127, 239] on div "1 Kruidvat 7478(A.S. Watson - Actie Kruidvat) Kerklaan 17-19, Moordrecht Delive…" at bounding box center [137, 275] width 274 height 135
click at [163, 80] on p "55. Nico de Groot" at bounding box center [165, 82] width 45 height 20
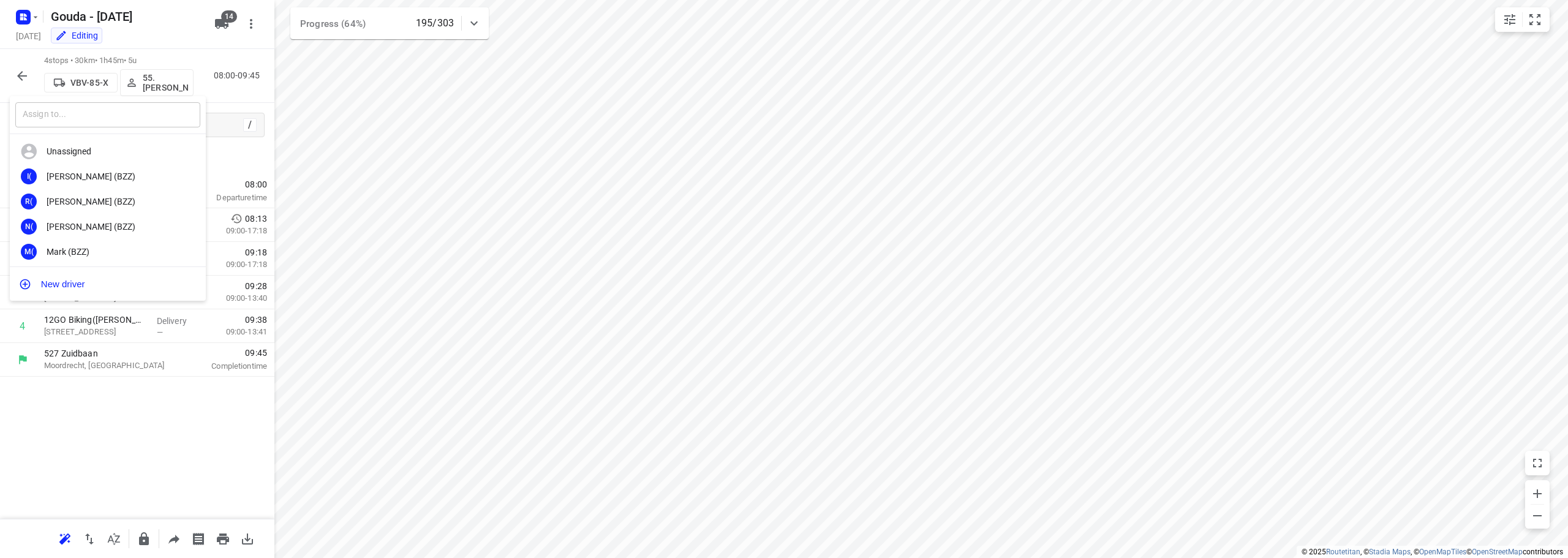
click at [125, 121] on input "text" at bounding box center [107, 115] width 185 height 25
type input "dennis"
click at [136, 200] on div "13. Dennis Middel" at bounding box center [111, 202] width 128 height 10
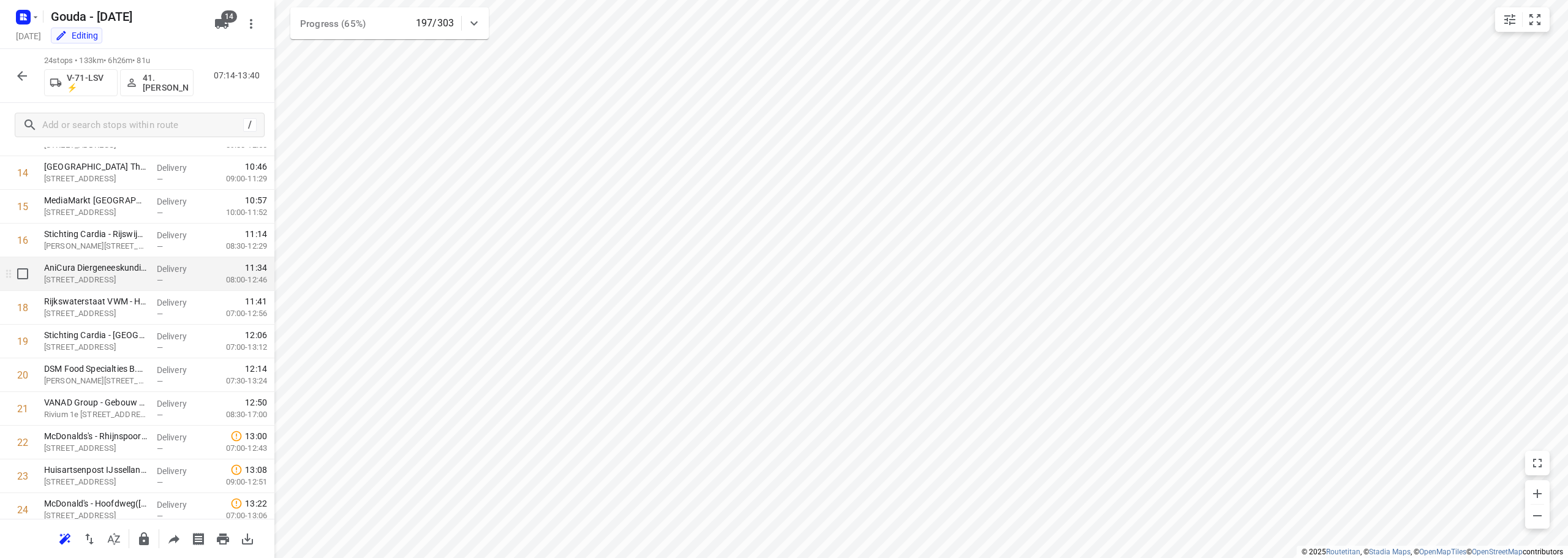
scroll to position [429, 0]
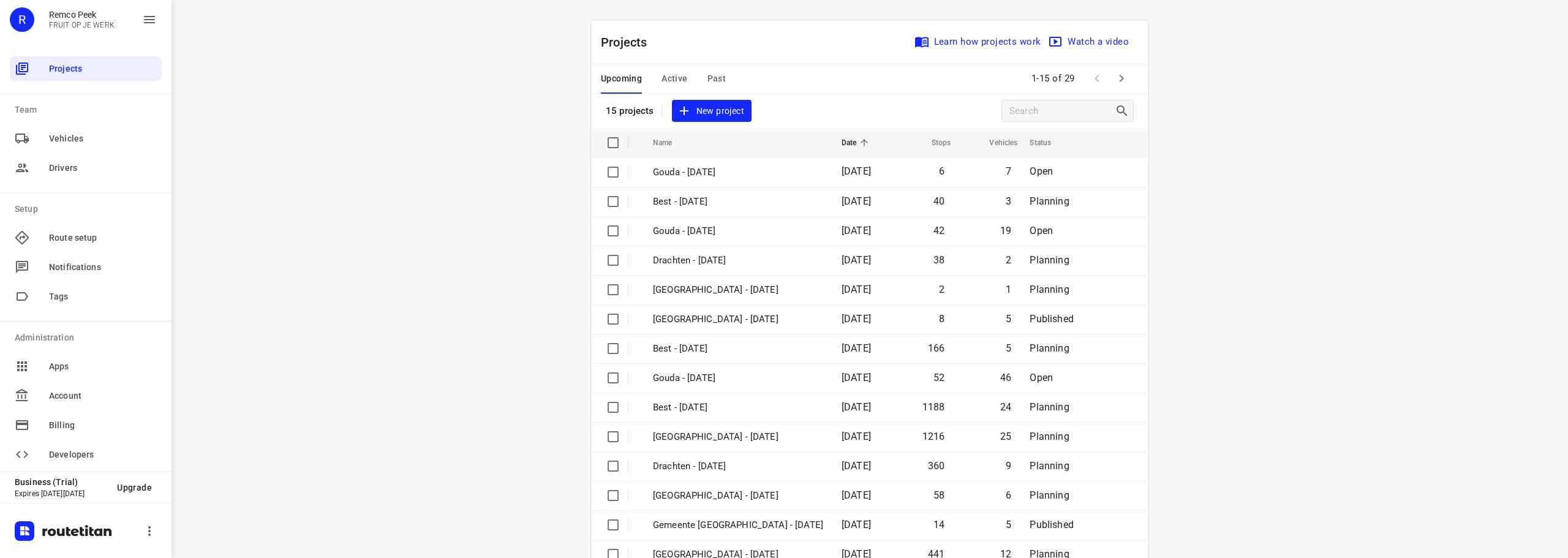
click at [682, 77] on span "Active" at bounding box center [674, 79] width 26 height 15
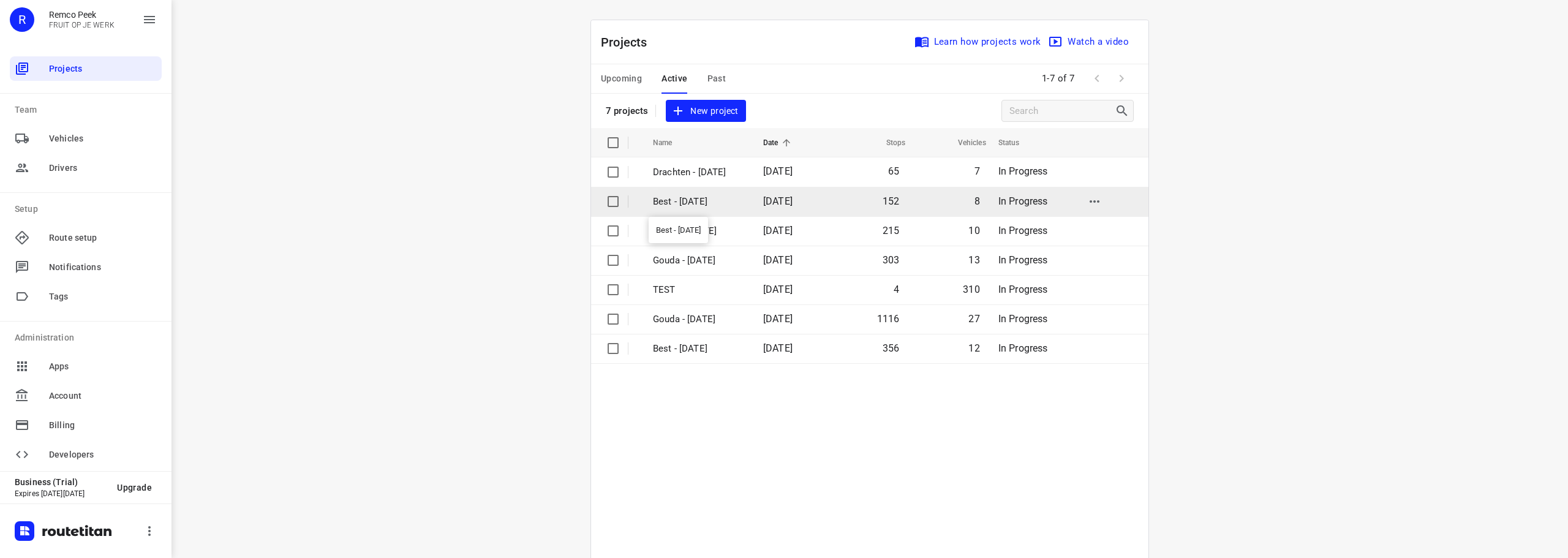
click at [705, 199] on p "Best - [DATE]" at bounding box center [699, 202] width 92 height 14
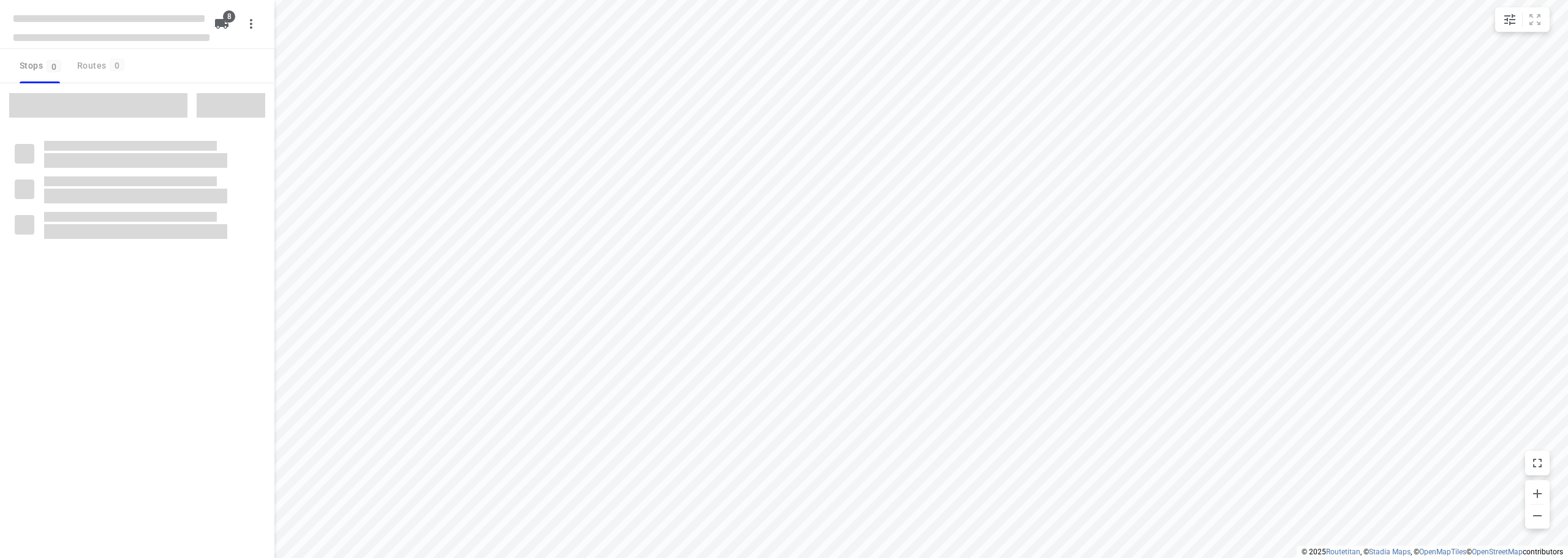
checkbox input "true"
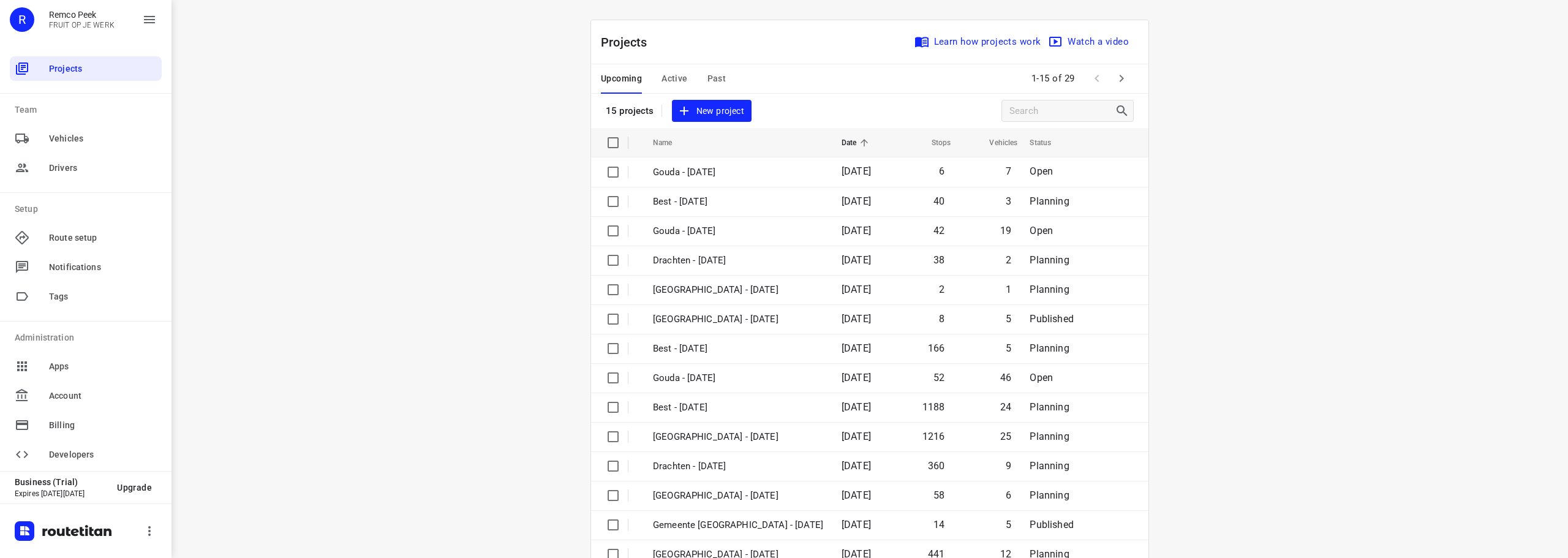
click at [662, 70] on button "Active" at bounding box center [674, 79] width 26 height 29
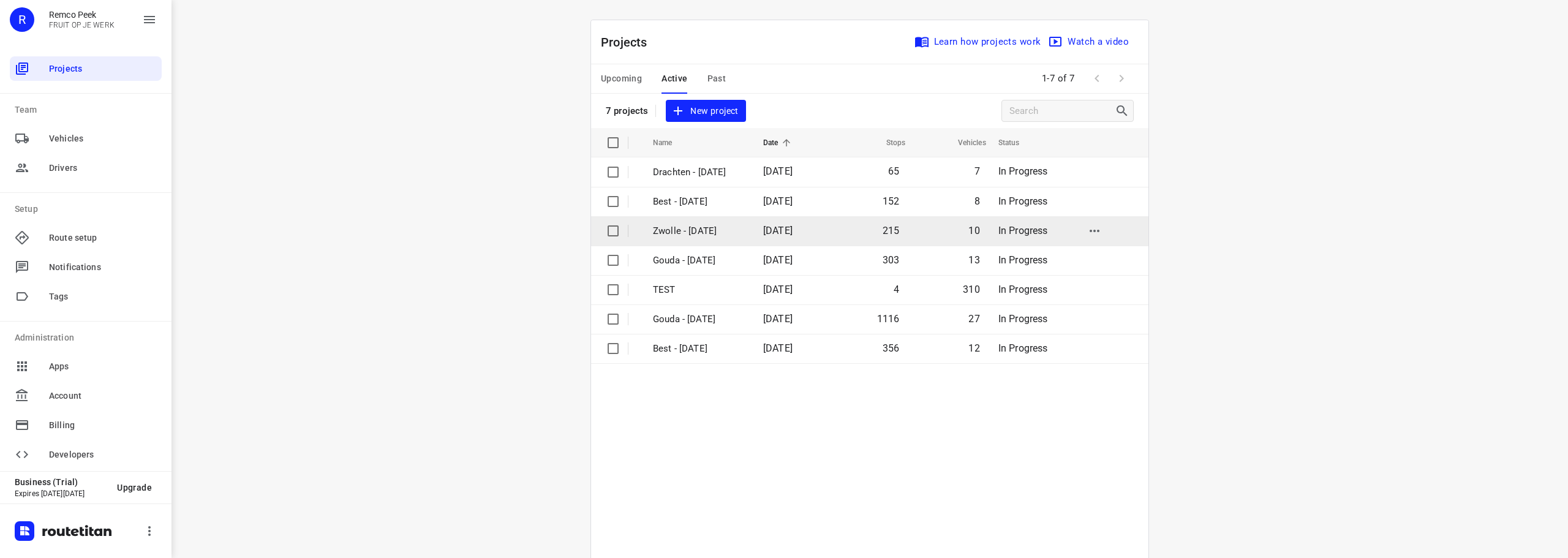
click at [686, 230] on p "Zwolle - [DATE]" at bounding box center [699, 231] width 92 height 14
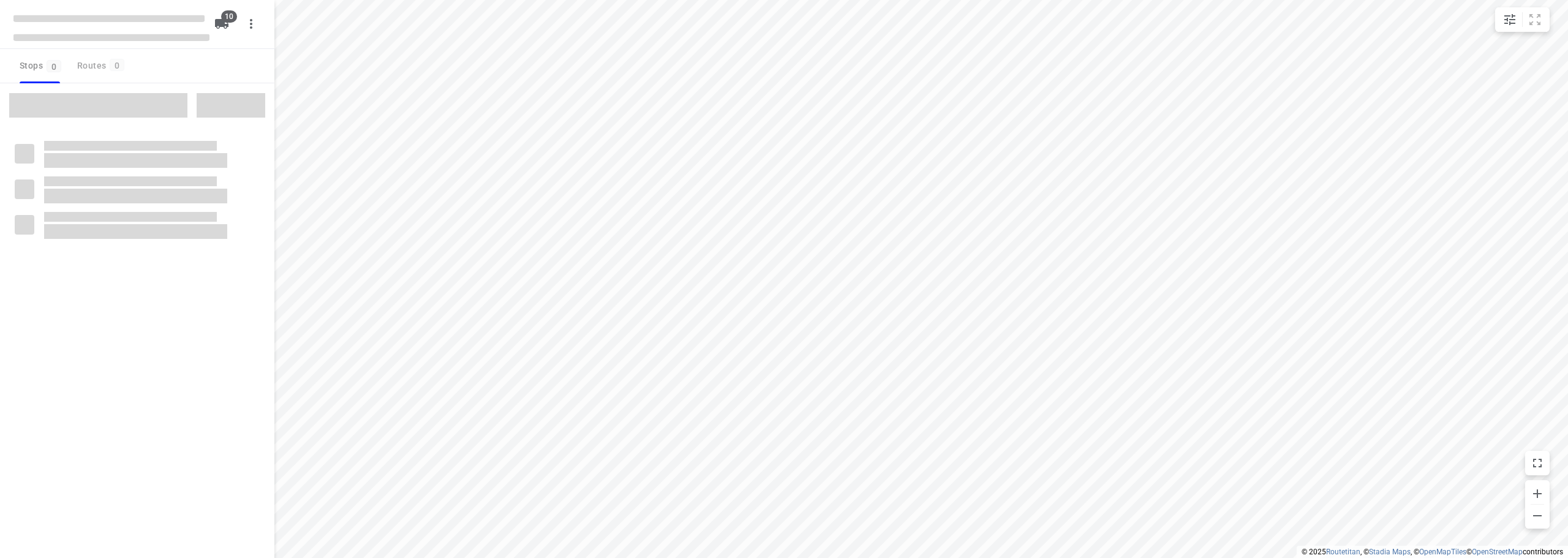
checkbox input "true"
